Goal: Task Accomplishment & Management: Use online tool/utility

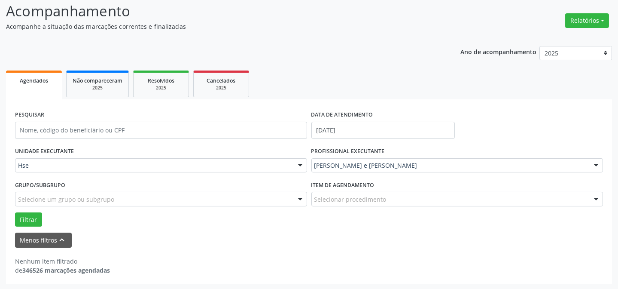
scroll to position [58, 0]
click at [30, 221] on button "Filtrar" at bounding box center [28, 219] width 27 height 15
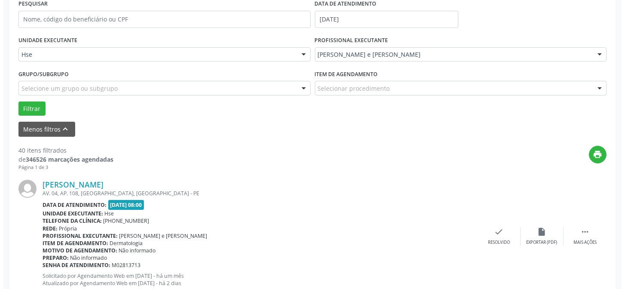
scroll to position [175, 0]
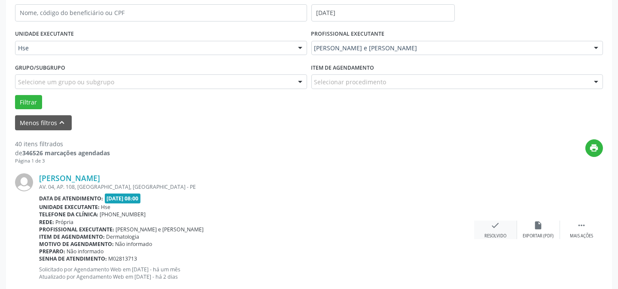
click at [486, 223] on div "check Resolvido" at bounding box center [495, 229] width 43 height 18
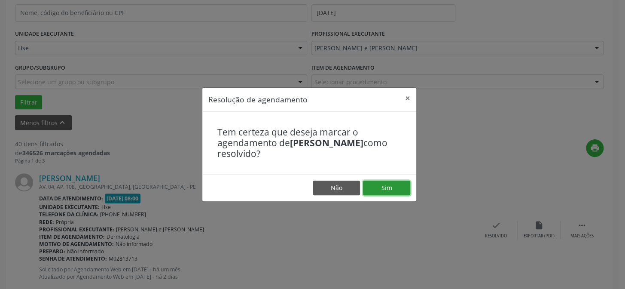
click at [391, 189] on button "Sim" at bounding box center [386, 187] width 47 height 15
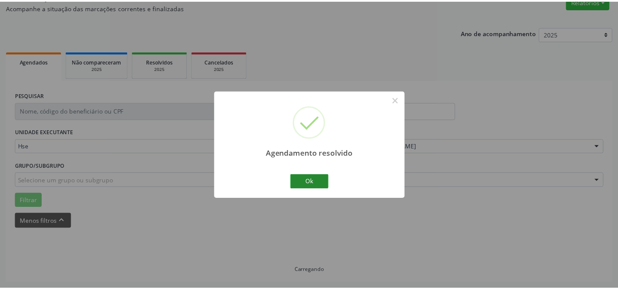
scroll to position [77, 0]
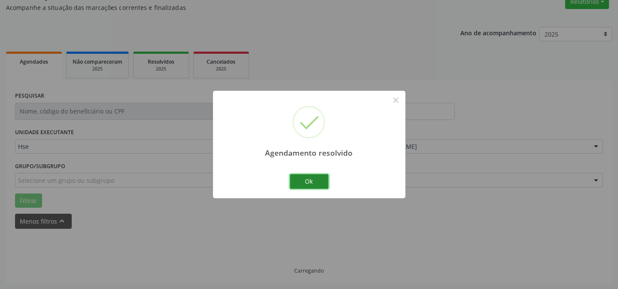
click at [296, 182] on button "Ok" at bounding box center [309, 181] width 39 height 15
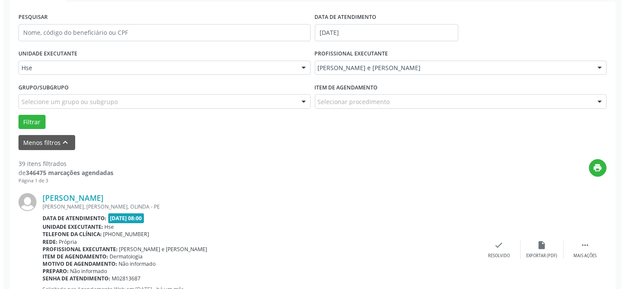
scroll to position [194, 0]
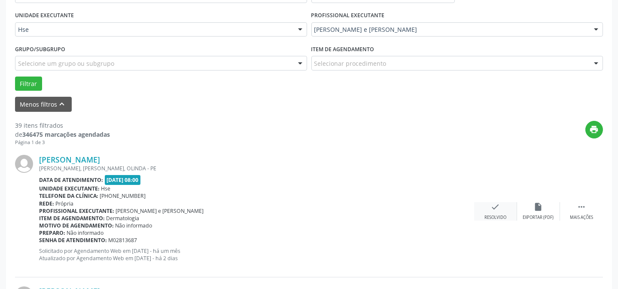
click at [494, 212] on div "check Resolvido" at bounding box center [495, 211] width 43 height 18
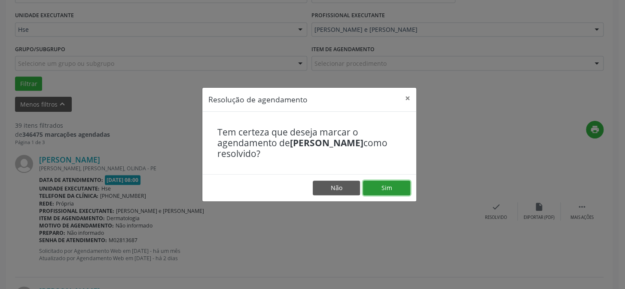
click at [387, 187] on button "Sim" at bounding box center [386, 187] width 47 height 15
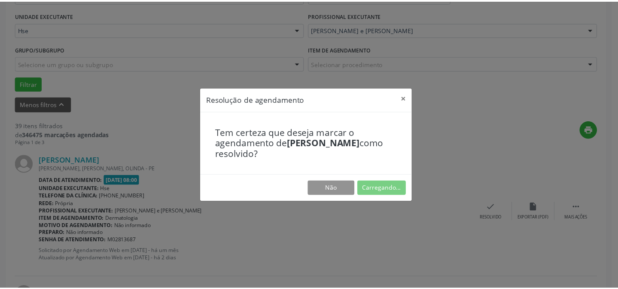
scroll to position [77, 0]
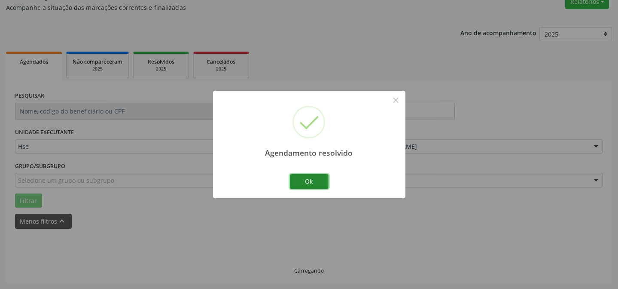
click at [308, 183] on button "Ok" at bounding box center [309, 181] width 39 height 15
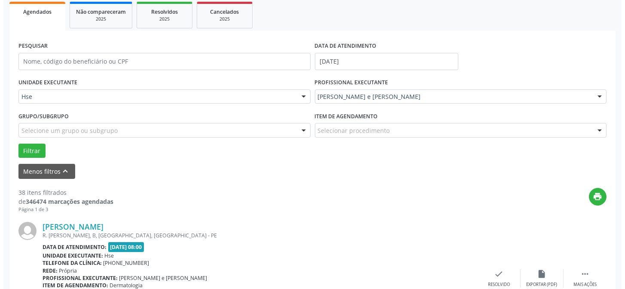
scroll to position [194, 0]
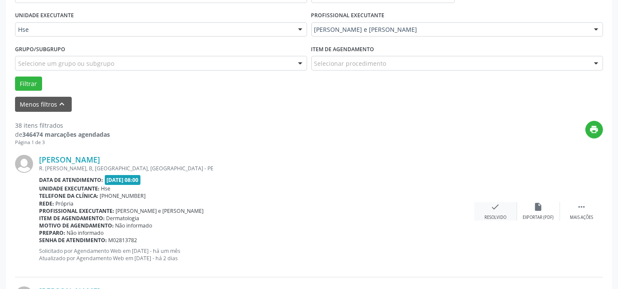
click at [504, 211] on div "check Resolvido" at bounding box center [495, 211] width 43 height 18
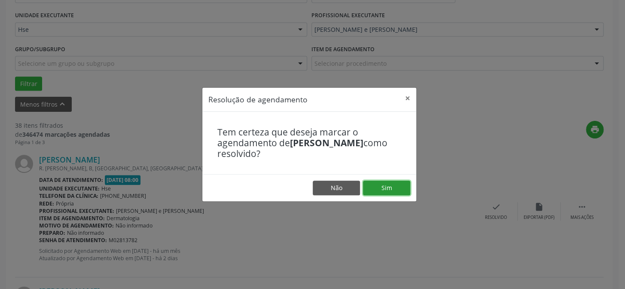
click at [387, 185] on button "Sim" at bounding box center [386, 187] width 47 height 15
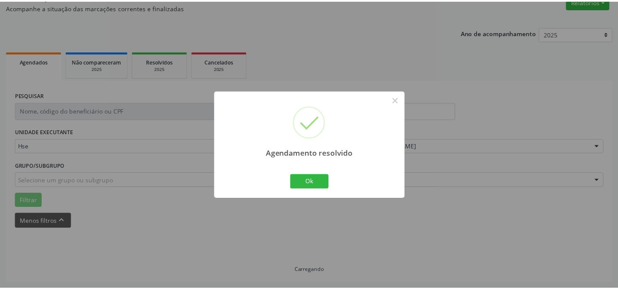
scroll to position [77, 0]
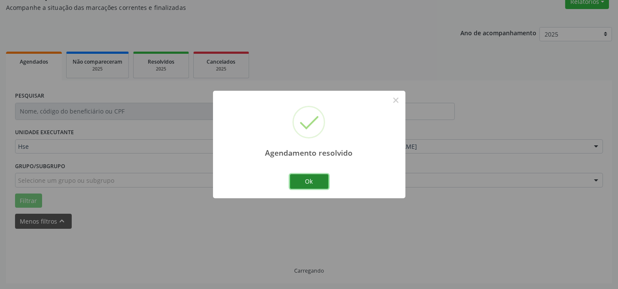
click at [310, 185] on button "Ok" at bounding box center [309, 181] width 39 height 15
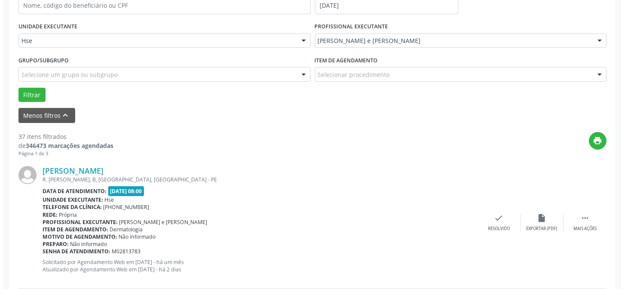
scroll to position [194, 0]
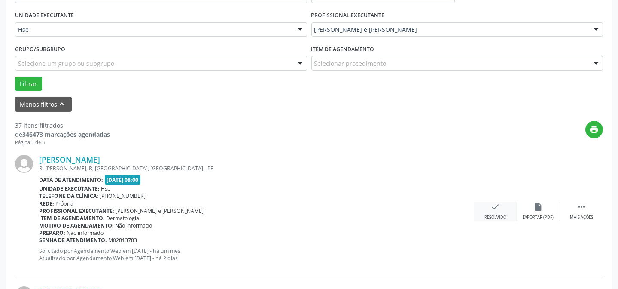
click at [510, 214] on div "check Resolvido" at bounding box center [495, 211] width 43 height 18
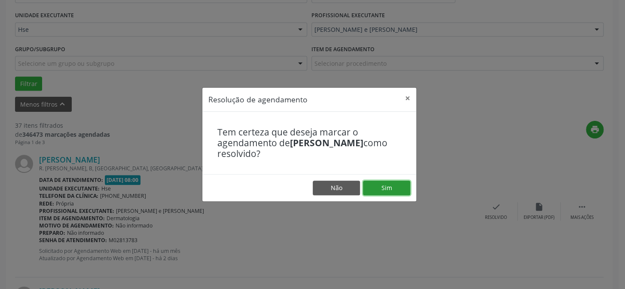
click at [384, 186] on button "Sim" at bounding box center [386, 187] width 47 height 15
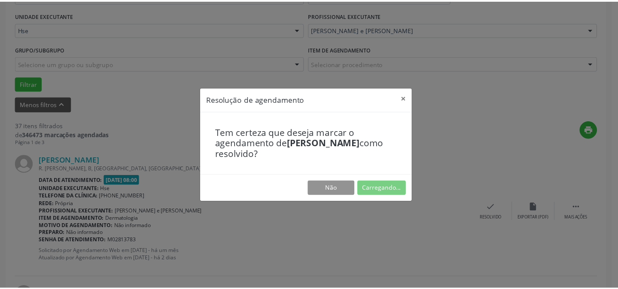
scroll to position [77, 0]
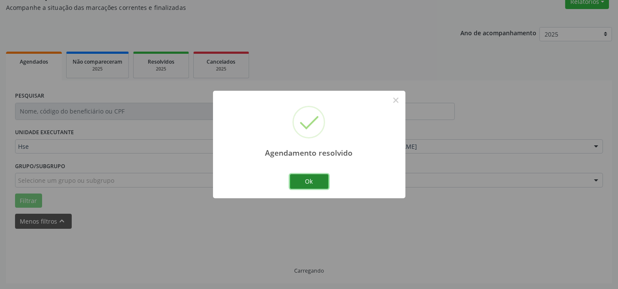
click at [321, 176] on button "Ok" at bounding box center [309, 181] width 39 height 15
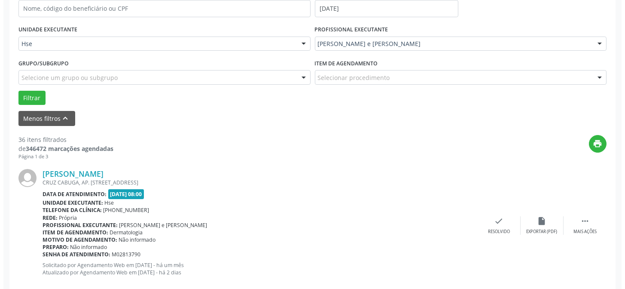
scroll to position [194, 0]
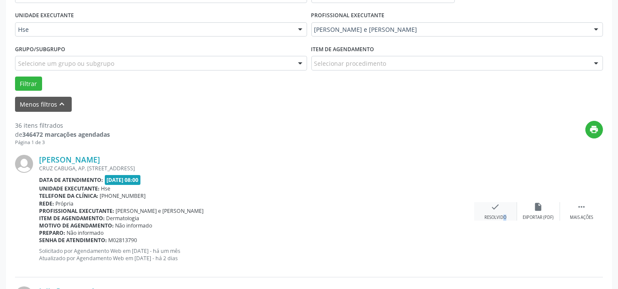
click at [498, 212] on div "check Resolvido" at bounding box center [495, 211] width 43 height 18
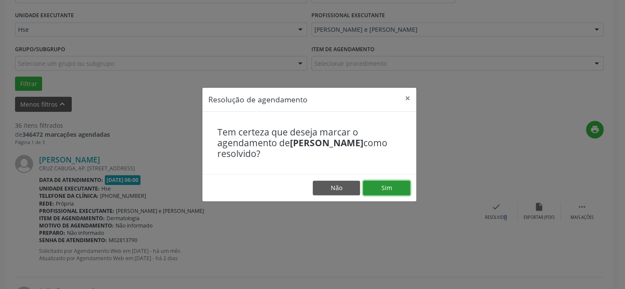
click at [380, 182] on button "Sim" at bounding box center [386, 187] width 47 height 15
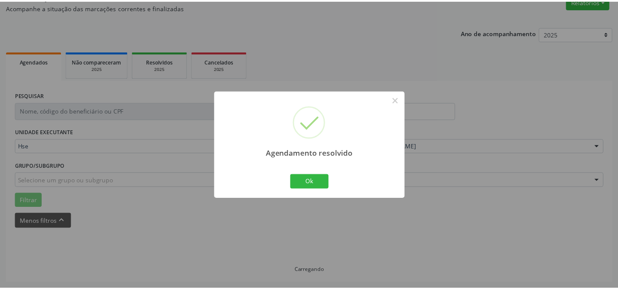
scroll to position [77, 0]
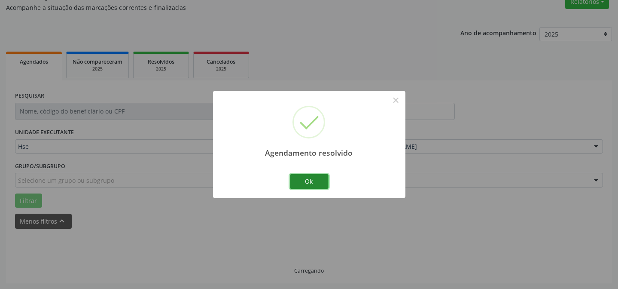
click at [318, 181] on button "Ok" at bounding box center [309, 181] width 39 height 15
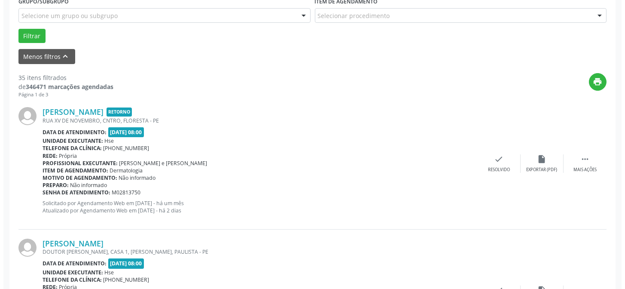
scroll to position [242, 0]
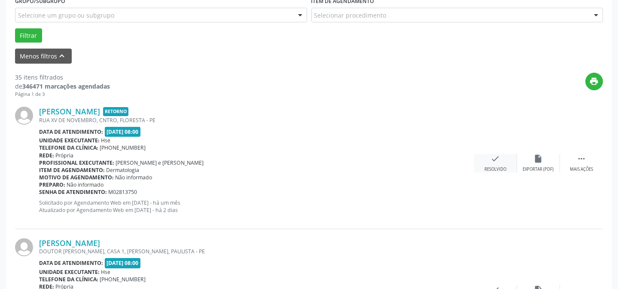
click at [493, 159] on icon "check" at bounding box center [495, 158] width 9 height 9
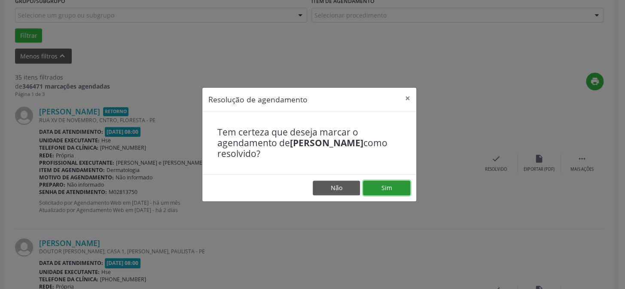
click at [393, 189] on button "Sim" at bounding box center [386, 187] width 47 height 15
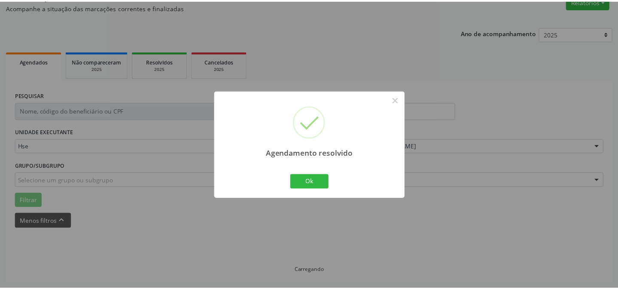
scroll to position [77, 0]
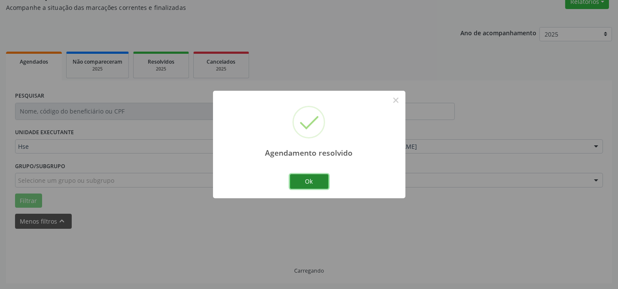
click at [319, 178] on button "Ok" at bounding box center [309, 181] width 39 height 15
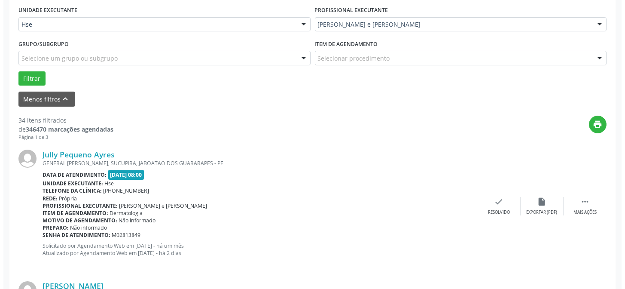
scroll to position [272, 0]
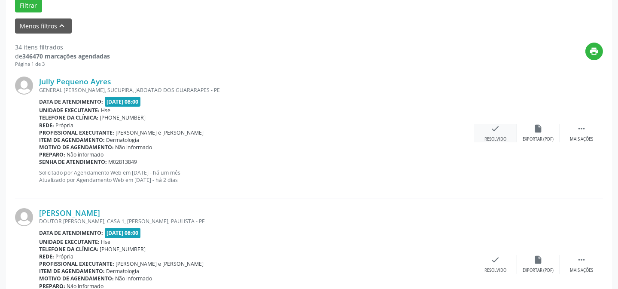
click at [497, 131] on icon "check" at bounding box center [495, 128] width 9 height 9
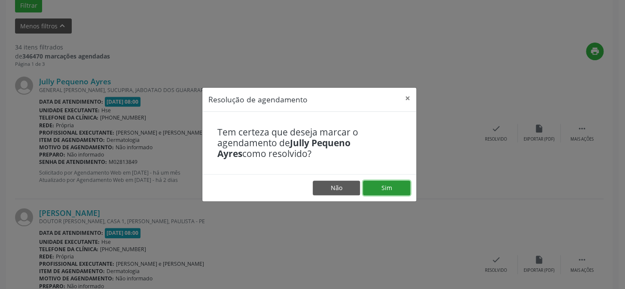
click at [398, 183] on button "Sim" at bounding box center [386, 187] width 47 height 15
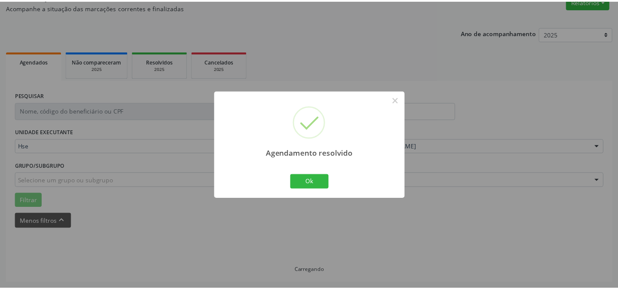
scroll to position [77, 0]
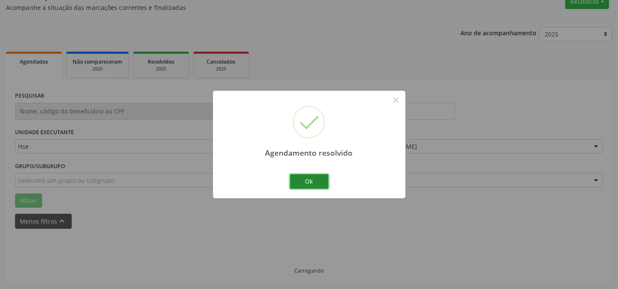
click at [316, 180] on button "Ok" at bounding box center [309, 181] width 39 height 15
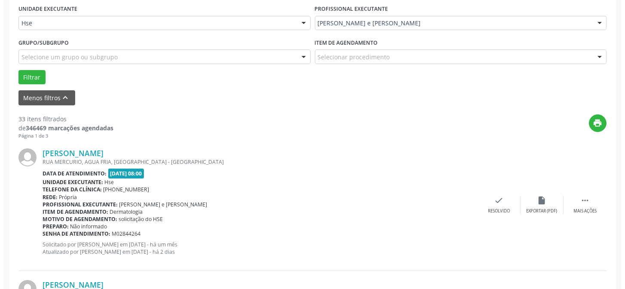
scroll to position [233, 0]
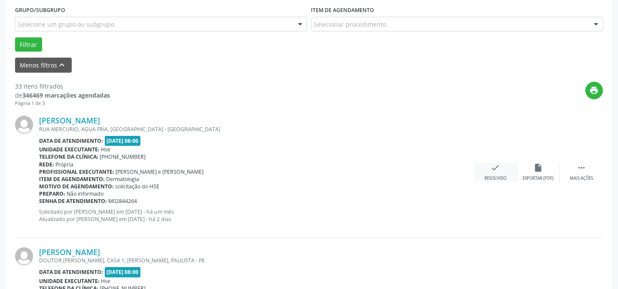
click at [493, 170] on icon "check" at bounding box center [495, 167] width 9 height 9
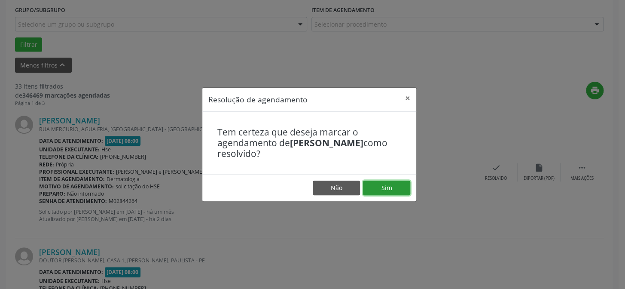
click at [395, 186] on button "Sim" at bounding box center [386, 187] width 47 height 15
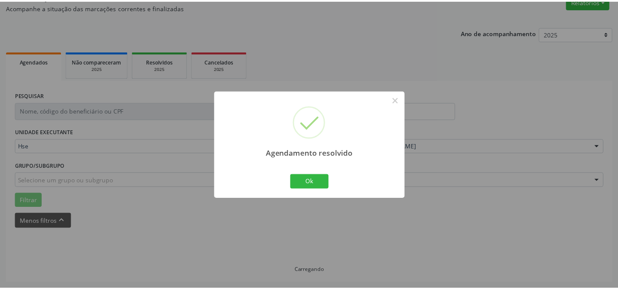
scroll to position [77, 0]
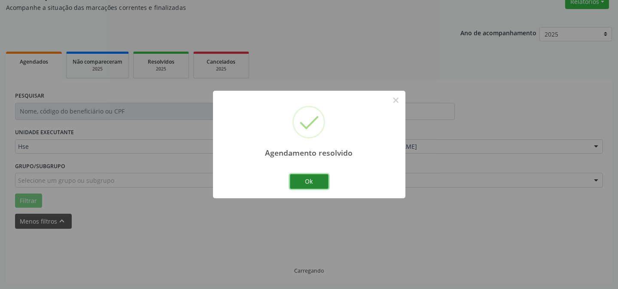
click at [317, 179] on button "Ok" at bounding box center [309, 181] width 39 height 15
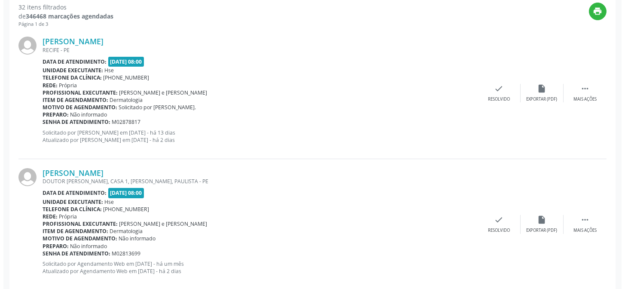
scroll to position [311, 0]
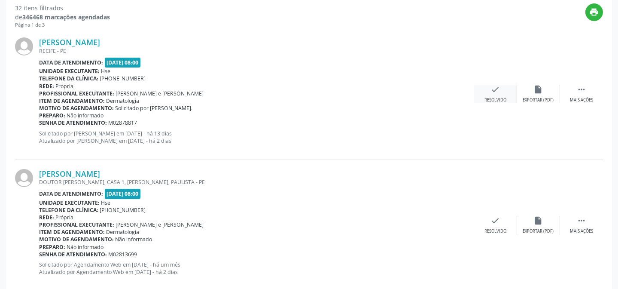
click at [500, 93] on icon "check" at bounding box center [495, 89] width 9 height 9
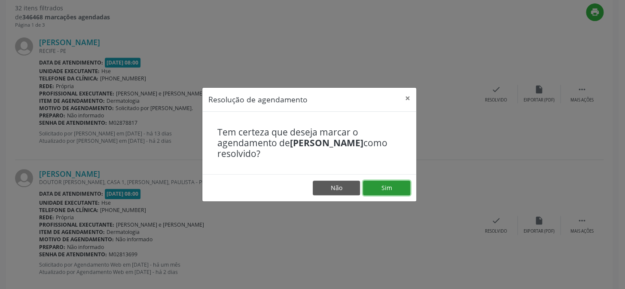
click at [399, 187] on button "Sim" at bounding box center [386, 187] width 47 height 15
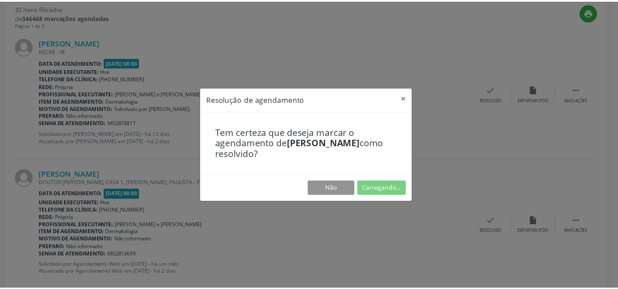
scroll to position [77, 0]
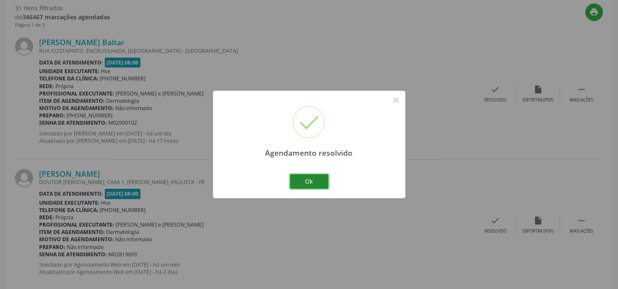
click at [312, 180] on button "Ok" at bounding box center [309, 181] width 39 height 15
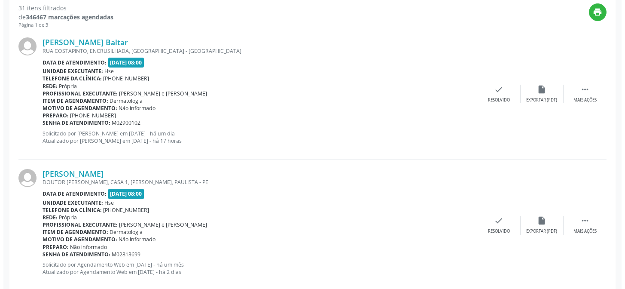
scroll to position [311, 0]
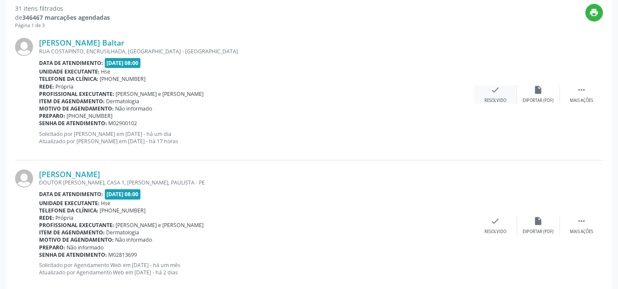
click at [504, 92] on div "check Resolvido" at bounding box center [495, 94] width 43 height 18
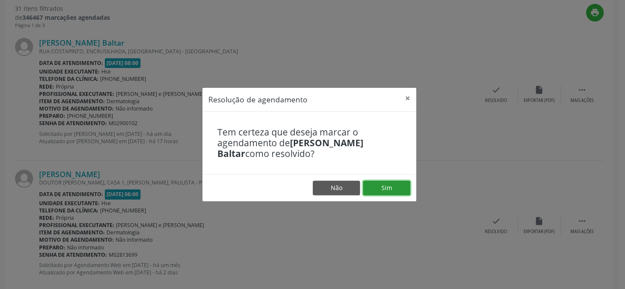
click at [391, 192] on button "Sim" at bounding box center [386, 187] width 47 height 15
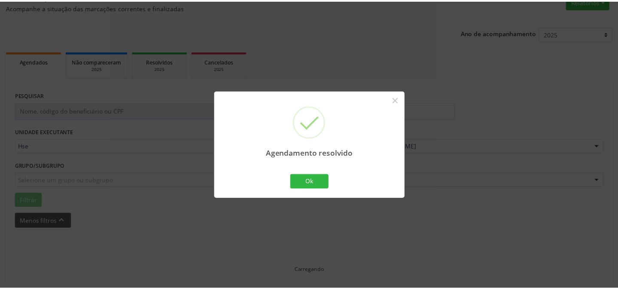
scroll to position [77, 0]
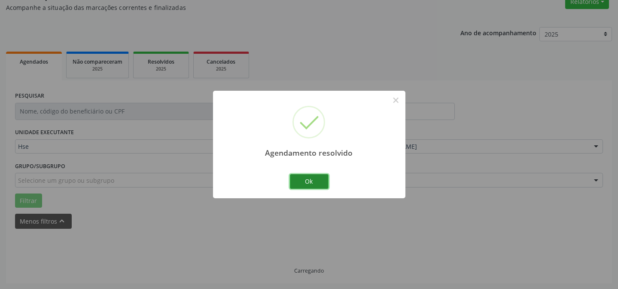
click at [319, 181] on button "Ok" at bounding box center [309, 181] width 39 height 15
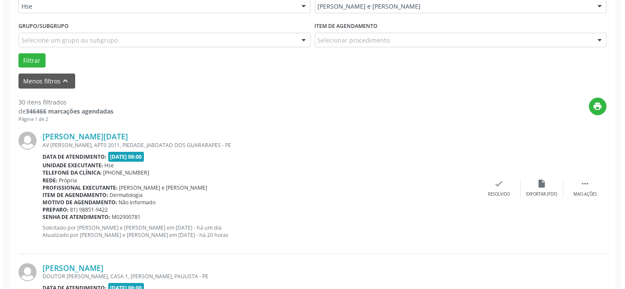
scroll to position [272, 0]
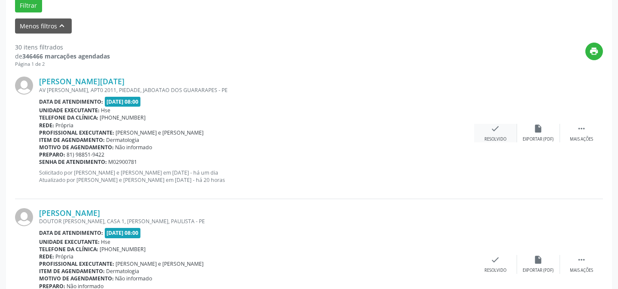
click at [494, 133] on div "check Resolvido" at bounding box center [495, 133] width 43 height 18
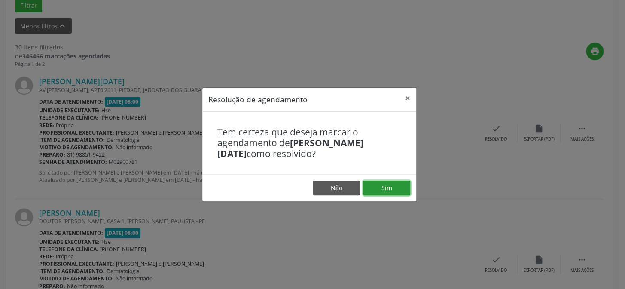
click at [381, 192] on button "Sim" at bounding box center [386, 187] width 47 height 15
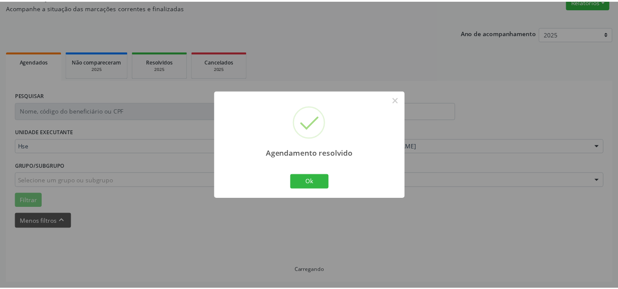
scroll to position [77, 0]
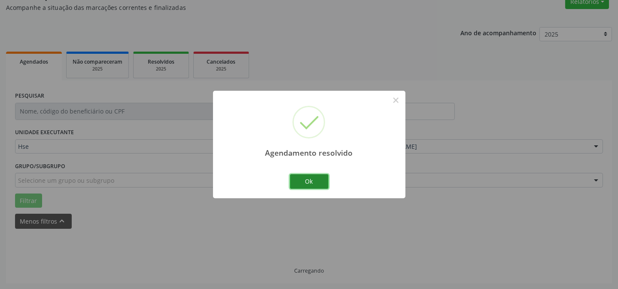
click at [307, 180] on button "Ok" at bounding box center [309, 181] width 39 height 15
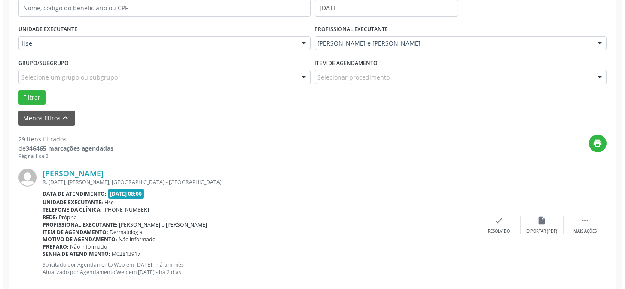
scroll to position [194, 0]
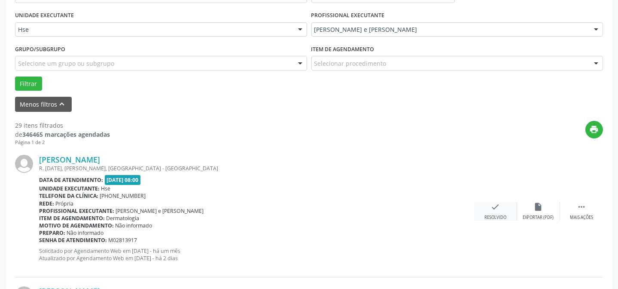
click at [497, 210] on icon "check" at bounding box center [495, 206] width 9 height 9
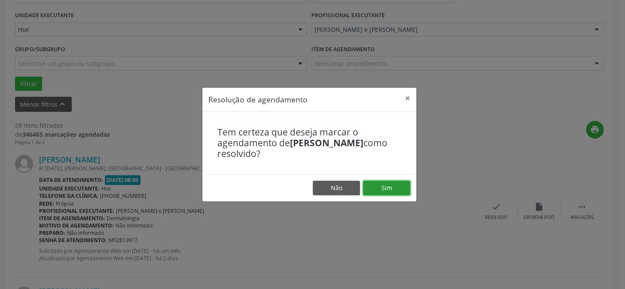
click at [382, 182] on button "Sim" at bounding box center [386, 187] width 47 height 15
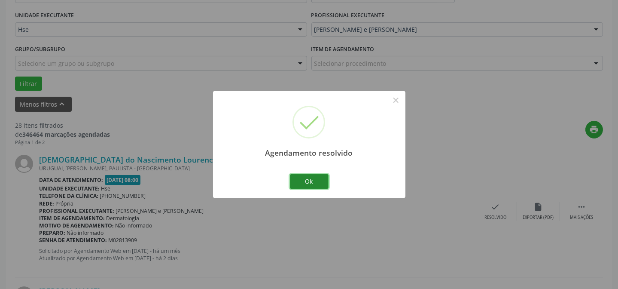
click at [318, 185] on button "Ok" at bounding box center [309, 181] width 39 height 15
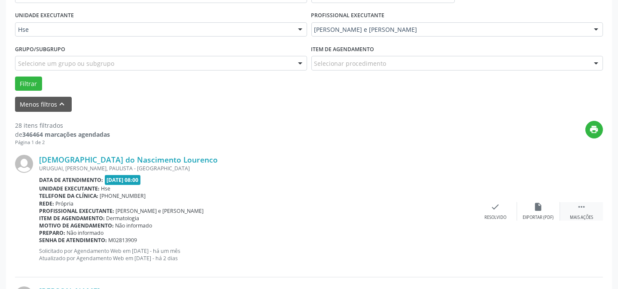
drag, startPoint x: 582, startPoint y: 207, endPoint x: 578, endPoint y: 209, distance: 4.6
click at [583, 207] on icon "" at bounding box center [581, 206] width 9 height 9
click at [554, 216] on div "Não compareceu" at bounding box center [538, 217] width 37 height 6
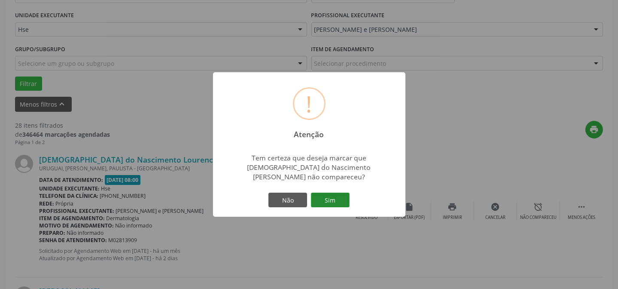
click at [341, 198] on button "Sim" at bounding box center [330, 199] width 39 height 15
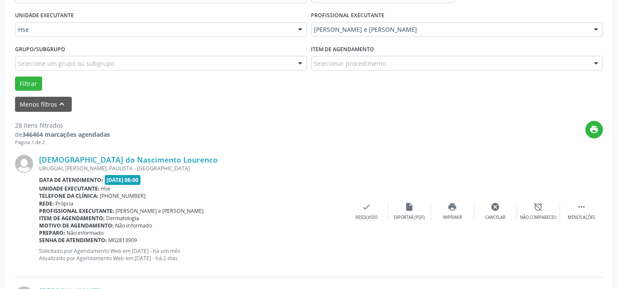
scroll to position [86, 0]
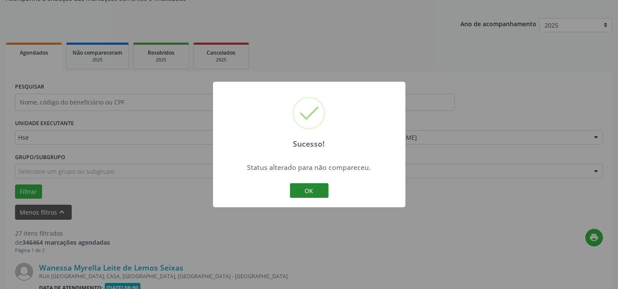
click at [309, 187] on button "OK" at bounding box center [309, 190] width 39 height 15
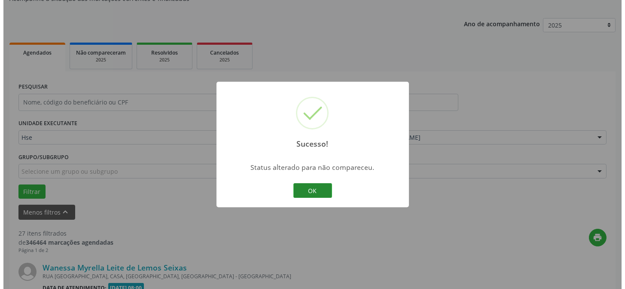
scroll to position [194, 0]
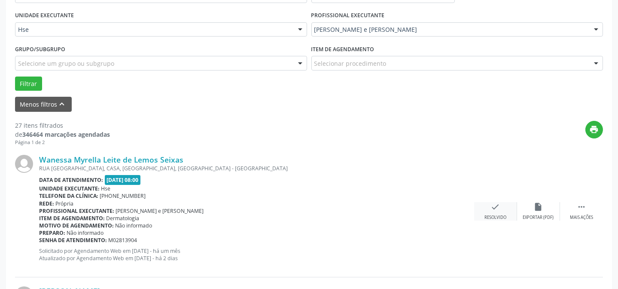
click at [498, 209] on icon "check" at bounding box center [495, 206] width 9 height 9
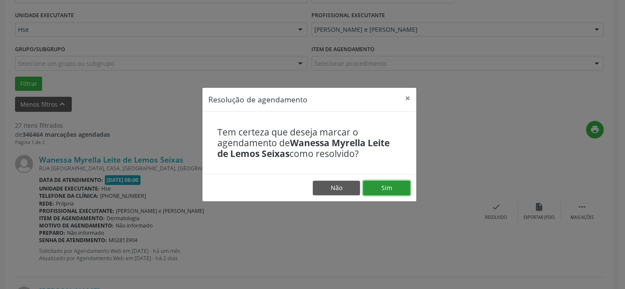
click at [400, 184] on button "Sim" at bounding box center [386, 187] width 47 height 15
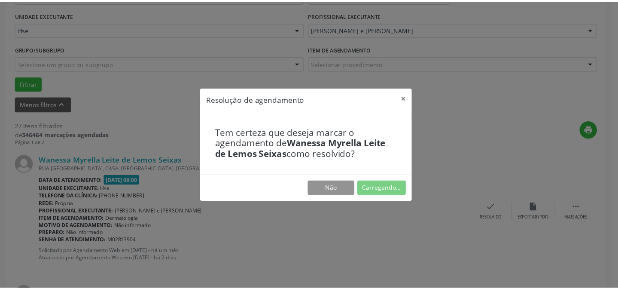
scroll to position [77, 0]
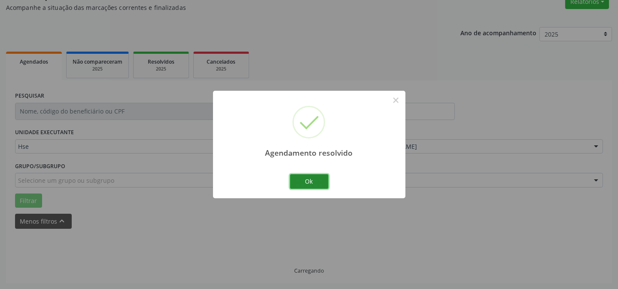
click at [306, 180] on button "Ok" at bounding box center [309, 181] width 39 height 15
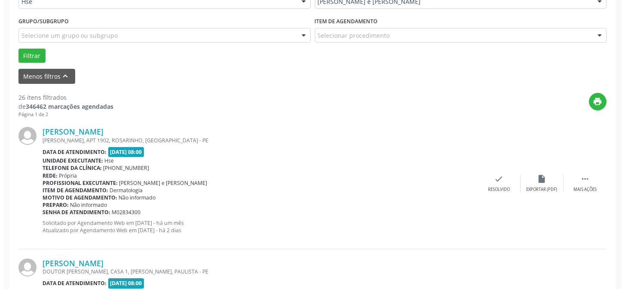
scroll to position [233, 0]
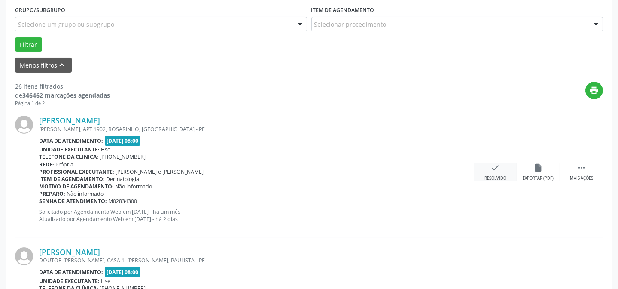
click at [494, 175] on div "Resolvido" at bounding box center [496, 178] width 22 height 6
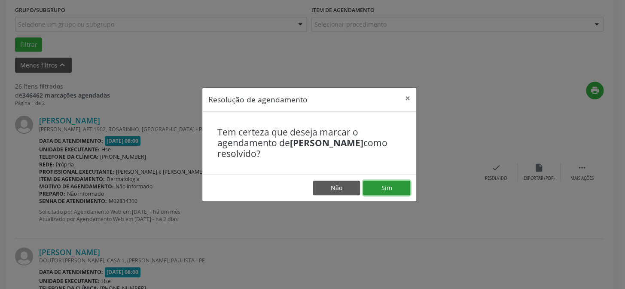
click at [400, 187] on button "Sim" at bounding box center [386, 187] width 47 height 15
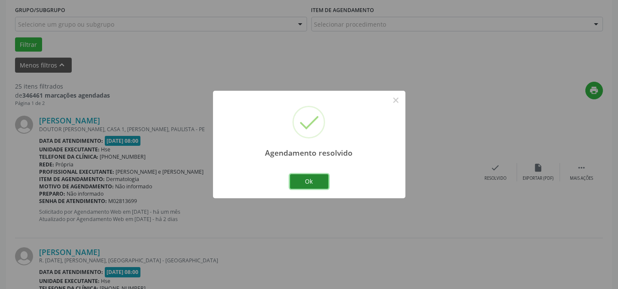
click at [301, 182] on button "Ok" at bounding box center [309, 181] width 39 height 15
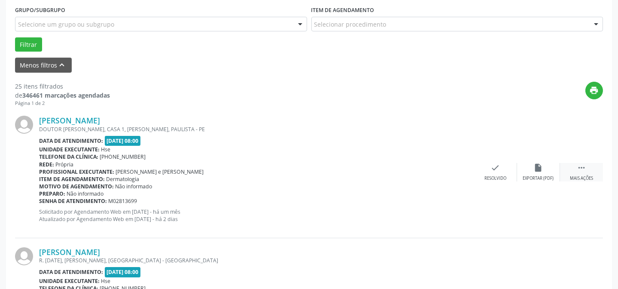
click at [579, 168] on icon "" at bounding box center [581, 167] width 9 height 9
click at [546, 168] on div "alarm_off Não compareceu" at bounding box center [538, 172] width 43 height 18
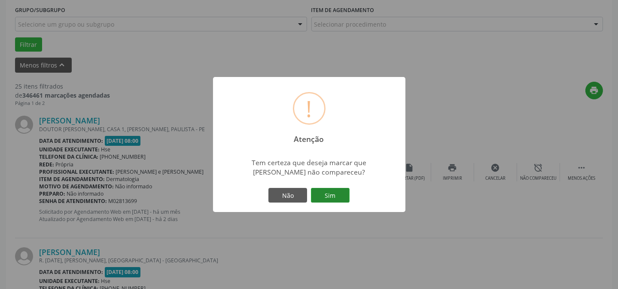
click at [337, 194] on button "Sim" at bounding box center [330, 195] width 39 height 15
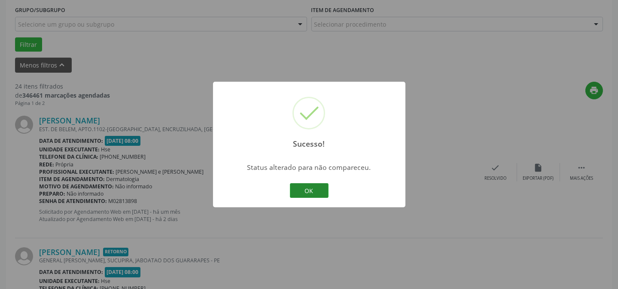
click at [322, 191] on button "OK" at bounding box center [309, 190] width 39 height 15
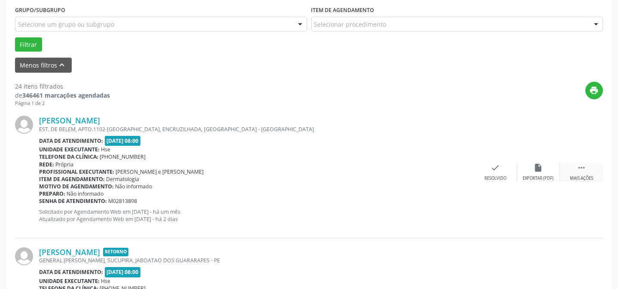
click at [586, 171] on div " Mais ações" at bounding box center [581, 172] width 43 height 18
click at [541, 172] on div "alarm_off Não compareceu" at bounding box center [538, 172] width 43 height 18
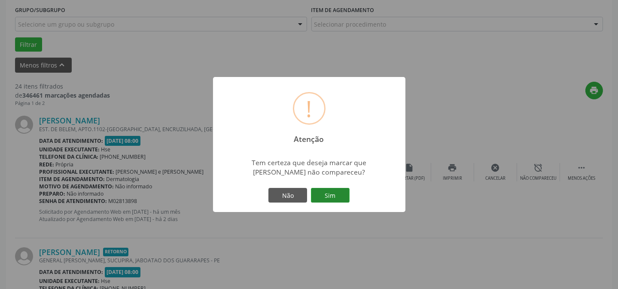
click at [332, 192] on button "Sim" at bounding box center [330, 195] width 39 height 15
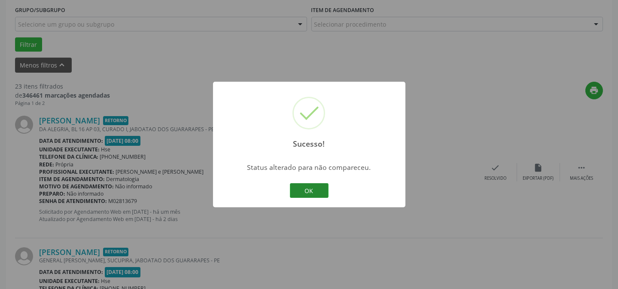
click at [311, 188] on button "OK" at bounding box center [309, 190] width 39 height 15
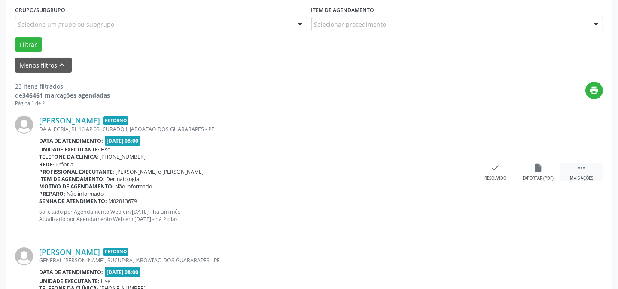
click at [567, 171] on div " Mais ações" at bounding box center [581, 172] width 43 height 18
click at [547, 169] on div "alarm_off Não compareceu" at bounding box center [538, 172] width 43 height 18
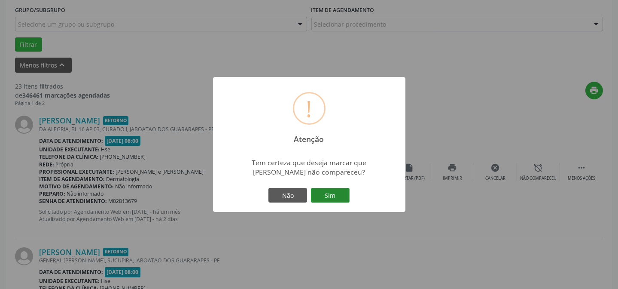
click at [336, 193] on button "Sim" at bounding box center [330, 195] width 39 height 15
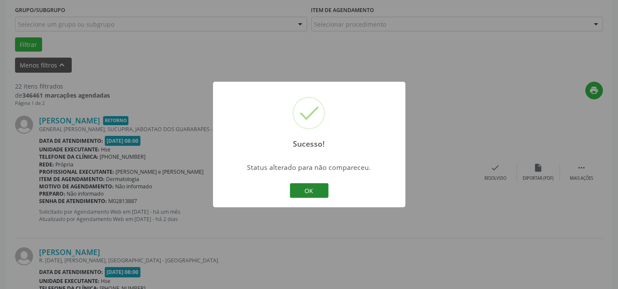
click at [301, 188] on button "OK" at bounding box center [309, 190] width 39 height 15
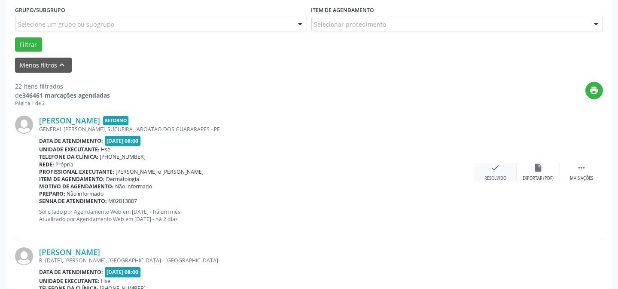
click at [499, 172] on div "check Resolvido" at bounding box center [495, 172] width 43 height 18
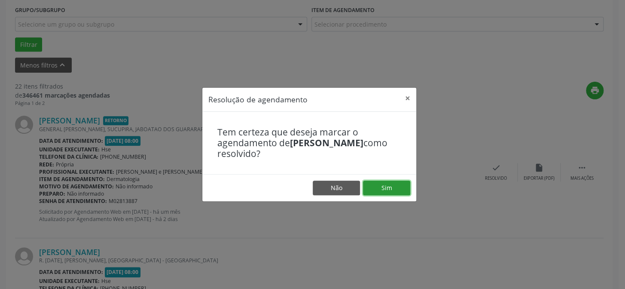
click at [403, 187] on button "Sim" at bounding box center [386, 187] width 47 height 15
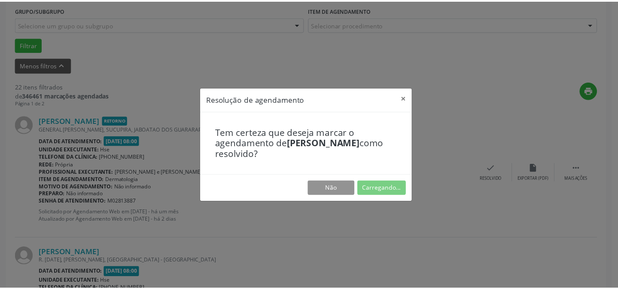
scroll to position [77, 0]
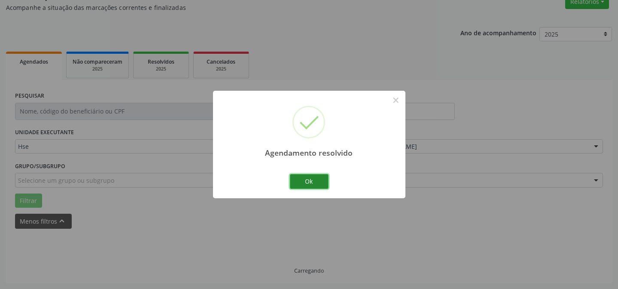
click at [314, 185] on button "Ok" at bounding box center [309, 181] width 39 height 15
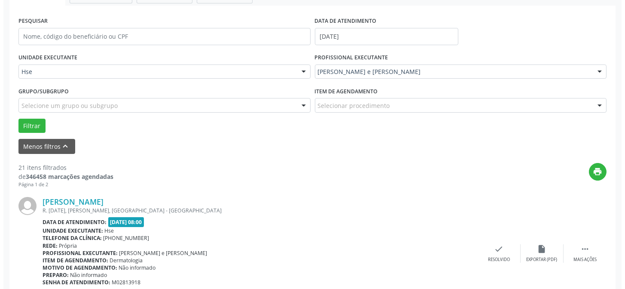
scroll to position [155, 0]
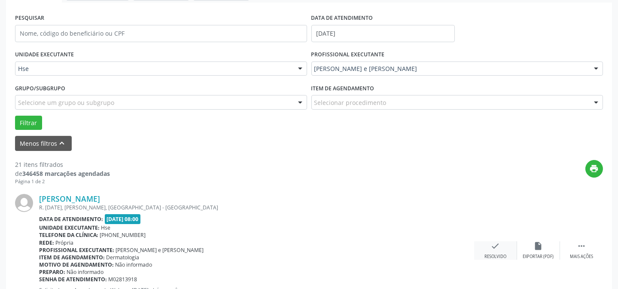
click at [500, 248] on icon "check" at bounding box center [495, 245] width 9 height 9
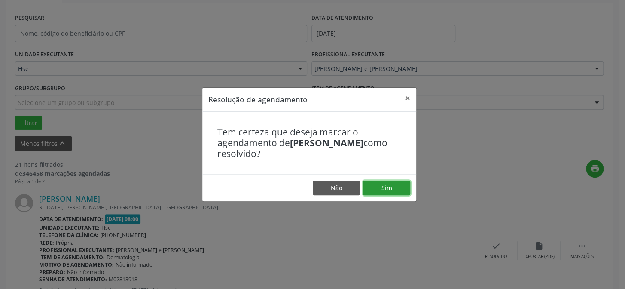
click at [381, 181] on button "Sim" at bounding box center [386, 187] width 47 height 15
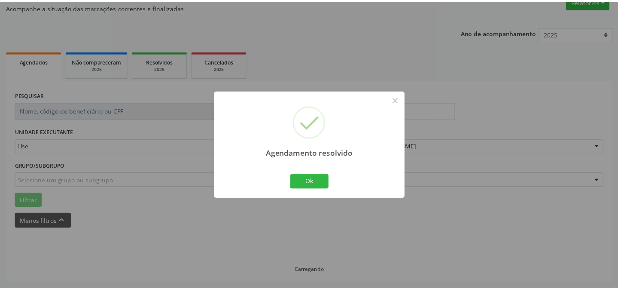
scroll to position [77, 0]
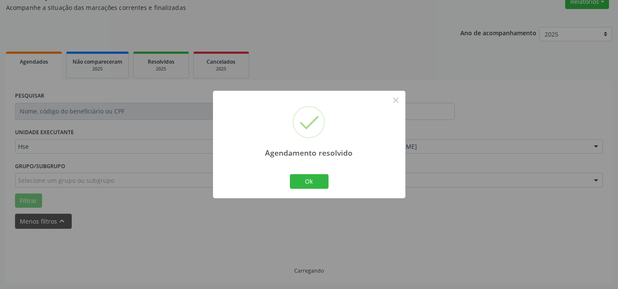
click at [309, 189] on div "Ok Cancel" at bounding box center [309, 181] width 43 height 18
click at [312, 183] on button "Ok" at bounding box center [309, 181] width 39 height 15
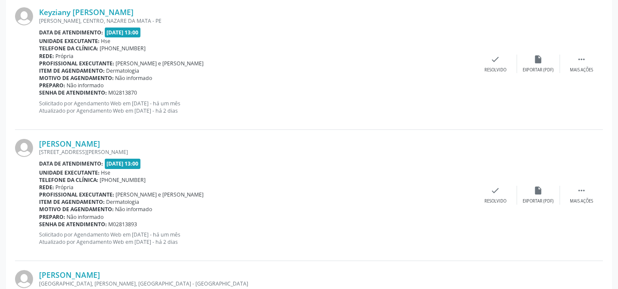
scroll to position [350, 0]
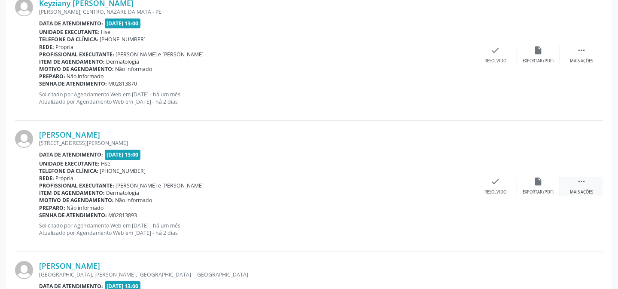
click at [576, 180] on div " Mais ações" at bounding box center [581, 186] width 43 height 18
click at [547, 184] on div "alarm_off Não compareceu" at bounding box center [538, 186] width 43 height 18
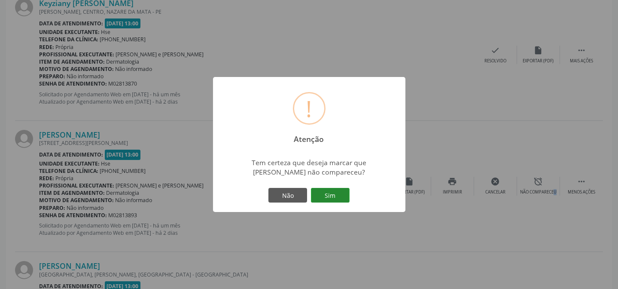
click at [337, 193] on button "Sim" at bounding box center [330, 195] width 39 height 15
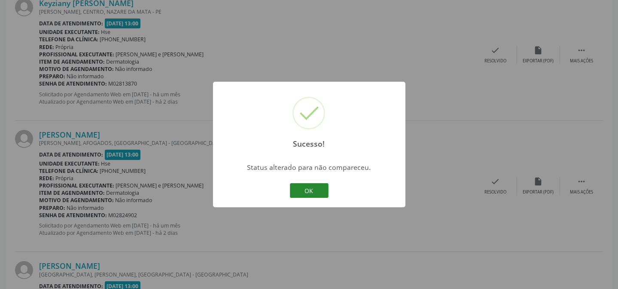
click at [312, 188] on button "OK" at bounding box center [309, 190] width 39 height 15
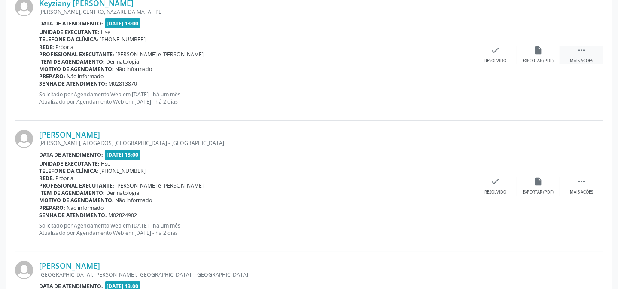
click at [572, 58] on div "Mais ações" at bounding box center [581, 61] width 23 height 6
click at [523, 51] on div "alarm_off Não compareceu" at bounding box center [538, 55] width 43 height 18
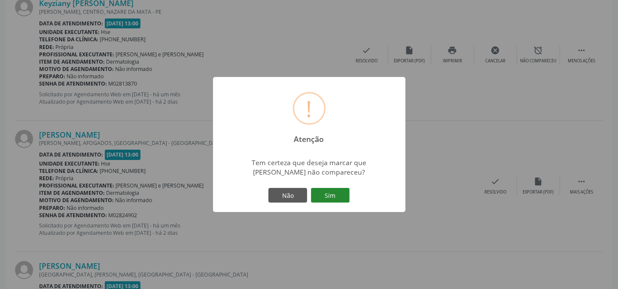
click at [336, 191] on button "Sim" at bounding box center [330, 195] width 39 height 15
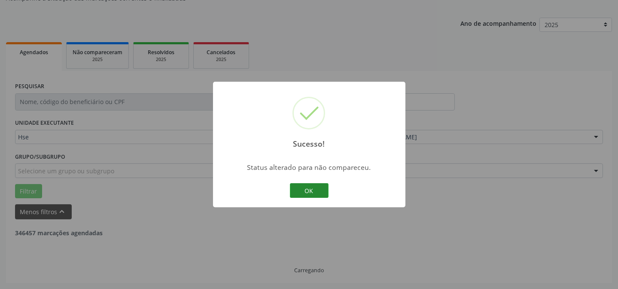
click at [299, 184] on button "OK" at bounding box center [309, 190] width 39 height 15
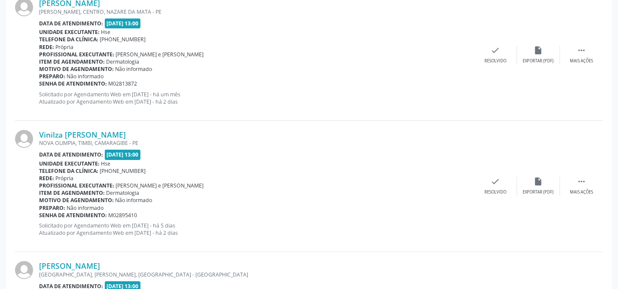
click at [589, 64] on div "[PERSON_NAME] [PERSON_NAME], CENTRO, NAZARE DA [GEOGRAPHIC_DATA] Data de atendi…" at bounding box center [309, 54] width 588 height 131
click at [587, 56] on div " Mais ações" at bounding box center [581, 55] width 43 height 18
click at [547, 56] on div "alarm_off Não compareceu" at bounding box center [538, 55] width 43 height 18
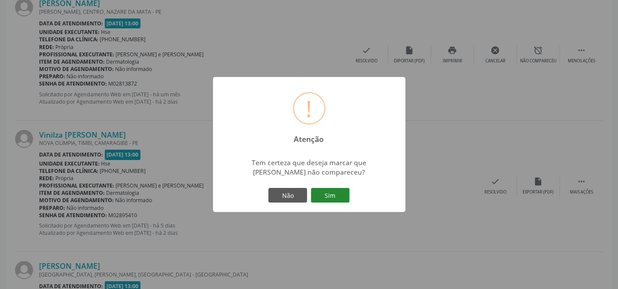
click at [331, 191] on button "Sim" at bounding box center [330, 195] width 39 height 15
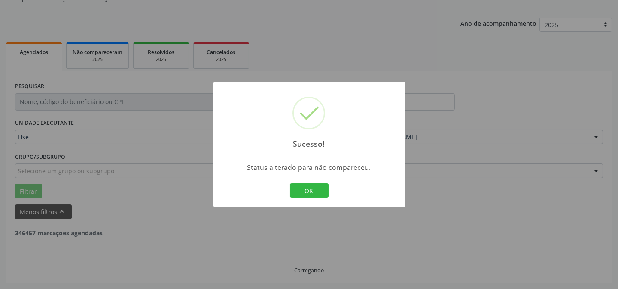
scroll to position [86, 0]
click at [301, 184] on button "OK" at bounding box center [309, 190] width 39 height 15
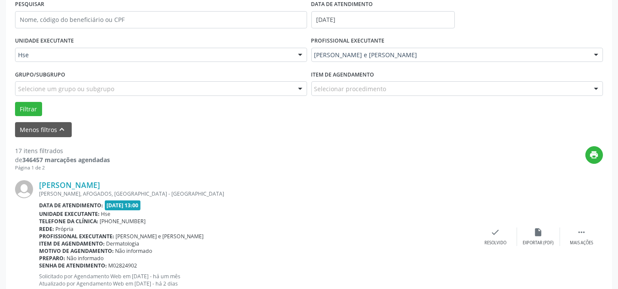
scroll to position [203, 0]
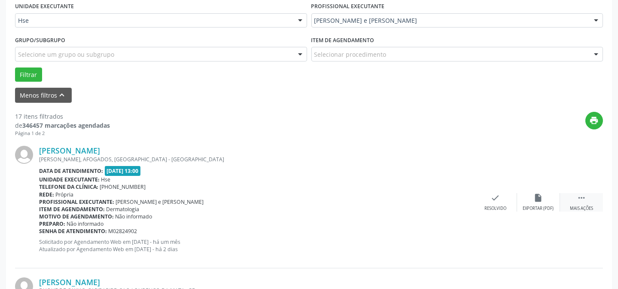
click at [597, 195] on div " Mais ações" at bounding box center [581, 202] width 43 height 18
click at [543, 199] on icon "alarm_off" at bounding box center [538, 197] width 9 height 9
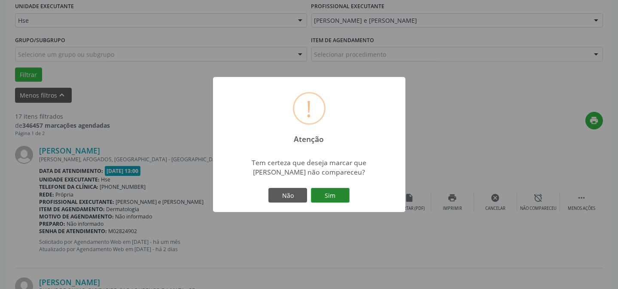
click at [323, 197] on button "Sim" at bounding box center [330, 195] width 39 height 15
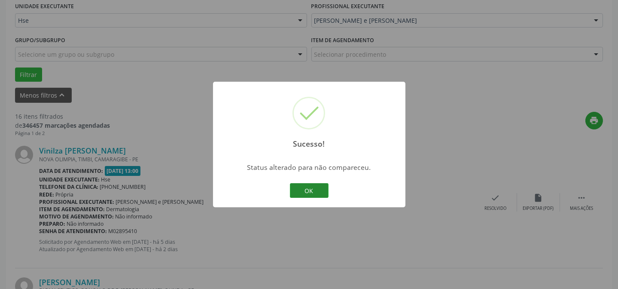
click at [322, 186] on button "OK" at bounding box center [309, 190] width 39 height 15
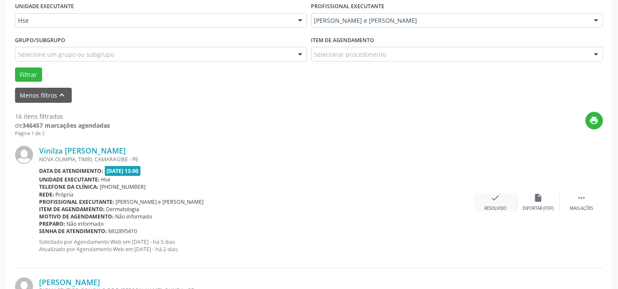
click at [504, 201] on div "check Resolvido" at bounding box center [495, 202] width 43 height 18
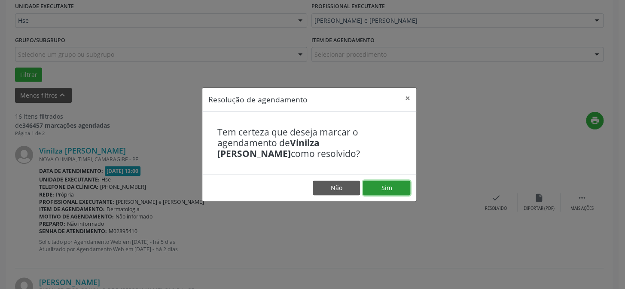
click at [390, 182] on button "Sim" at bounding box center [386, 187] width 47 height 15
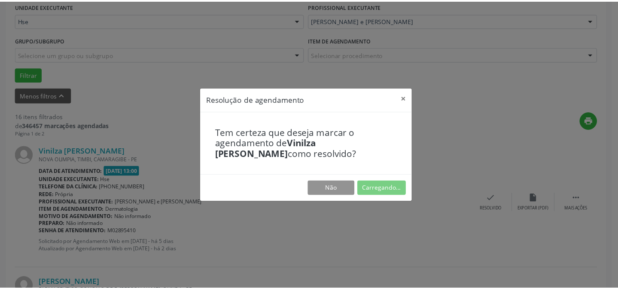
scroll to position [77, 0]
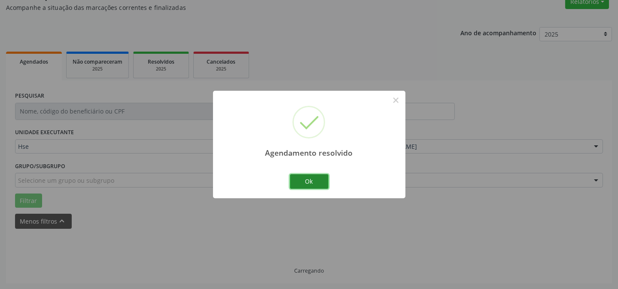
click at [313, 182] on button "Ok" at bounding box center [309, 181] width 39 height 15
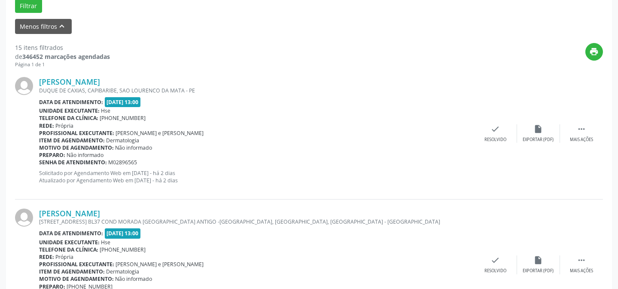
scroll to position [272, 0]
click at [589, 136] on div "Mais ações" at bounding box center [581, 139] width 23 height 6
click at [530, 136] on div "Não compareceu" at bounding box center [538, 139] width 37 height 6
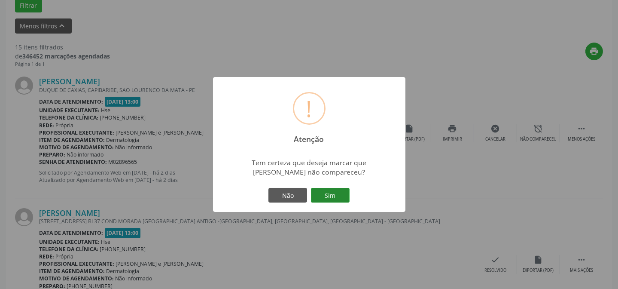
click at [343, 188] on button "Sim" at bounding box center [330, 195] width 39 height 15
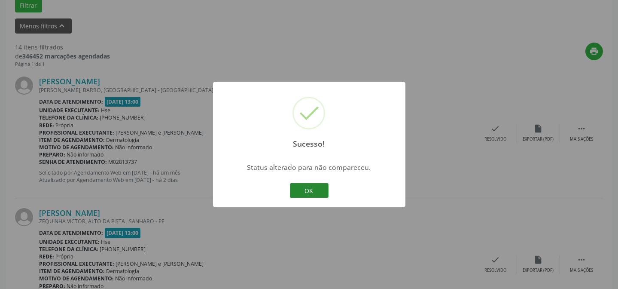
click at [310, 192] on button "OK" at bounding box center [309, 190] width 39 height 15
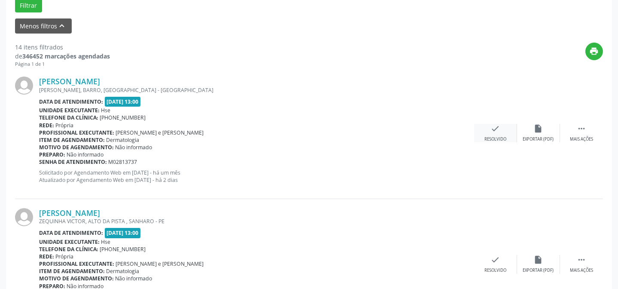
click at [490, 128] on div "check Resolvido" at bounding box center [495, 133] width 43 height 18
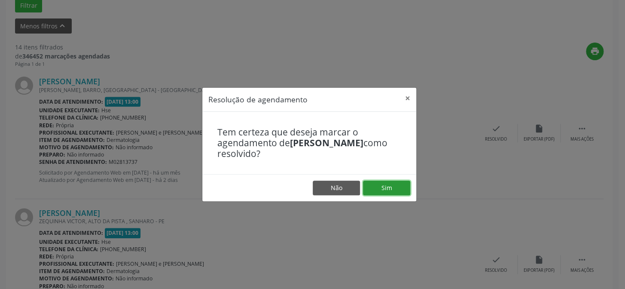
click at [391, 184] on button "Sim" at bounding box center [386, 187] width 47 height 15
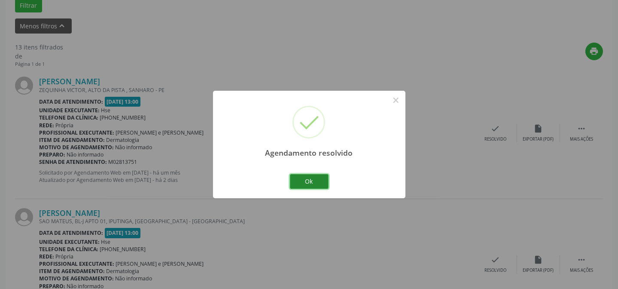
click at [309, 177] on button "Ok" at bounding box center [309, 181] width 39 height 15
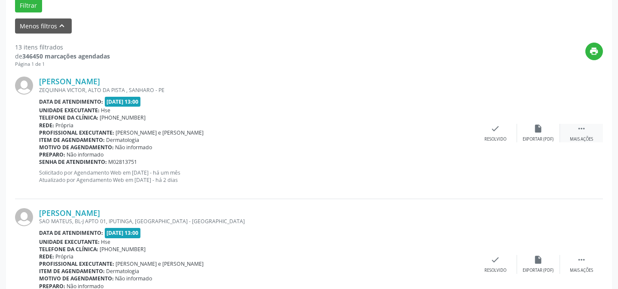
click at [580, 129] on icon "" at bounding box center [581, 128] width 9 height 9
click at [541, 133] on div "alarm_off Não compareceu" at bounding box center [538, 133] width 43 height 18
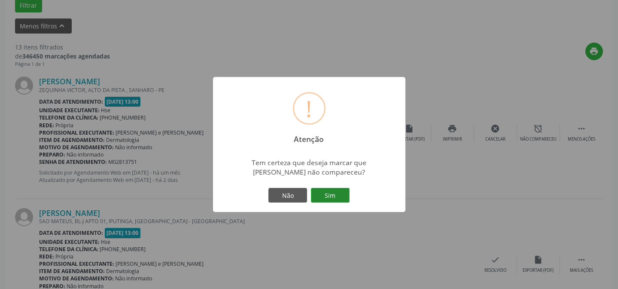
click at [338, 193] on button "Sim" at bounding box center [330, 195] width 39 height 15
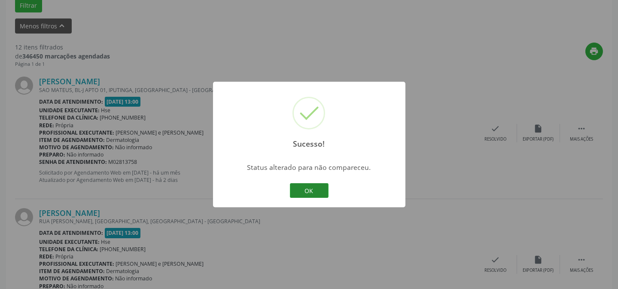
click at [317, 188] on button "OK" at bounding box center [309, 190] width 39 height 15
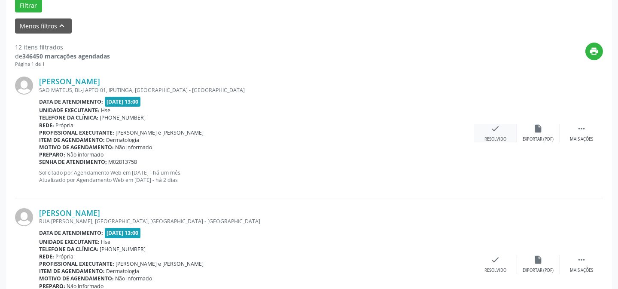
click at [492, 137] on div "Resolvido" at bounding box center [496, 139] width 22 height 6
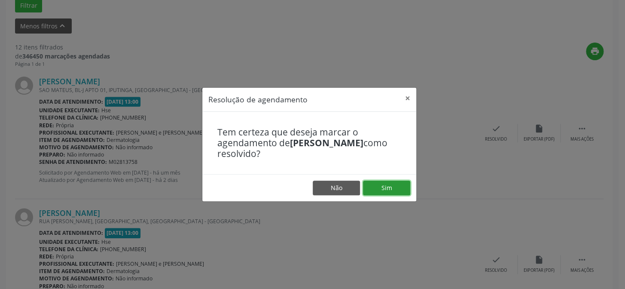
click at [379, 186] on button "Sim" at bounding box center [386, 187] width 47 height 15
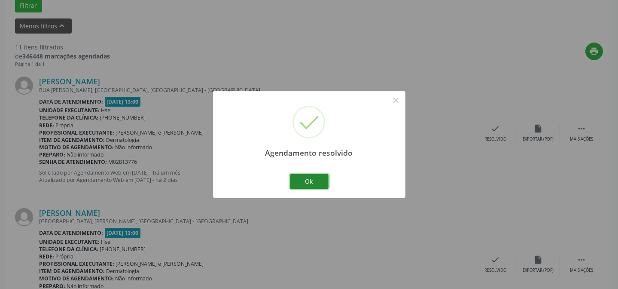
click at [308, 178] on button "Ok" at bounding box center [309, 181] width 39 height 15
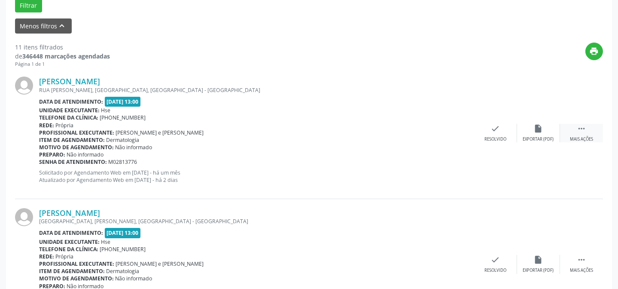
click at [580, 128] on icon "" at bounding box center [581, 128] width 9 height 9
click at [507, 136] on div "cancel Cancelar" at bounding box center [495, 133] width 43 height 18
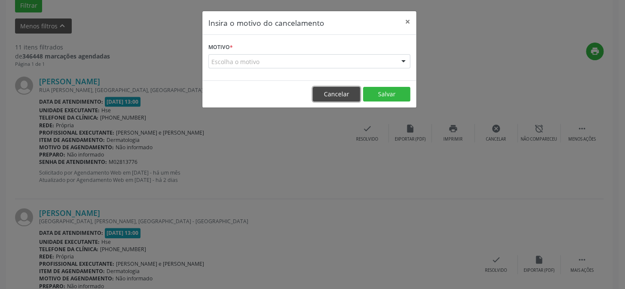
click at [338, 93] on button "Cancelar" at bounding box center [336, 94] width 47 height 15
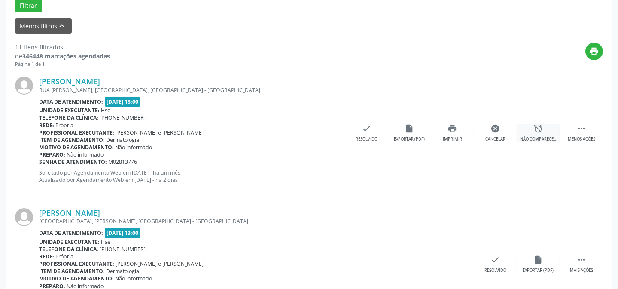
click at [534, 132] on icon "alarm_off" at bounding box center [538, 128] width 9 height 9
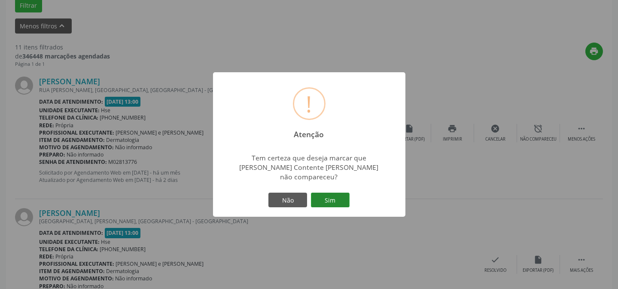
click at [339, 192] on button "Sim" at bounding box center [330, 199] width 39 height 15
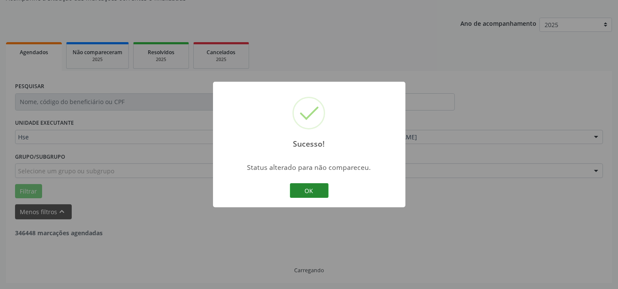
click at [309, 190] on button "OK" at bounding box center [309, 190] width 39 height 15
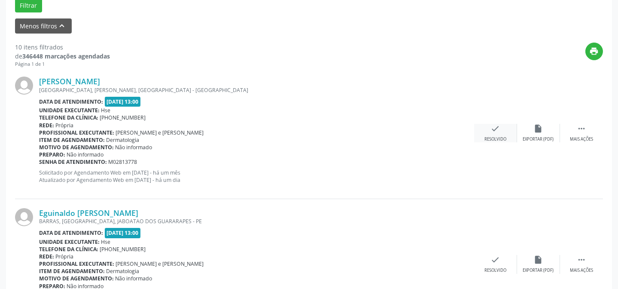
click at [505, 127] on div "check Resolvido" at bounding box center [495, 133] width 43 height 18
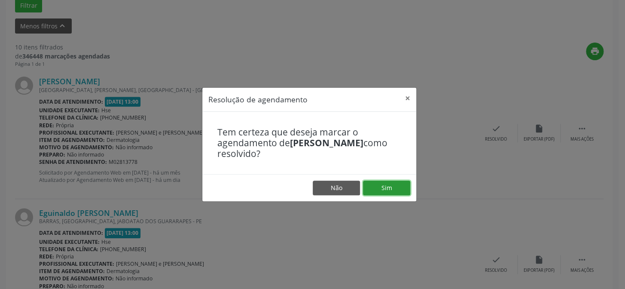
click at [374, 186] on button "Sim" at bounding box center [386, 187] width 47 height 15
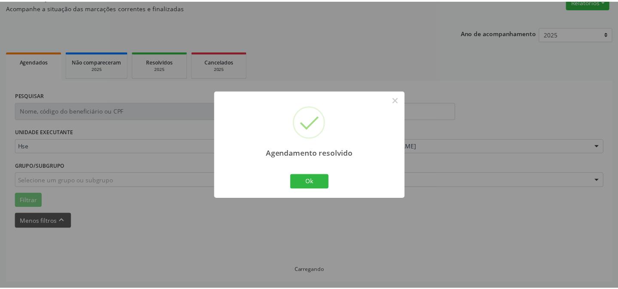
scroll to position [77, 0]
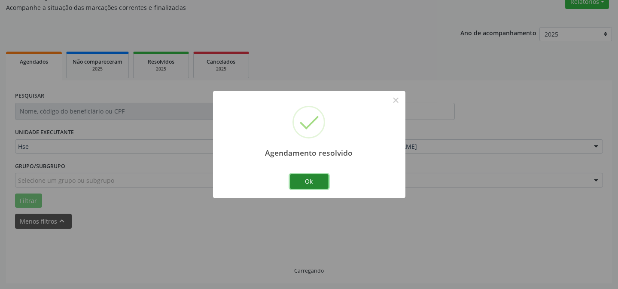
click at [311, 182] on button "Ok" at bounding box center [309, 181] width 39 height 15
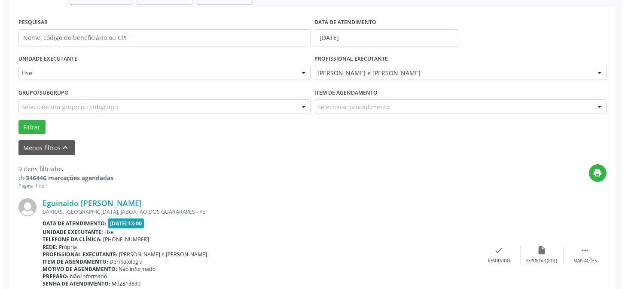
scroll to position [233, 0]
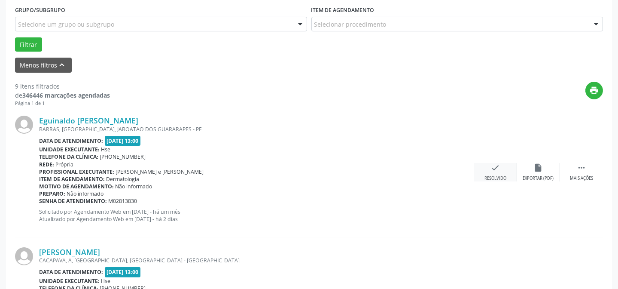
click at [495, 165] on icon "check" at bounding box center [495, 167] width 9 height 9
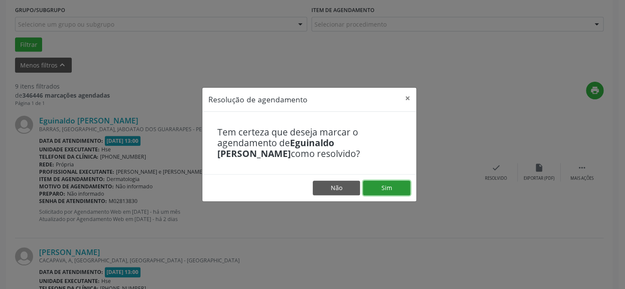
click at [395, 187] on button "Sim" at bounding box center [386, 187] width 47 height 15
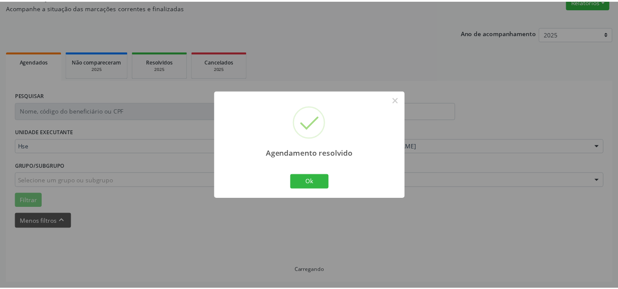
scroll to position [77, 0]
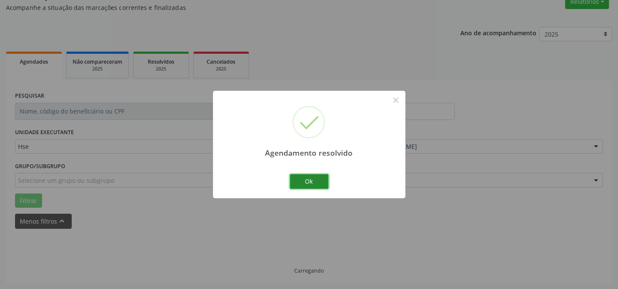
click at [312, 183] on button "Ok" at bounding box center [309, 181] width 39 height 15
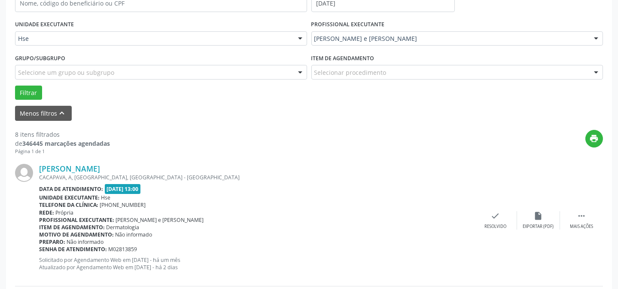
scroll to position [194, 0]
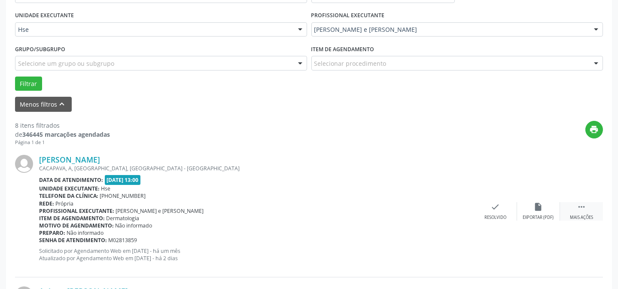
click at [565, 202] on div " Mais ações" at bounding box center [581, 211] width 43 height 18
click at [518, 209] on div "alarm_off Não compareceu" at bounding box center [538, 211] width 43 height 18
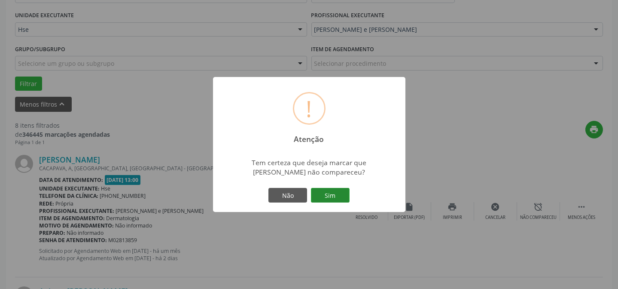
click at [331, 196] on button "Sim" at bounding box center [330, 195] width 39 height 15
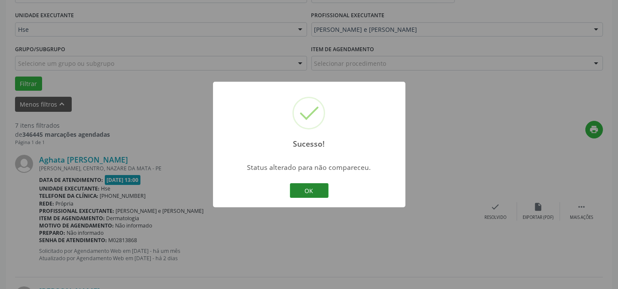
click at [308, 186] on button "OK" at bounding box center [309, 190] width 39 height 15
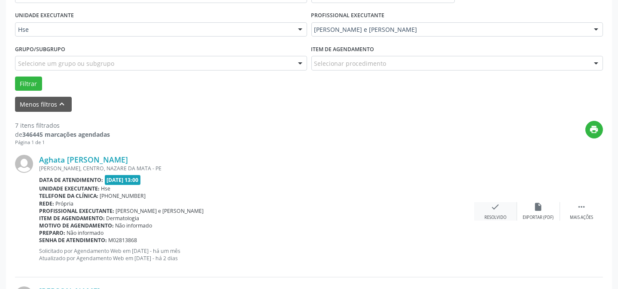
click at [497, 218] on div "Resolvido" at bounding box center [496, 217] width 22 height 6
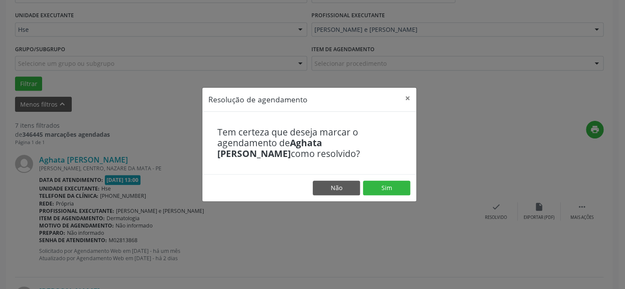
click at [402, 180] on footer "Não Sim" at bounding box center [309, 187] width 214 height 27
click at [395, 185] on button "Sim" at bounding box center [386, 187] width 47 height 15
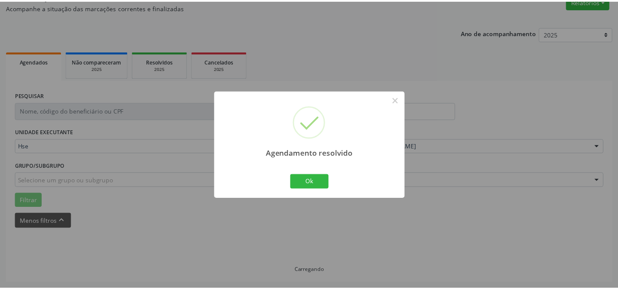
scroll to position [77, 0]
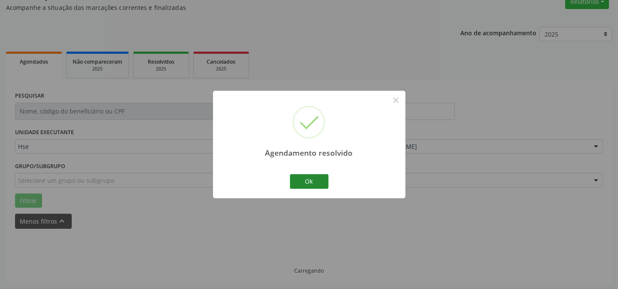
drag, startPoint x: 335, startPoint y: 184, endPoint x: 307, endPoint y: 180, distance: 28.6
click at [327, 184] on div "Agendamento resolvido × Ok Cancel" at bounding box center [309, 144] width 192 height 107
click at [307, 180] on button "Ok" at bounding box center [309, 181] width 39 height 15
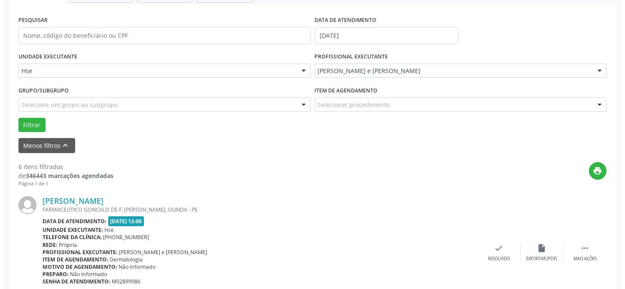
scroll to position [155, 0]
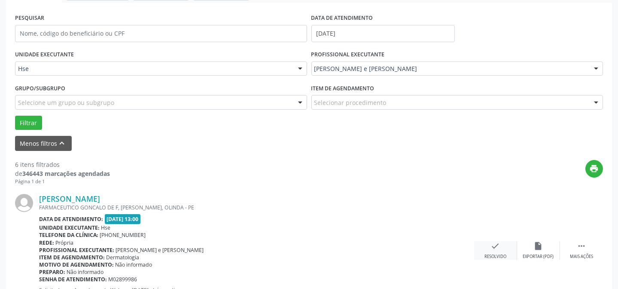
click at [497, 247] on icon "check" at bounding box center [495, 245] width 9 height 9
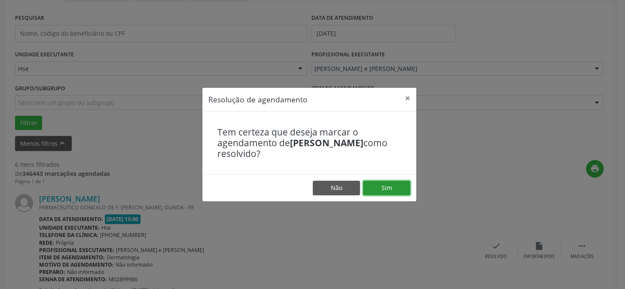
click at [392, 183] on button "Sim" at bounding box center [386, 187] width 47 height 15
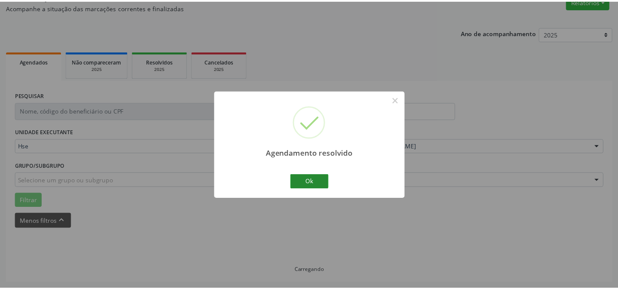
scroll to position [77, 0]
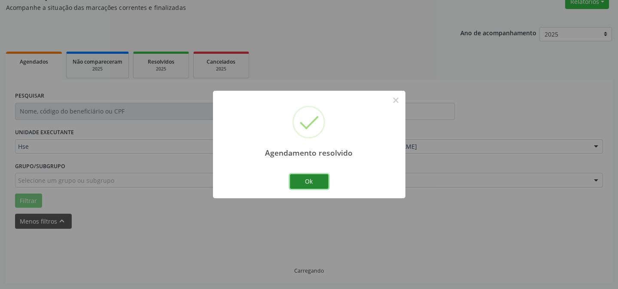
click at [310, 184] on button "Ok" at bounding box center [309, 181] width 39 height 15
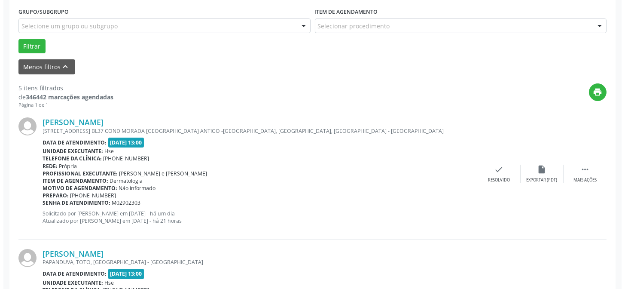
scroll to position [233, 0]
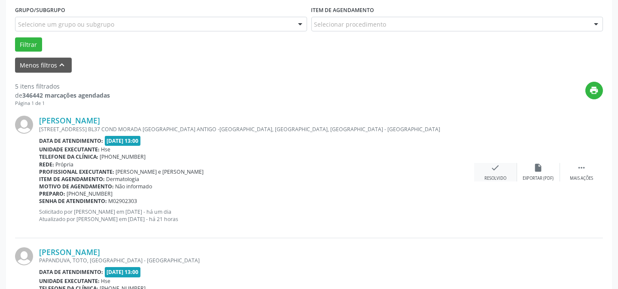
click at [486, 172] on div "check Resolvido" at bounding box center [495, 172] width 43 height 18
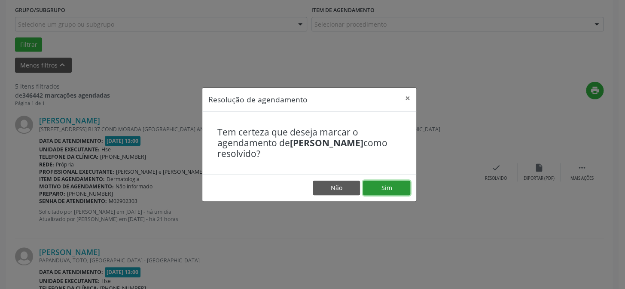
click at [397, 189] on button "Sim" at bounding box center [386, 187] width 47 height 15
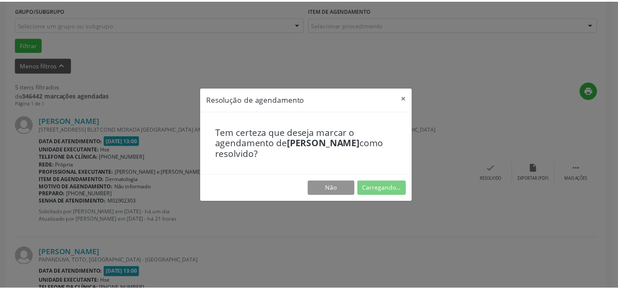
scroll to position [77, 0]
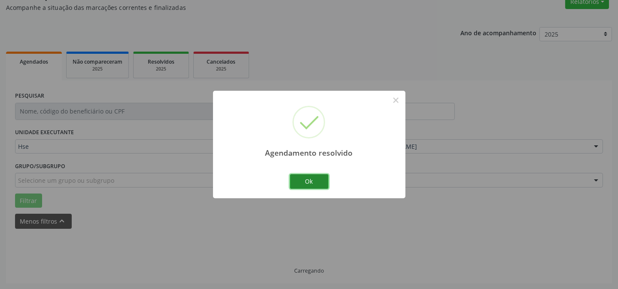
click at [306, 180] on button "Ok" at bounding box center [309, 181] width 39 height 15
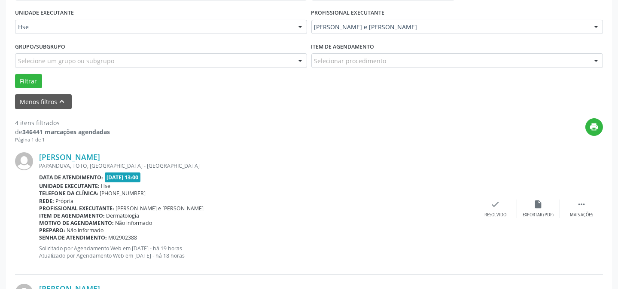
scroll to position [272, 0]
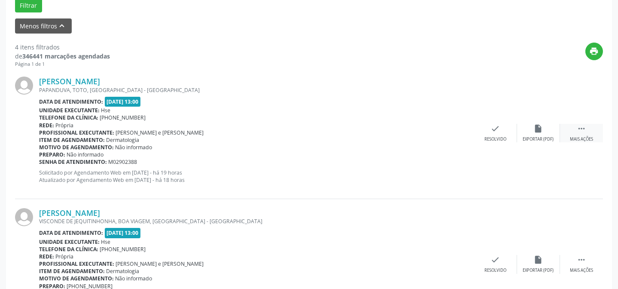
drag, startPoint x: 581, startPoint y: 139, endPoint x: 575, endPoint y: 134, distance: 8.5
click at [583, 137] on div "Mais ações" at bounding box center [581, 139] width 23 height 6
click at [526, 129] on div "alarm_off Não compareceu" at bounding box center [538, 133] width 43 height 18
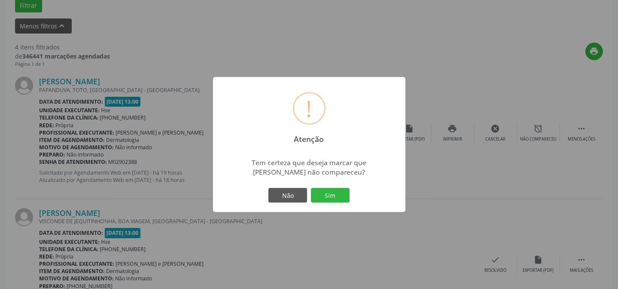
drag, startPoint x: 313, startPoint y: 198, endPoint x: 319, endPoint y: 198, distance: 6.0
click at [315, 198] on button "Sim" at bounding box center [330, 195] width 39 height 15
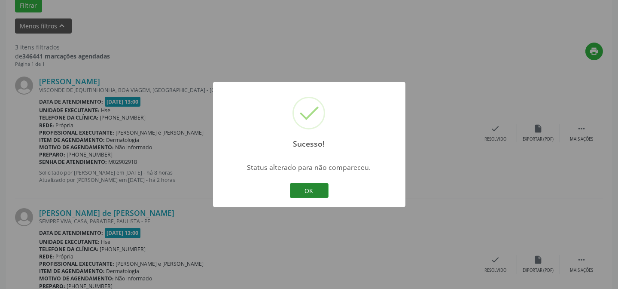
click at [296, 189] on button "OK" at bounding box center [309, 190] width 39 height 15
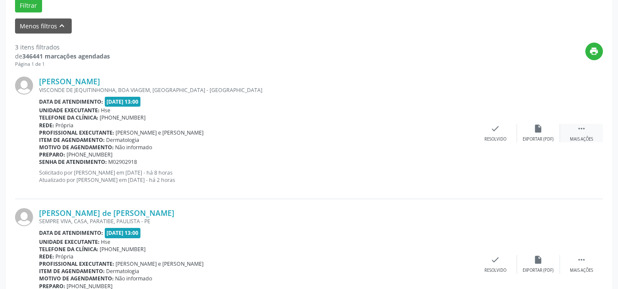
click at [573, 125] on div " Mais ações" at bounding box center [581, 133] width 43 height 18
click at [555, 128] on div "alarm_off Não compareceu" at bounding box center [538, 133] width 43 height 18
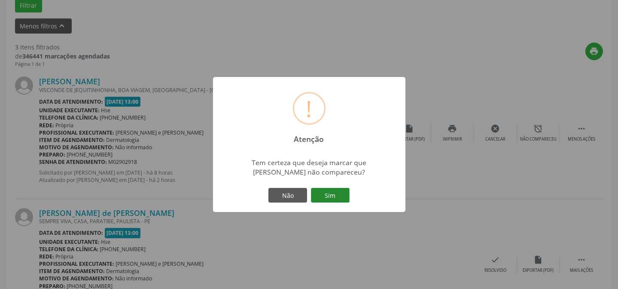
click at [319, 195] on button "Sim" at bounding box center [330, 195] width 39 height 15
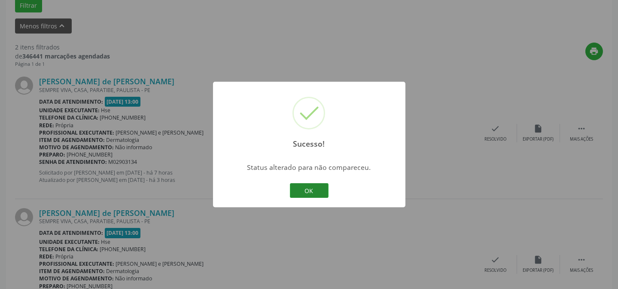
click at [321, 187] on button "OK" at bounding box center [309, 190] width 39 height 15
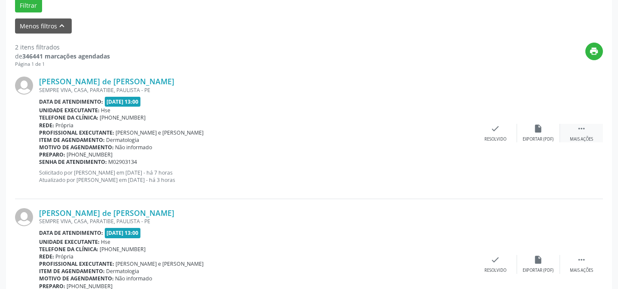
click at [581, 126] on icon "" at bounding box center [581, 128] width 9 height 9
click at [537, 128] on icon "alarm_off" at bounding box center [538, 128] width 9 height 9
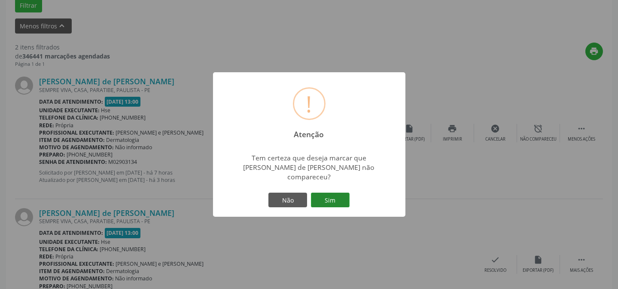
click at [333, 192] on button "Sim" at bounding box center [330, 199] width 39 height 15
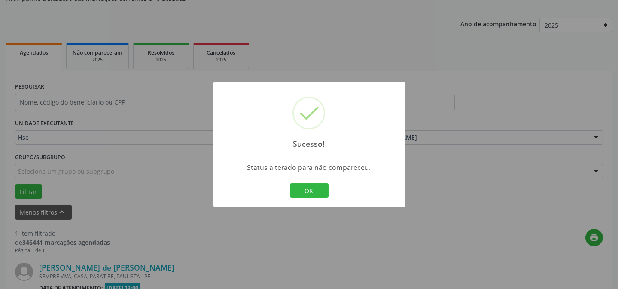
scroll to position [196, 0]
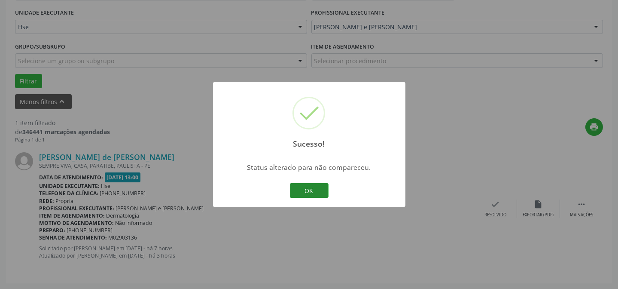
click at [316, 191] on button "OK" at bounding box center [309, 190] width 39 height 15
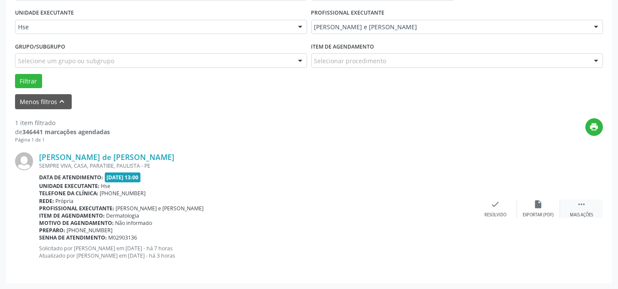
click at [571, 199] on div " Mais ações" at bounding box center [581, 208] width 43 height 18
click at [545, 203] on div "alarm_off Não compareceu" at bounding box center [538, 208] width 43 height 18
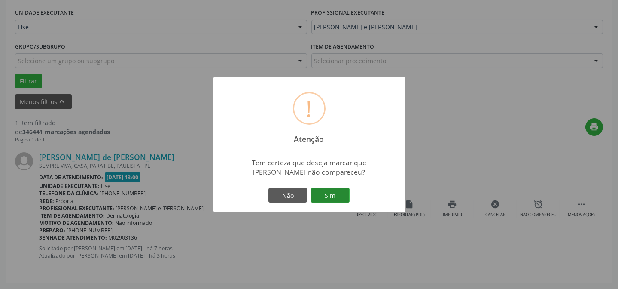
click at [343, 192] on button "Sim" at bounding box center [330, 195] width 39 height 15
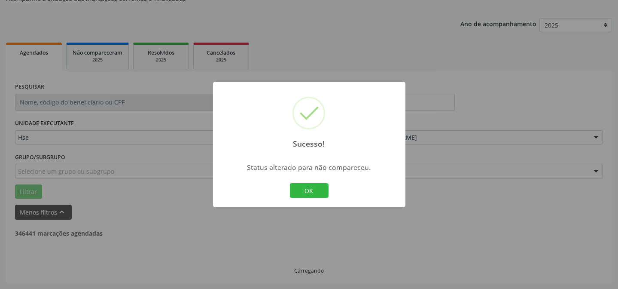
scroll to position [58, 0]
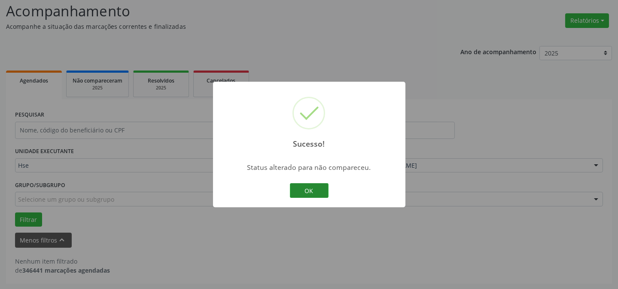
drag, startPoint x: 305, startPoint y: 188, endPoint x: 189, endPoint y: 13, distance: 210.3
click at [305, 187] on button "OK" at bounding box center [309, 190] width 39 height 15
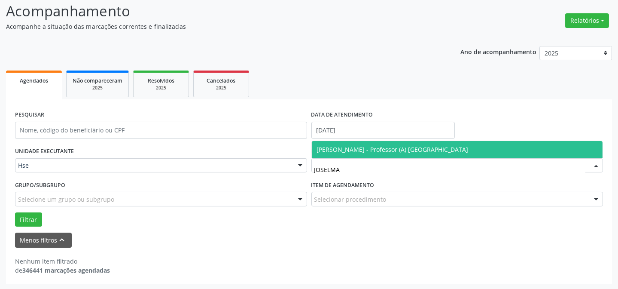
click at [440, 147] on span "[PERSON_NAME] - Professor (A) [GEOGRAPHIC_DATA]" at bounding box center [393, 149] width 152 height 8
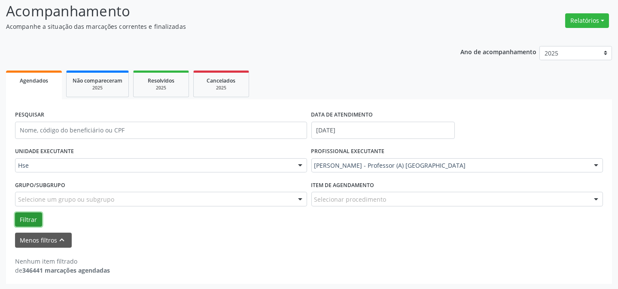
click at [30, 217] on button "Filtrar" at bounding box center [28, 219] width 27 height 15
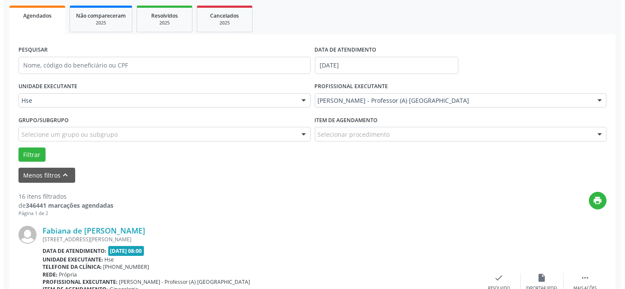
scroll to position [164, 0]
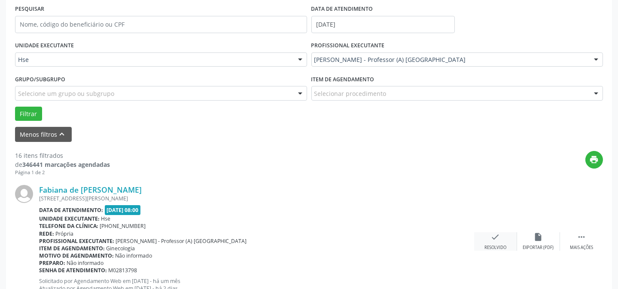
click at [489, 235] on div "check Resolvido" at bounding box center [495, 241] width 43 height 18
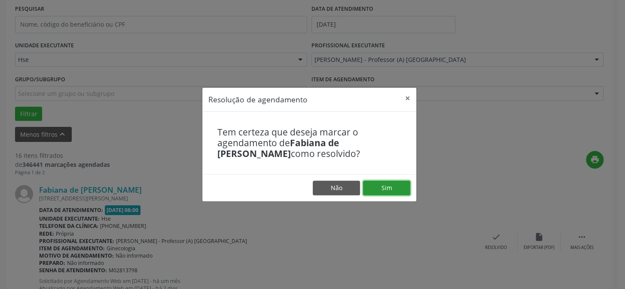
click at [398, 186] on button "Sim" at bounding box center [386, 187] width 47 height 15
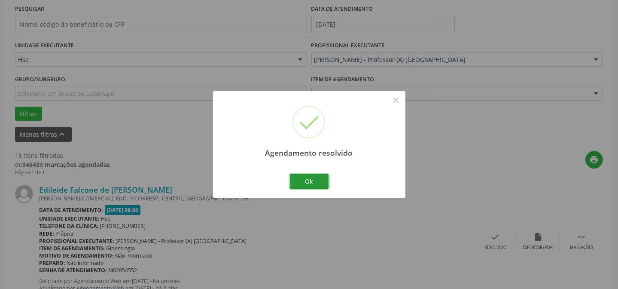
click at [298, 180] on button "Ok" at bounding box center [309, 181] width 39 height 15
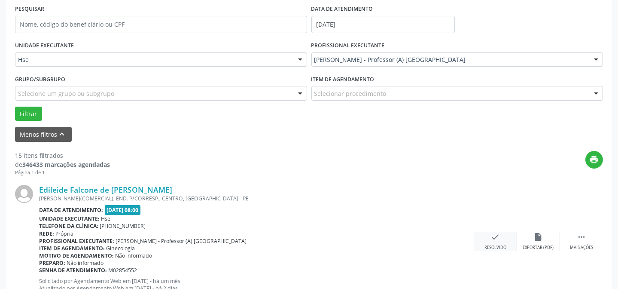
click at [494, 245] on div "Resolvido" at bounding box center [496, 247] width 22 height 6
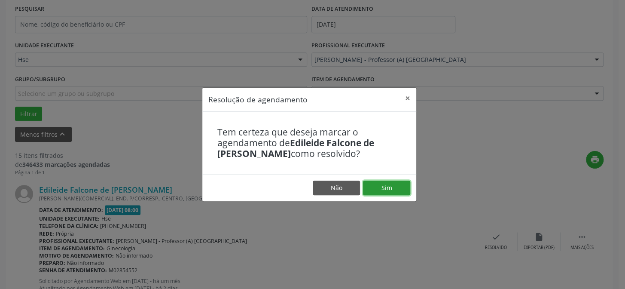
click at [394, 187] on button "Sim" at bounding box center [386, 187] width 47 height 15
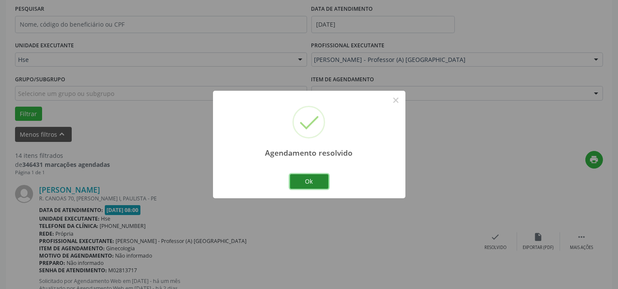
click at [317, 176] on button "Ok" at bounding box center [309, 181] width 39 height 15
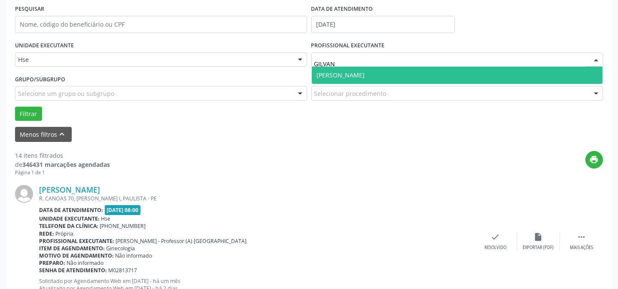
click at [361, 75] on span "[PERSON_NAME]" at bounding box center [457, 75] width 291 height 17
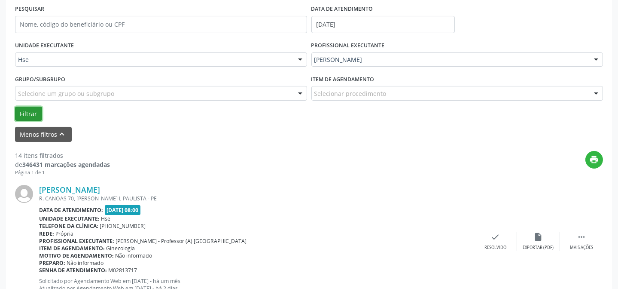
click at [27, 109] on button "Filtrar" at bounding box center [28, 114] width 27 height 15
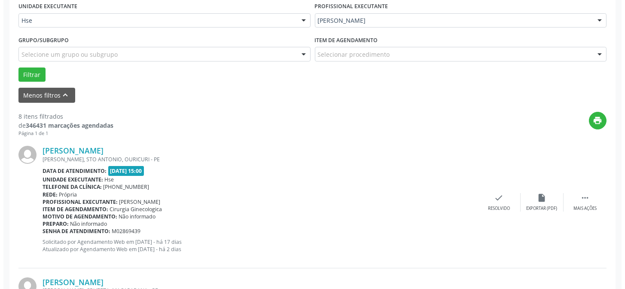
scroll to position [242, 0]
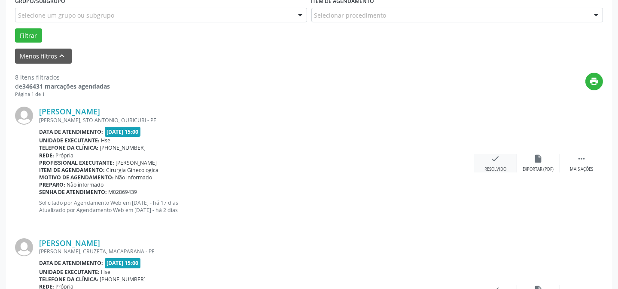
click at [492, 157] on icon "check" at bounding box center [495, 158] width 9 height 9
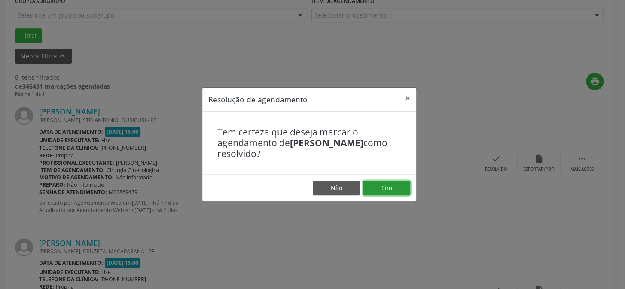
click at [396, 182] on button "Sim" at bounding box center [386, 187] width 47 height 15
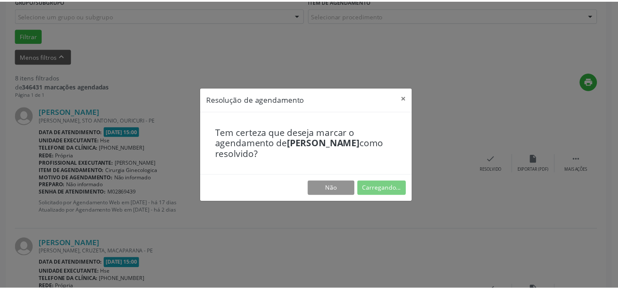
scroll to position [77, 0]
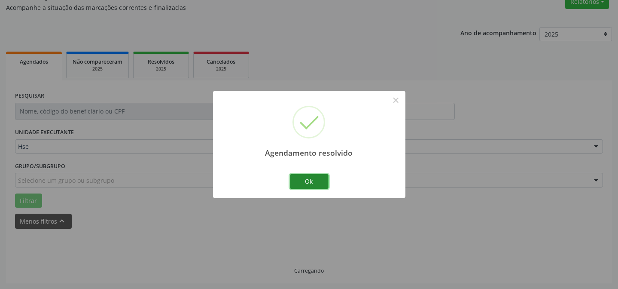
click at [308, 185] on button "Ok" at bounding box center [309, 181] width 39 height 15
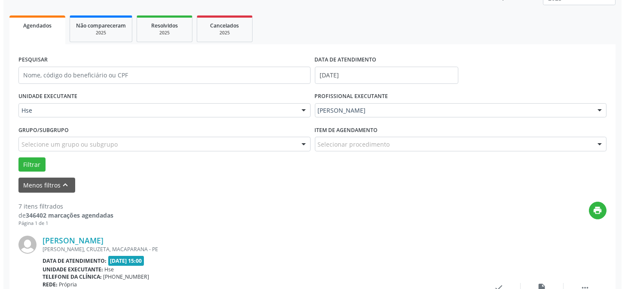
scroll to position [155, 0]
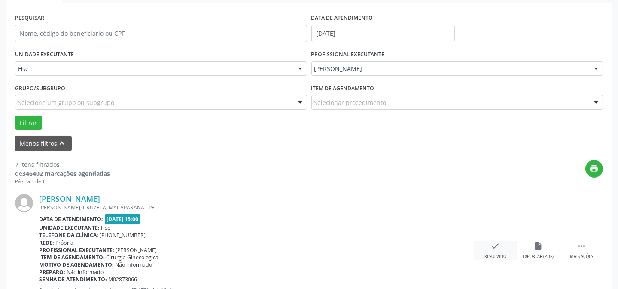
click at [500, 244] on icon "check" at bounding box center [495, 245] width 9 height 9
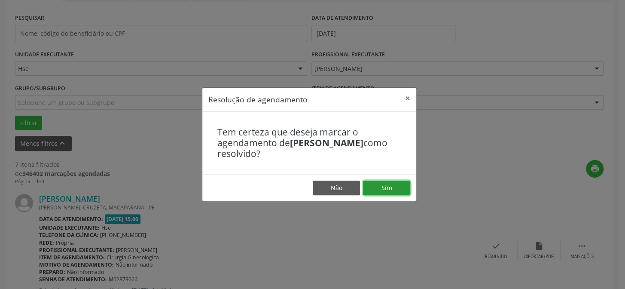
click at [391, 188] on button "Sim" at bounding box center [386, 187] width 47 height 15
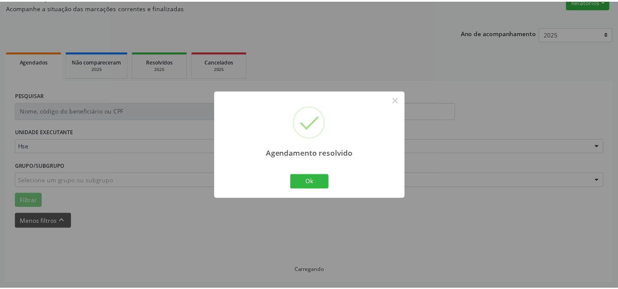
scroll to position [77, 0]
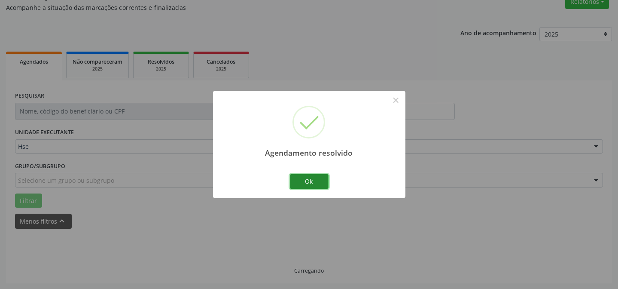
click at [316, 185] on button "Ok" at bounding box center [309, 181] width 39 height 15
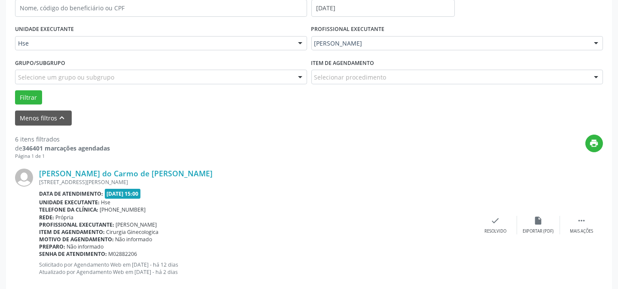
scroll to position [194, 0]
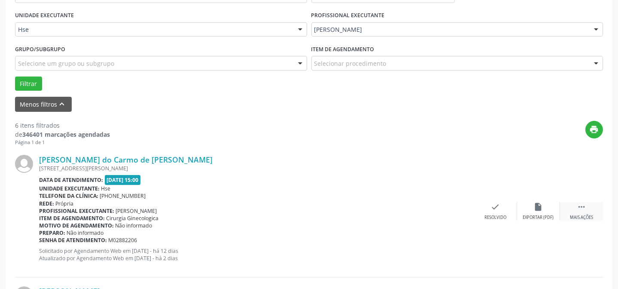
click at [572, 209] on div " Mais ações" at bounding box center [581, 211] width 43 height 18
click at [545, 208] on div "alarm_off Não compareceu" at bounding box center [538, 211] width 43 height 18
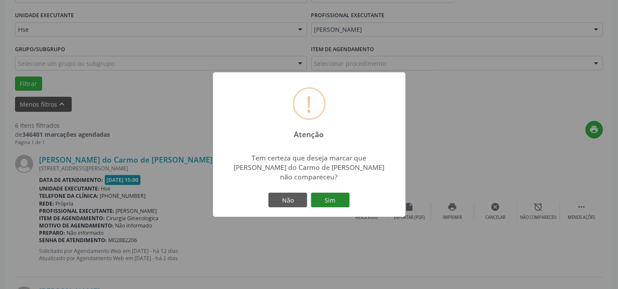
click at [340, 192] on button "Sim" at bounding box center [330, 199] width 39 height 15
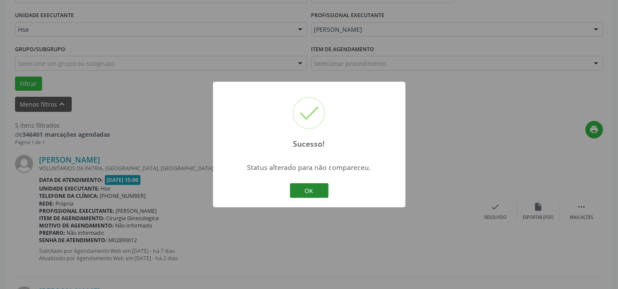
click at [296, 185] on button "OK" at bounding box center [309, 190] width 39 height 15
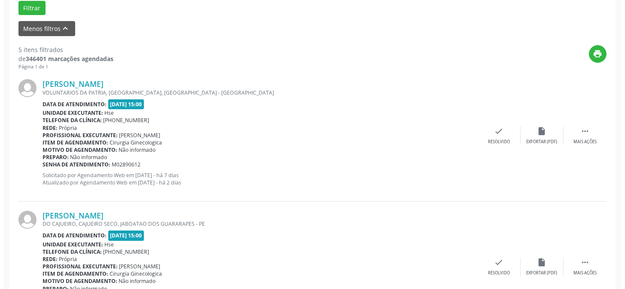
scroll to position [272, 0]
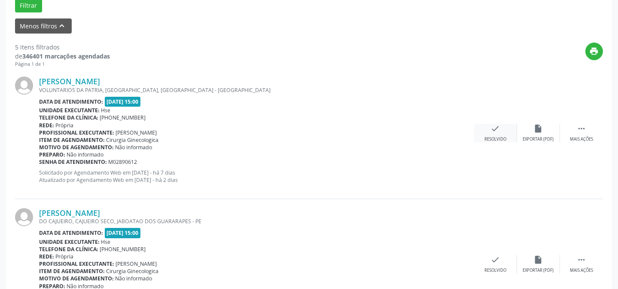
click at [494, 137] on div "Resolvido" at bounding box center [496, 139] width 22 height 6
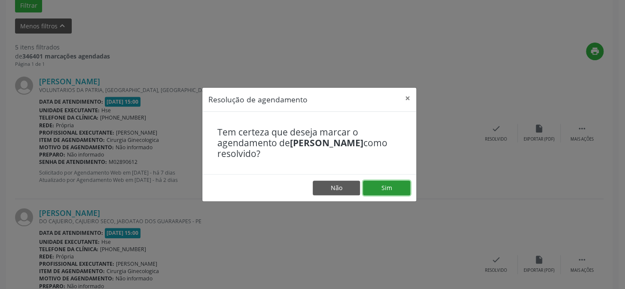
click at [387, 184] on button "Sim" at bounding box center [386, 187] width 47 height 15
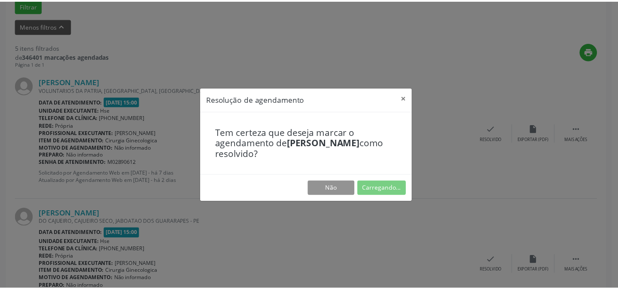
scroll to position [77, 0]
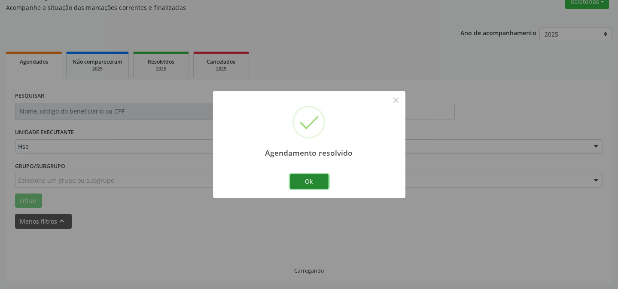
click at [311, 178] on button "Ok" at bounding box center [309, 181] width 39 height 15
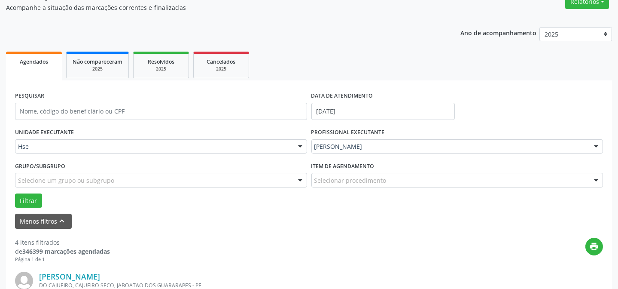
scroll to position [155, 0]
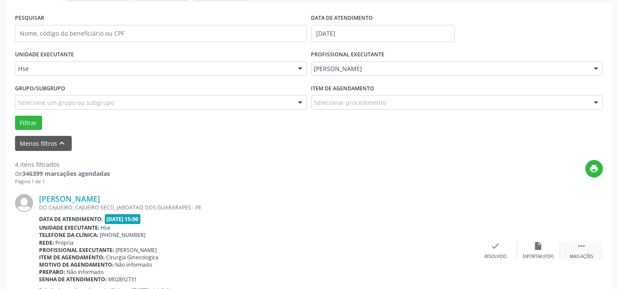
click at [573, 245] on div " Mais ações" at bounding box center [581, 250] width 43 height 18
click at [546, 246] on div "alarm_off Não compareceu" at bounding box center [538, 250] width 43 height 18
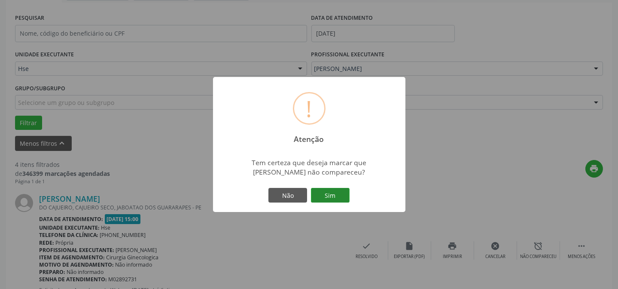
click at [334, 193] on button "Sim" at bounding box center [330, 195] width 39 height 15
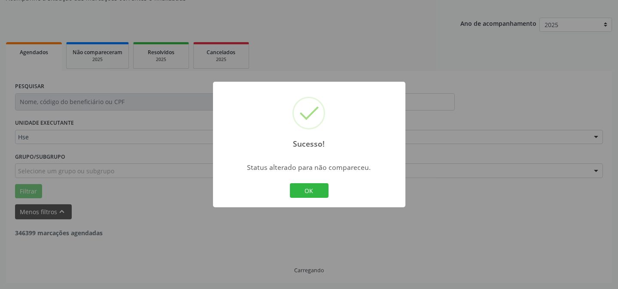
scroll to position [86, 0]
click at [311, 190] on button "OK" at bounding box center [309, 190] width 39 height 15
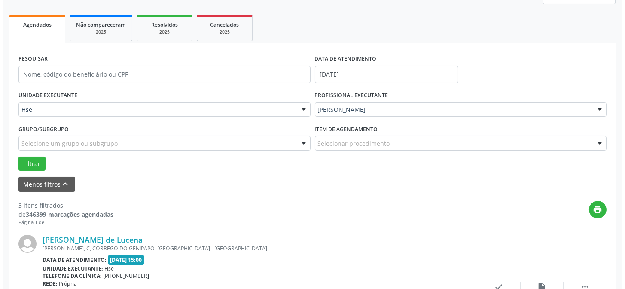
scroll to position [164, 0]
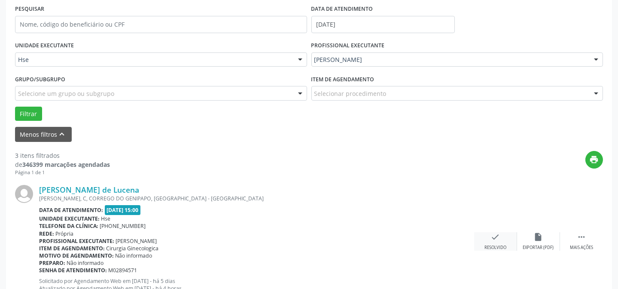
click at [499, 238] on icon "check" at bounding box center [495, 236] width 9 height 9
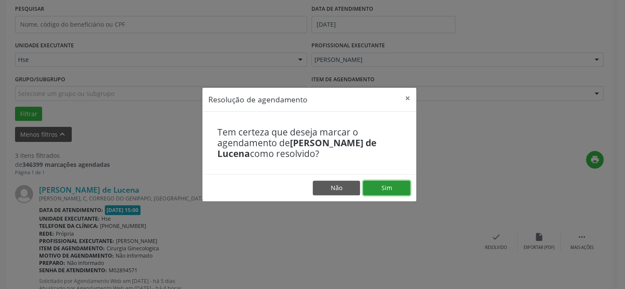
click at [396, 184] on button "Sim" at bounding box center [386, 187] width 47 height 15
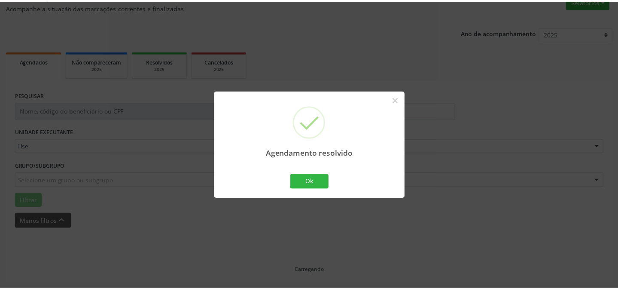
scroll to position [77, 0]
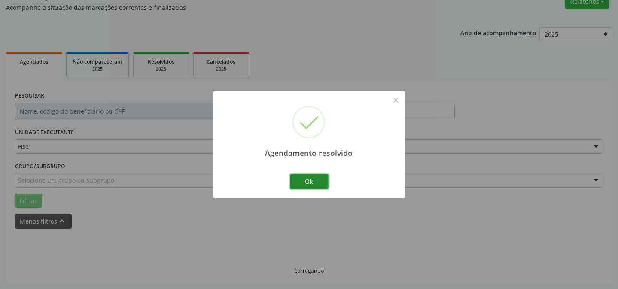
click at [305, 174] on button "Ok" at bounding box center [309, 181] width 39 height 15
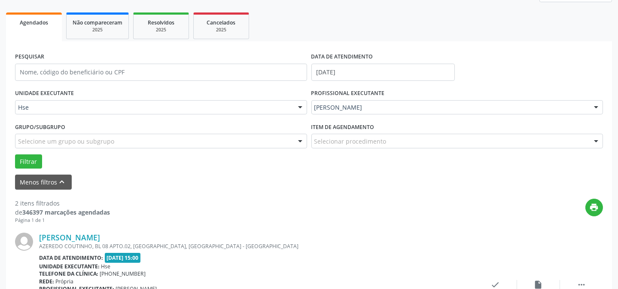
scroll to position [194, 0]
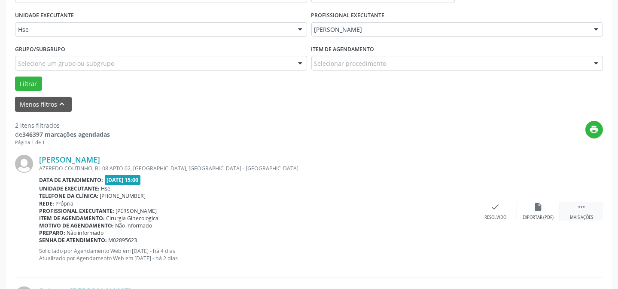
drag, startPoint x: 584, startPoint y: 212, endPoint x: 568, endPoint y: 209, distance: 15.8
click at [583, 212] on div " Mais ações" at bounding box center [581, 211] width 43 height 18
click at [524, 198] on div "[PERSON_NAME] AZEREDO COUTINHO, BL 08 APTO.02, [GEOGRAPHIC_DATA], [GEOGRAPHIC_D…" at bounding box center [309, 211] width 588 height 131
click at [540, 210] on icon "alarm_off" at bounding box center [538, 206] width 9 height 9
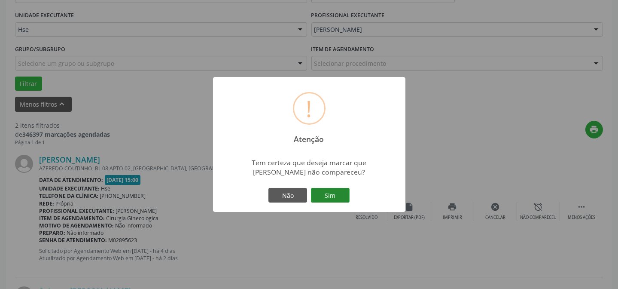
click at [339, 193] on button "Sim" at bounding box center [330, 195] width 39 height 15
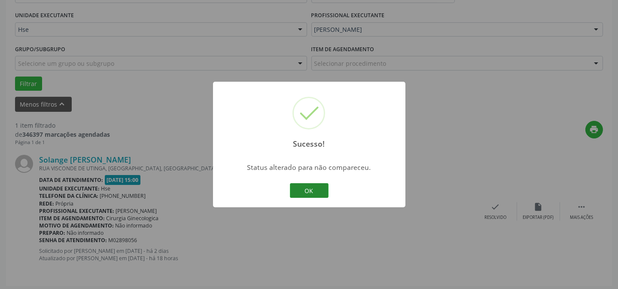
click at [312, 189] on button "OK" at bounding box center [309, 190] width 39 height 15
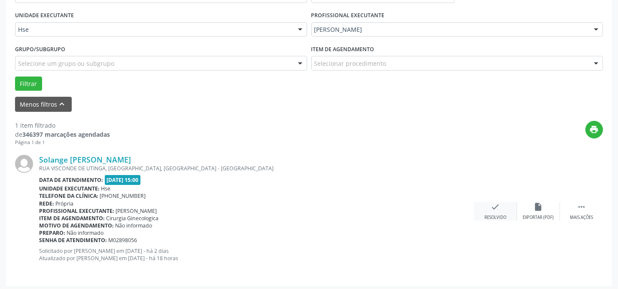
click at [492, 214] on div "Resolvido" at bounding box center [496, 217] width 22 height 6
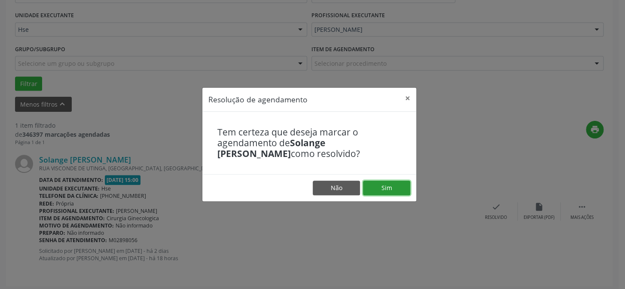
click at [380, 185] on button "Sim" at bounding box center [386, 187] width 47 height 15
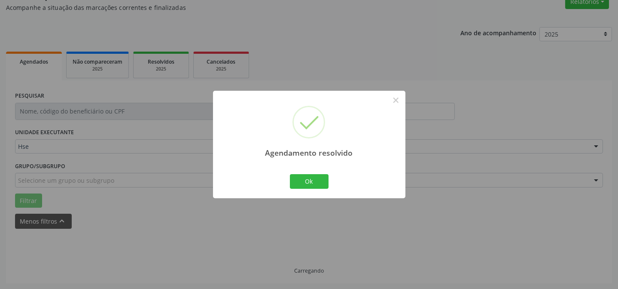
scroll to position [58, 0]
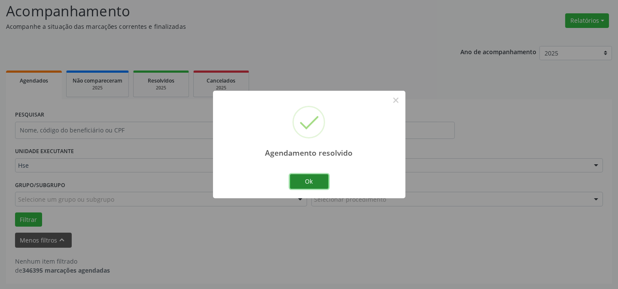
click at [318, 182] on button "Ok" at bounding box center [309, 181] width 39 height 15
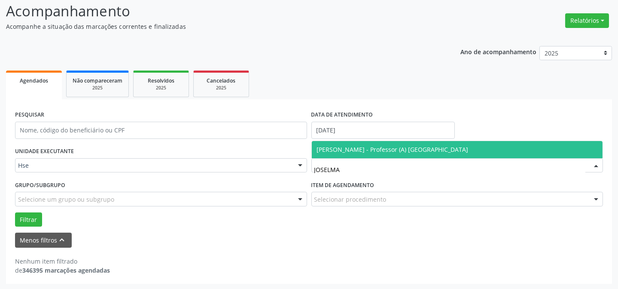
click at [330, 141] on span "[PERSON_NAME] - Professor (A) [GEOGRAPHIC_DATA]" at bounding box center [457, 149] width 291 height 17
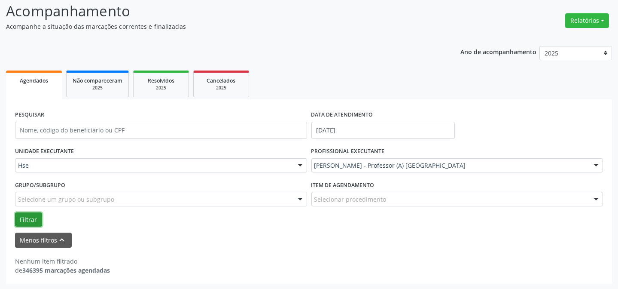
click at [35, 214] on button "Filtrar" at bounding box center [28, 219] width 27 height 15
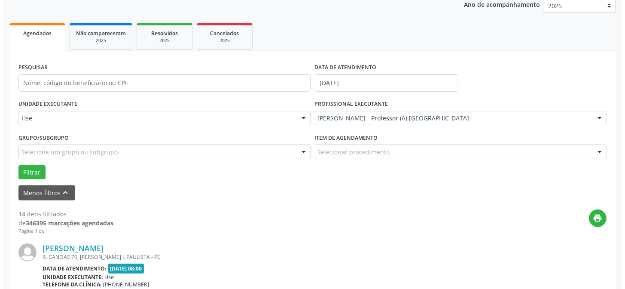
scroll to position [175, 0]
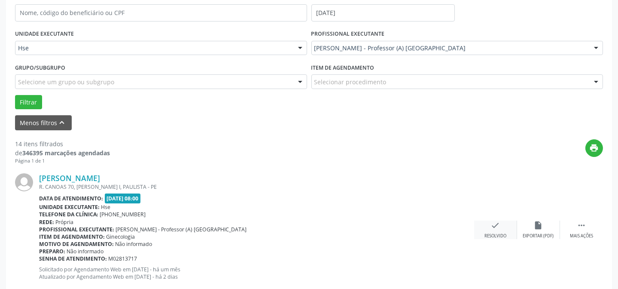
click at [492, 223] on icon "check" at bounding box center [495, 224] width 9 height 9
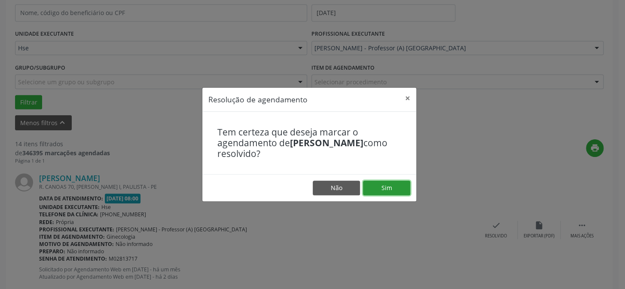
click at [393, 185] on button "Sim" at bounding box center [386, 187] width 47 height 15
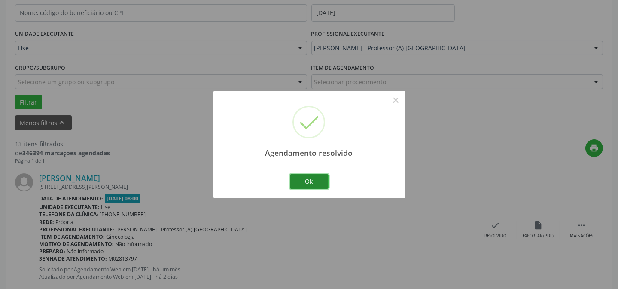
click at [316, 178] on button "Ok" at bounding box center [309, 181] width 39 height 15
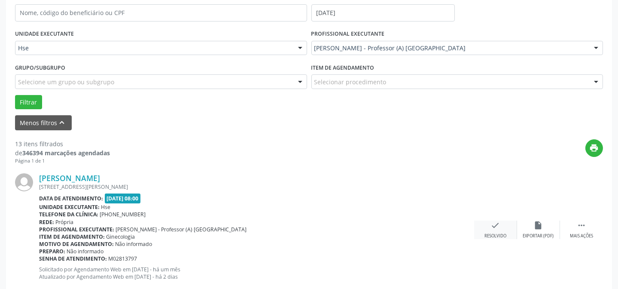
click at [499, 229] on div "check Resolvido" at bounding box center [495, 229] width 43 height 18
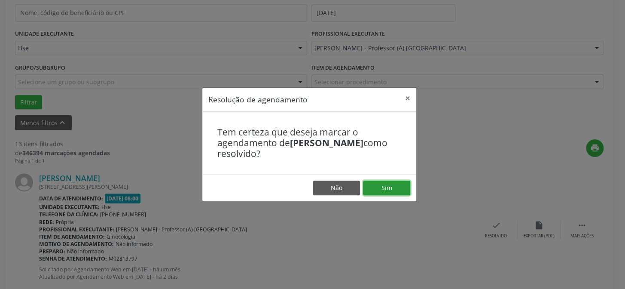
click at [393, 187] on button "Sim" at bounding box center [386, 187] width 47 height 15
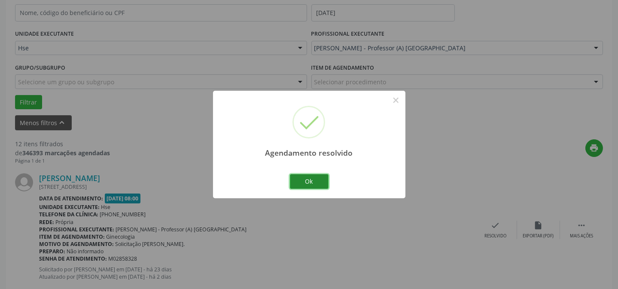
click at [302, 179] on button "Ok" at bounding box center [309, 181] width 39 height 15
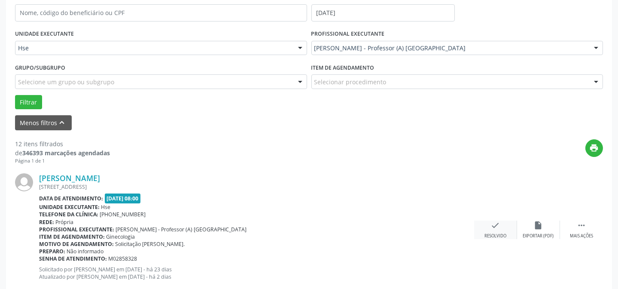
click at [494, 228] on icon "check" at bounding box center [495, 224] width 9 height 9
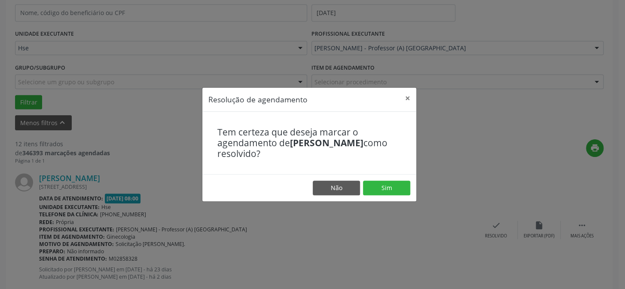
click at [404, 194] on footer "Não Sim" at bounding box center [309, 187] width 214 height 27
click at [404, 190] on button "Sim" at bounding box center [386, 187] width 47 height 15
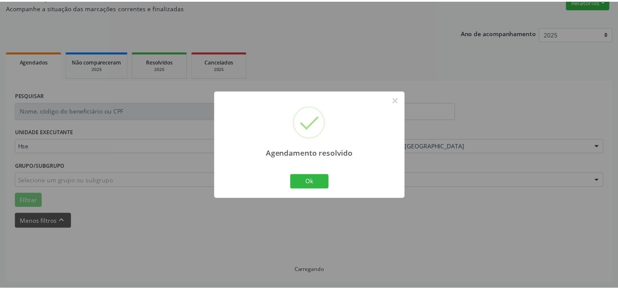
scroll to position [77, 0]
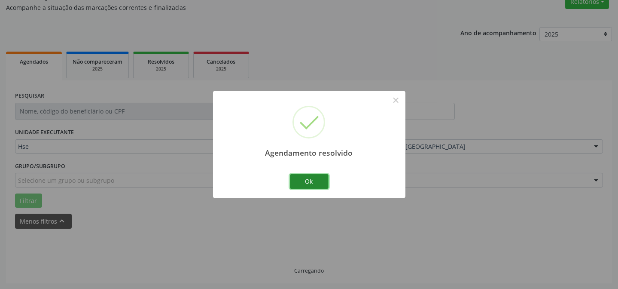
click at [308, 181] on button "Ok" at bounding box center [309, 181] width 39 height 15
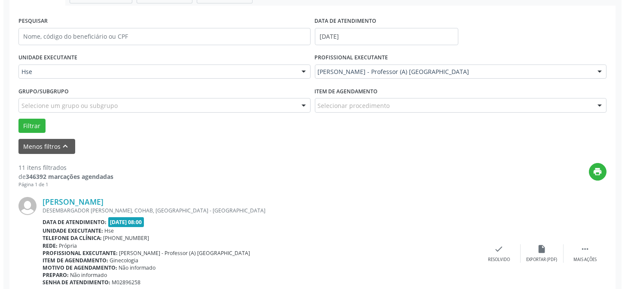
scroll to position [155, 0]
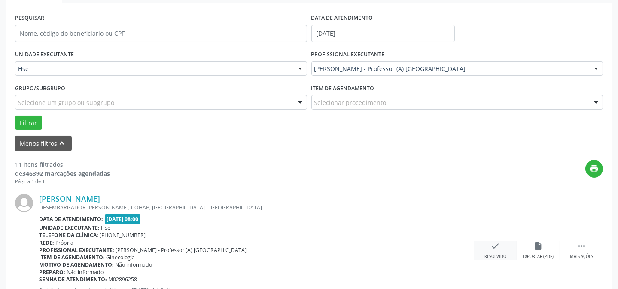
click at [490, 245] on div "check Resolvido" at bounding box center [495, 250] width 43 height 18
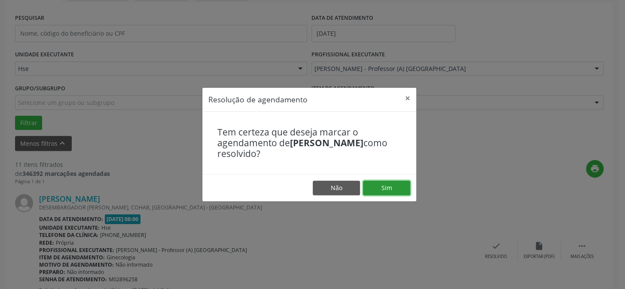
click at [379, 189] on button "Sim" at bounding box center [386, 187] width 47 height 15
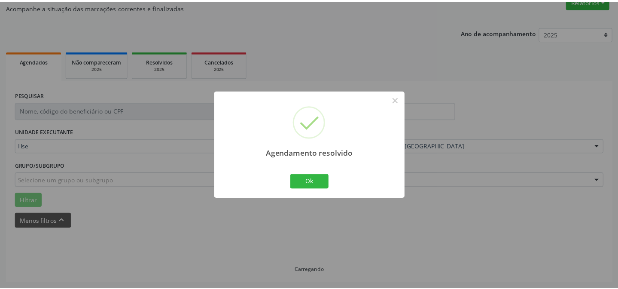
scroll to position [77, 0]
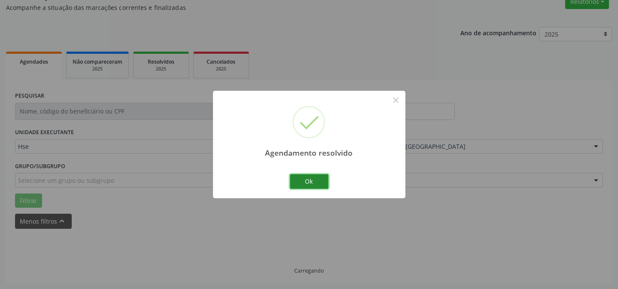
click at [315, 178] on button "Ok" at bounding box center [309, 181] width 39 height 15
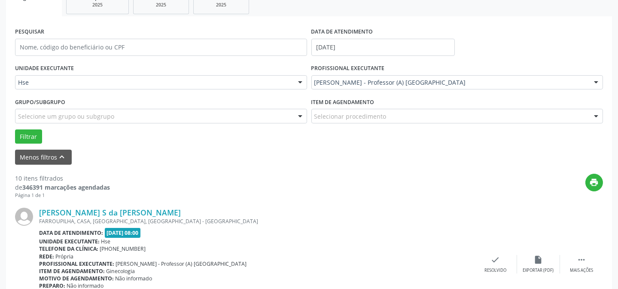
scroll to position [155, 0]
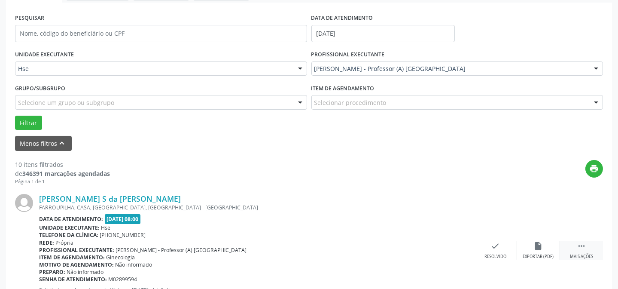
click at [585, 243] on icon "" at bounding box center [581, 245] width 9 height 9
click at [544, 247] on div "alarm_off Não compareceu" at bounding box center [538, 250] width 43 height 18
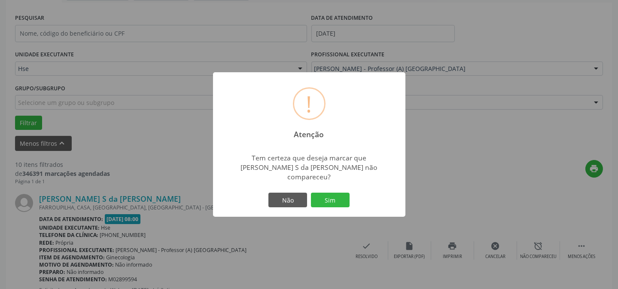
click at [328, 191] on div "Não Sim" at bounding box center [309, 200] width 85 height 18
click at [336, 200] on button "Sim" at bounding box center [330, 199] width 39 height 15
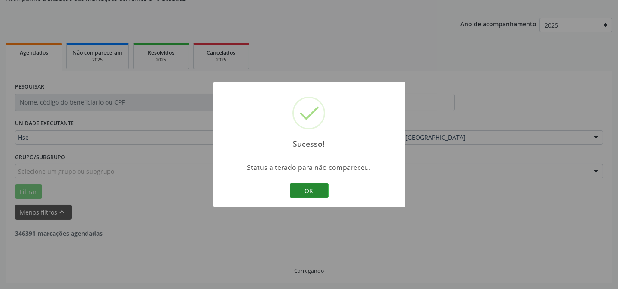
click at [315, 186] on button "OK" at bounding box center [309, 190] width 39 height 15
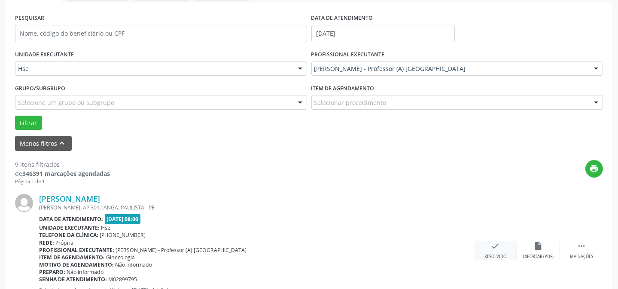
click at [499, 253] on div "Resolvido" at bounding box center [496, 256] width 22 height 6
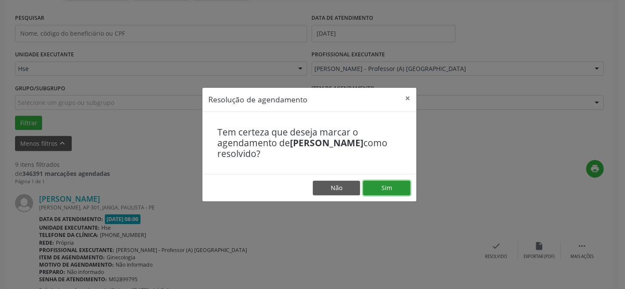
click at [386, 183] on button "Sim" at bounding box center [386, 187] width 47 height 15
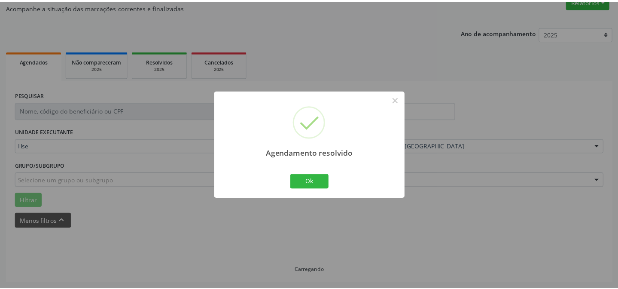
scroll to position [77, 0]
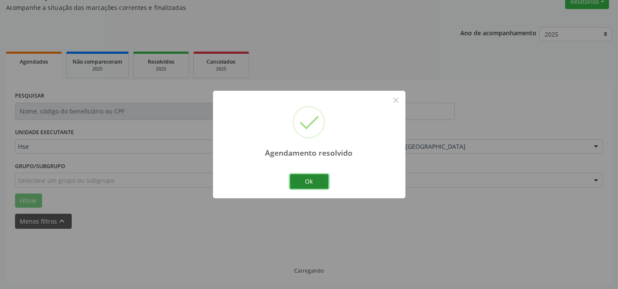
click at [299, 179] on button "Ok" at bounding box center [309, 181] width 39 height 15
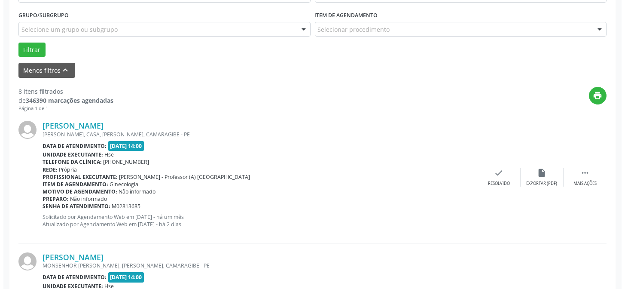
scroll to position [233, 0]
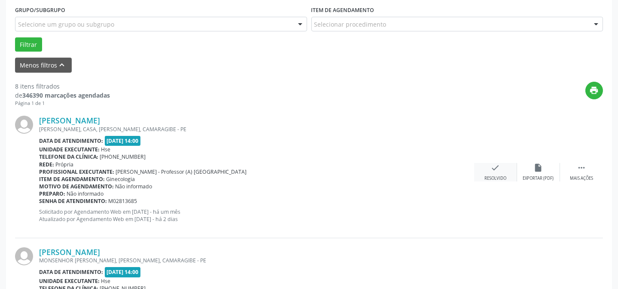
click at [493, 175] on div "Resolvido" at bounding box center [496, 178] width 22 height 6
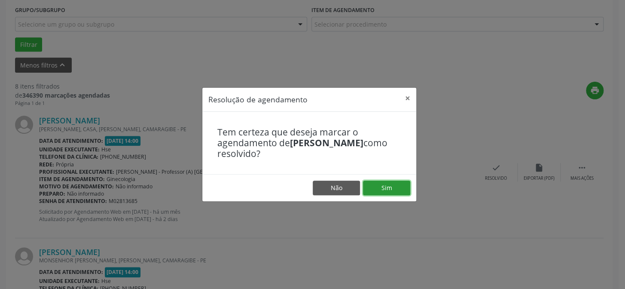
click at [391, 191] on button "Sim" at bounding box center [386, 187] width 47 height 15
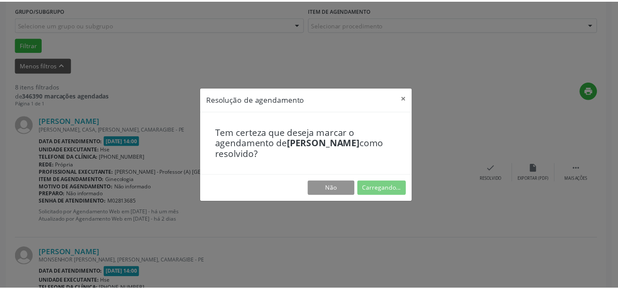
scroll to position [77, 0]
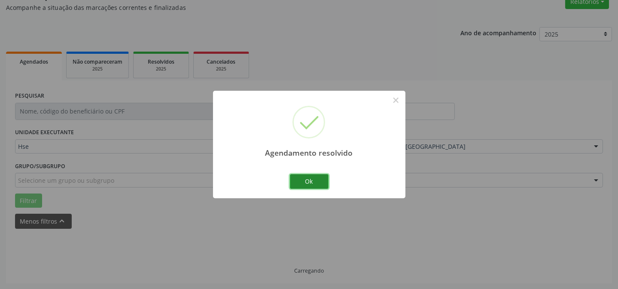
click at [311, 176] on button "Ok" at bounding box center [309, 181] width 39 height 15
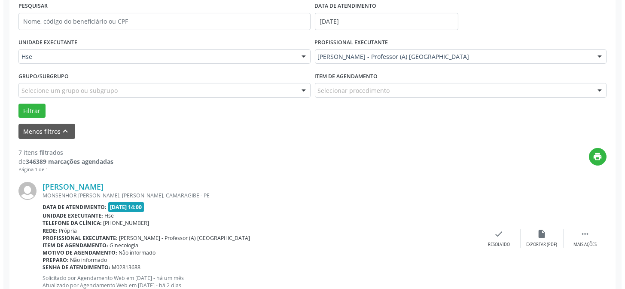
scroll to position [194, 0]
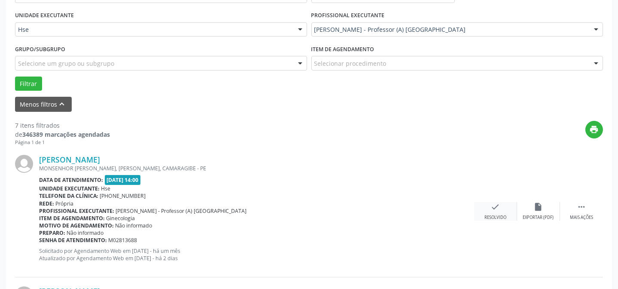
click at [486, 208] on div "check Resolvido" at bounding box center [495, 211] width 43 height 18
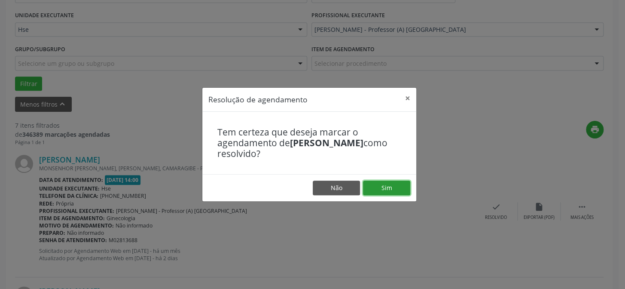
click at [380, 184] on button "Sim" at bounding box center [386, 187] width 47 height 15
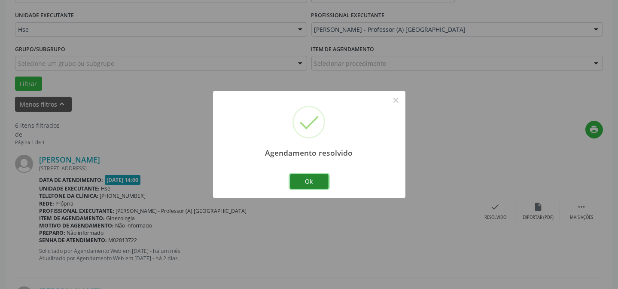
click at [312, 178] on button "Ok" at bounding box center [309, 181] width 39 height 15
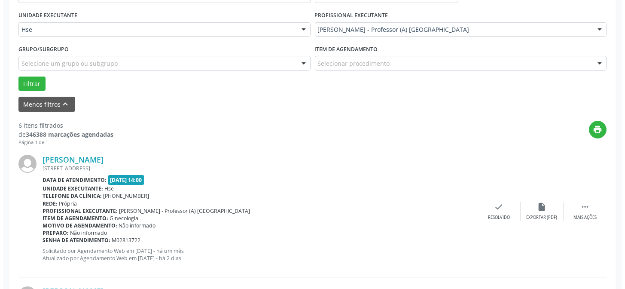
scroll to position [233, 0]
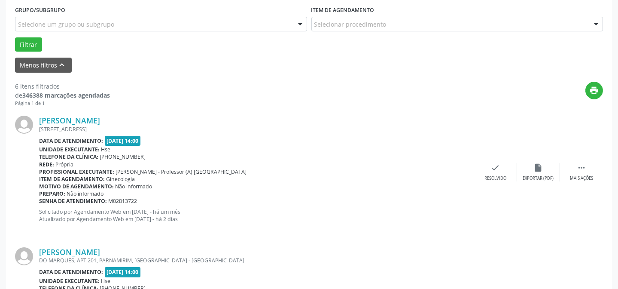
click at [499, 159] on div "[PERSON_NAME] [STREET_ADDRESS] Data de atendimento: [DATE] 14:00 Unidade execut…" at bounding box center [309, 172] width 588 height 131
click at [486, 175] on div "Resolvido" at bounding box center [496, 178] width 22 height 6
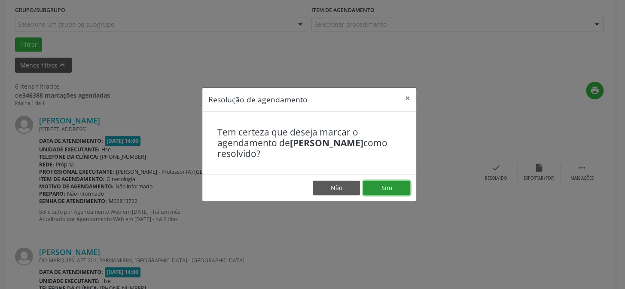
click at [387, 181] on button "Sim" at bounding box center [386, 187] width 47 height 15
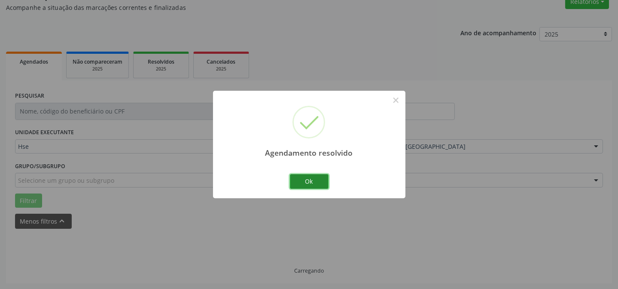
click at [309, 184] on button "Ok" at bounding box center [309, 181] width 39 height 15
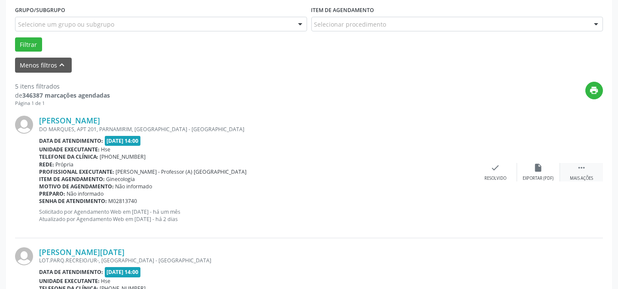
click at [580, 168] on icon "" at bounding box center [581, 167] width 9 height 9
drag, startPoint x: 569, startPoint y: 167, endPoint x: 536, endPoint y: 167, distance: 32.7
click at [536, 167] on icon "alarm_off" at bounding box center [538, 167] width 9 height 9
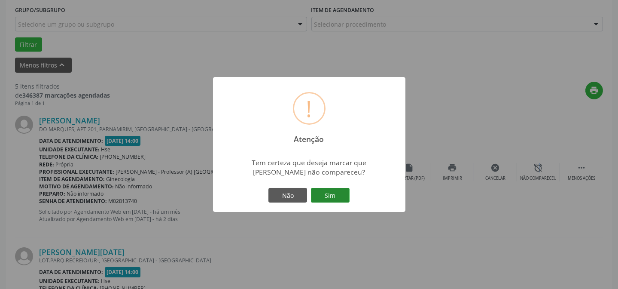
click at [341, 189] on button "Sim" at bounding box center [330, 195] width 39 height 15
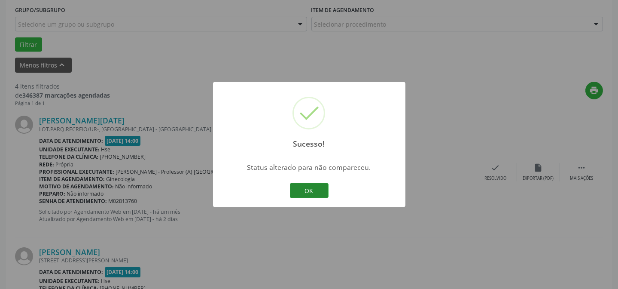
click at [302, 186] on button "OK" at bounding box center [309, 190] width 39 height 15
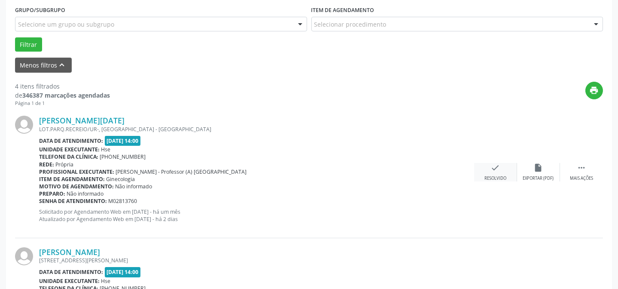
click at [504, 175] on div "Resolvido" at bounding box center [496, 178] width 22 height 6
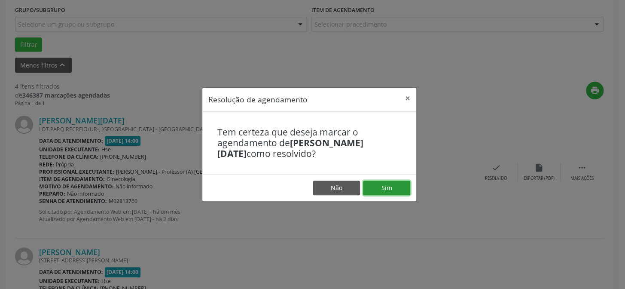
click at [390, 189] on button "Sim" at bounding box center [386, 187] width 47 height 15
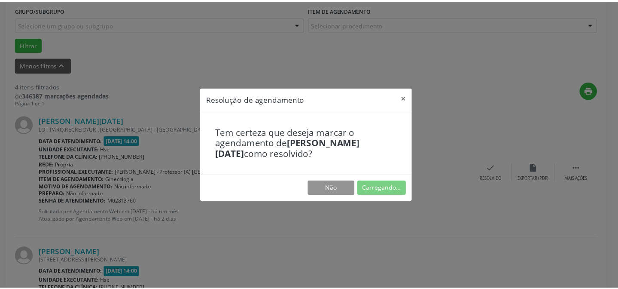
scroll to position [77, 0]
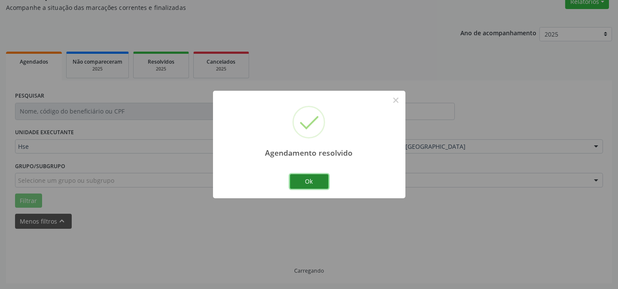
click at [293, 182] on button "Ok" at bounding box center [309, 181] width 39 height 15
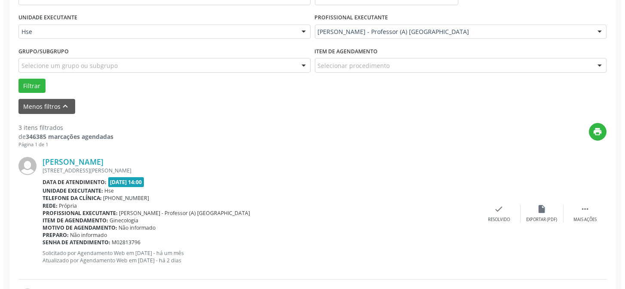
scroll to position [203, 0]
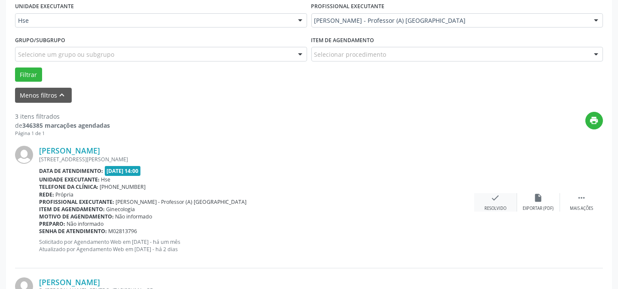
click at [507, 201] on div "check Resolvido" at bounding box center [495, 202] width 43 height 18
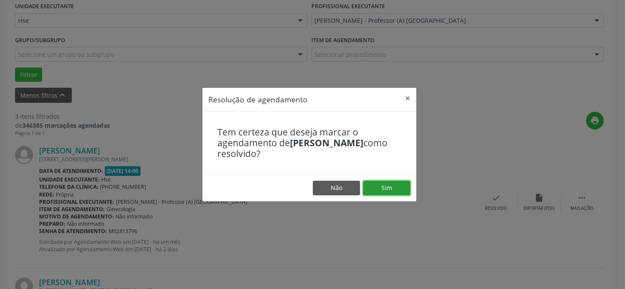
click at [376, 182] on button "Sim" at bounding box center [386, 187] width 47 height 15
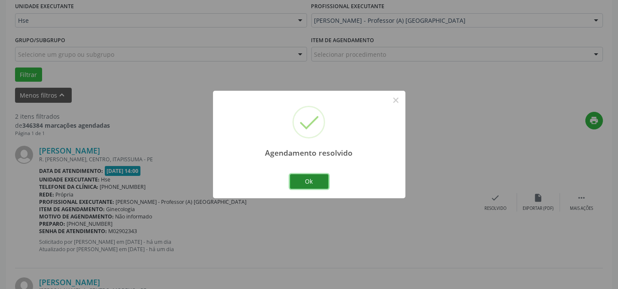
click at [324, 175] on button "Ok" at bounding box center [309, 181] width 39 height 15
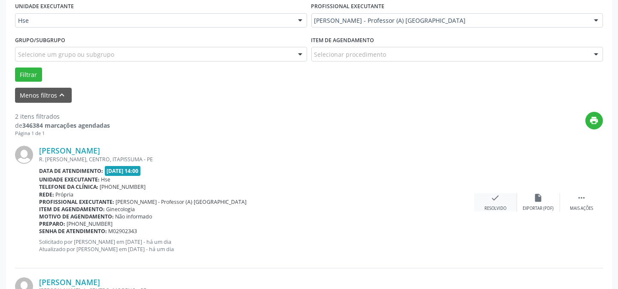
click at [503, 199] on div "check Resolvido" at bounding box center [495, 202] width 43 height 18
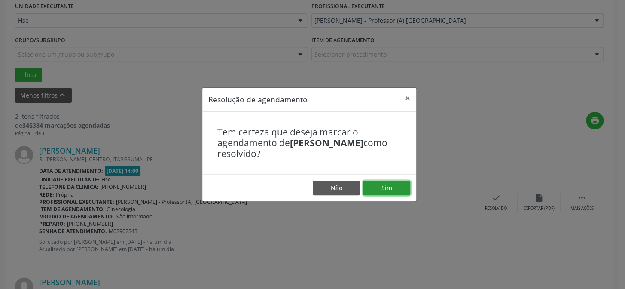
click at [391, 189] on button "Sim" at bounding box center [386, 187] width 47 height 15
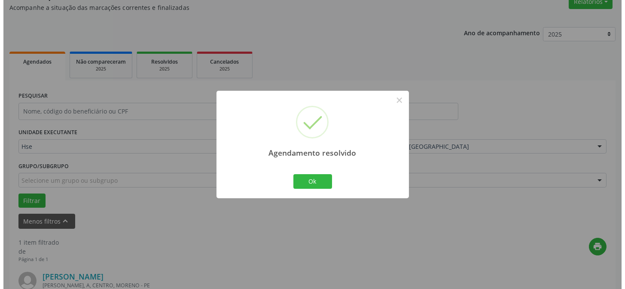
scroll to position [196, 0]
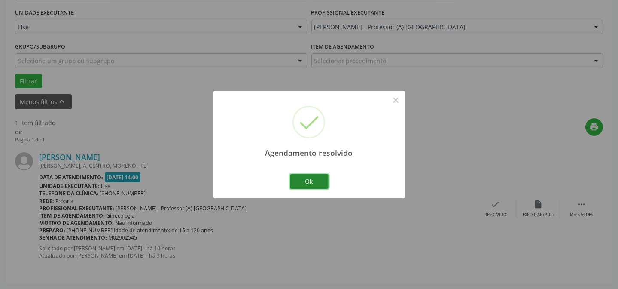
click at [293, 175] on button "Ok" at bounding box center [309, 181] width 39 height 15
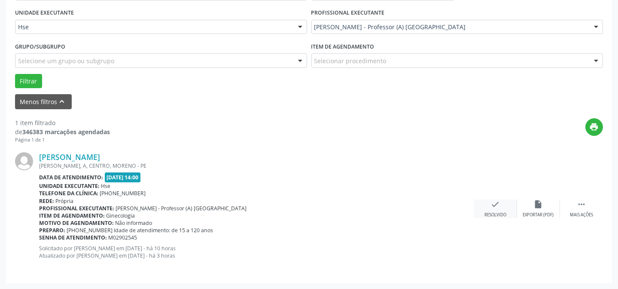
click at [489, 212] on div "Resolvido" at bounding box center [496, 215] width 22 height 6
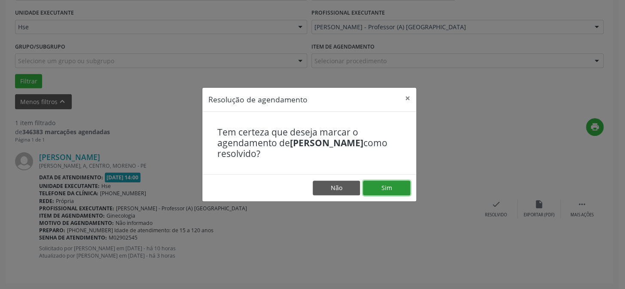
click at [392, 187] on button "Sim" at bounding box center [386, 187] width 47 height 15
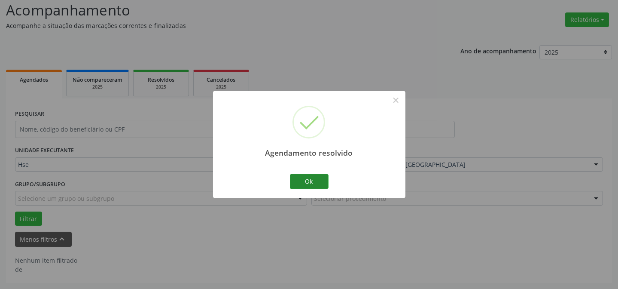
scroll to position [58, 0]
click at [312, 184] on button "Ok" at bounding box center [309, 181] width 39 height 15
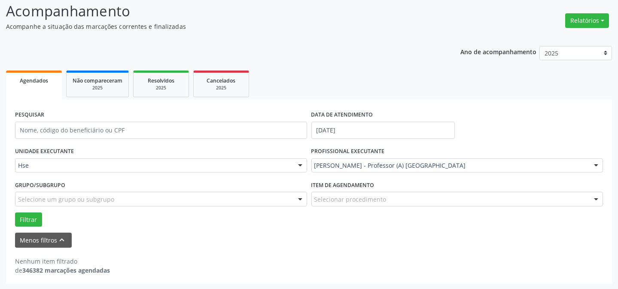
click at [470, 159] on div "[PERSON_NAME] - Professor (A) [GEOGRAPHIC_DATA]" at bounding box center [458, 165] width 292 height 15
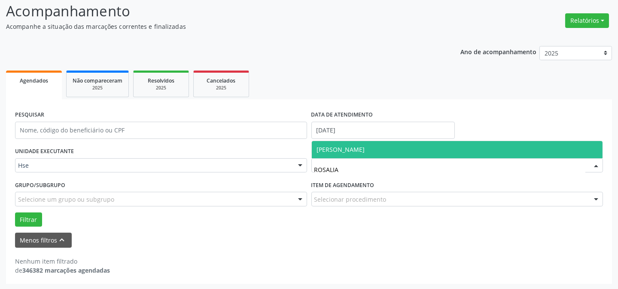
click at [396, 148] on span "[PERSON_NAME]" at bounding box center [457, 149] width 291 height 17
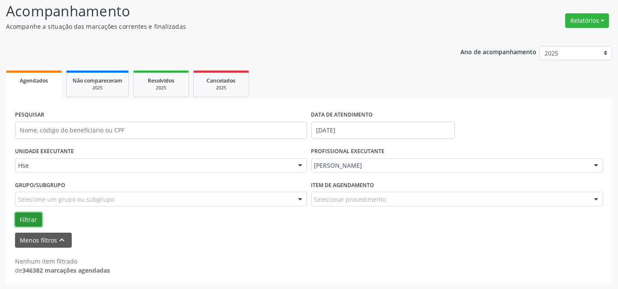
click at [36, 216] on button "Filtrar" at bounding box center [28, 219] width 27 height 15
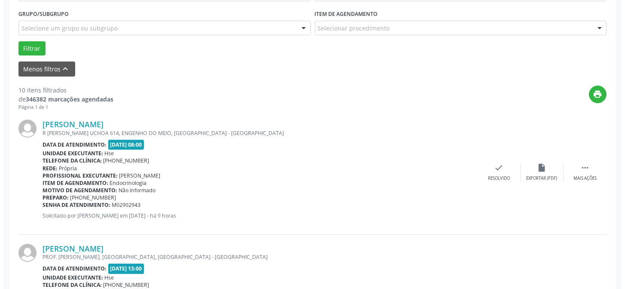
scroll to position [331, 0]
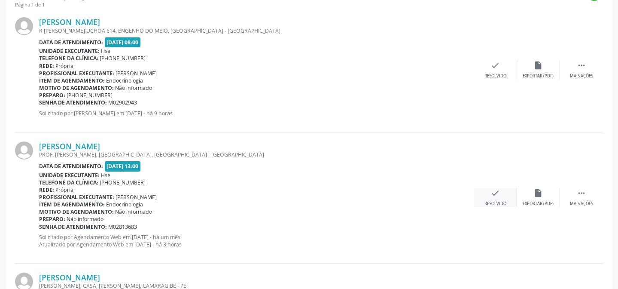
click at [499, 198] on div "check Resolvido" at bounding box center [495, 197] width 43 height 18
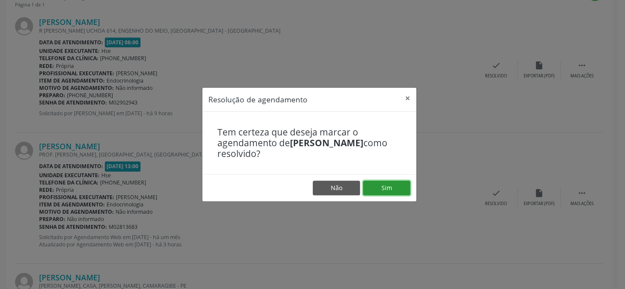
click at [370, 190] on button "Sim" at bounding box center [386, 187] width 47 height 15
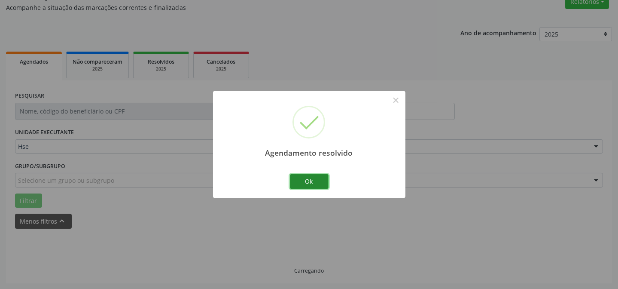
click at [305, 178] on button "Ok" at bounding box center [309, 181] width 39 height 15
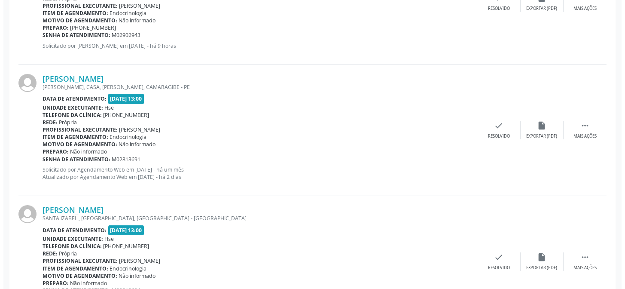
scroll to position [409, 0]
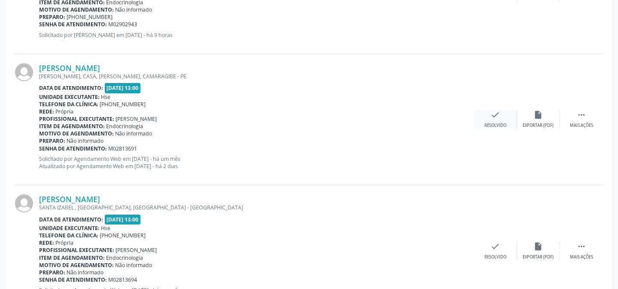
click at [486, 115] on div "check Resolvido" at bounding box center [495, 119] width 43 height 18
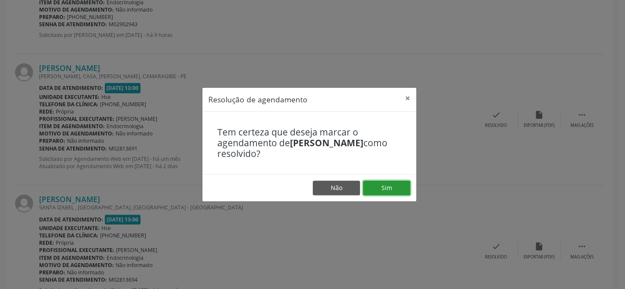
click at [369, 189] on button "Sim" at bounding box center [386, 187] width 47 height 15
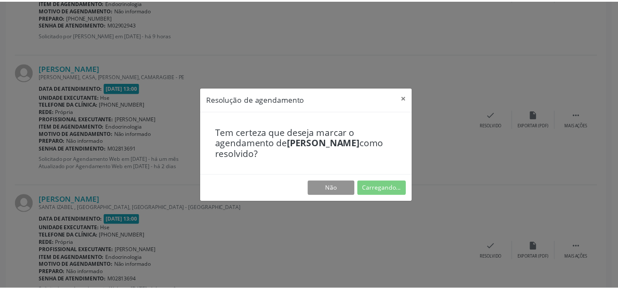
scroll to position [77, 0]
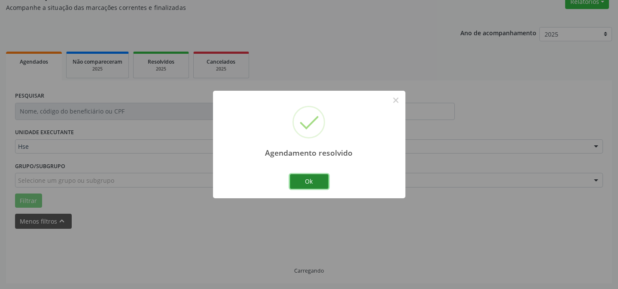
click at [313, 186] on button "Ok" at bounding box center [309, 181] width 39 height 15
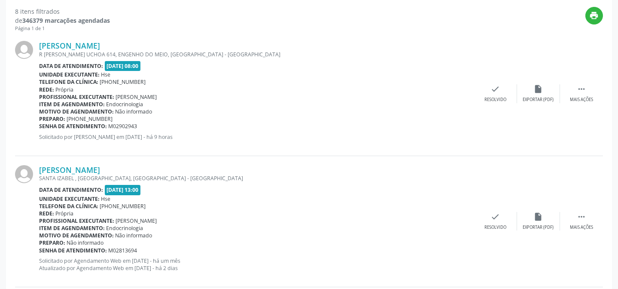
scroll to position [311, 0]
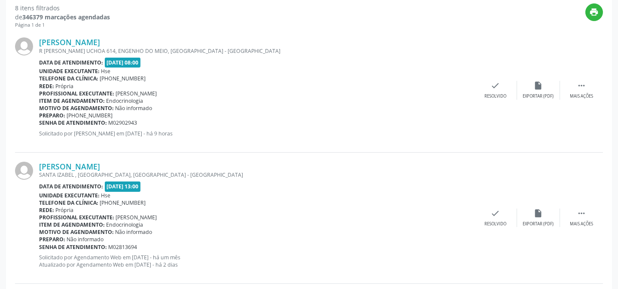
click at [571, 205] on div "[PERSON_NAME] [GEOGRAPHIC_DATA] , [GEOGRAPHIC_DATA], [GEOGRAPHIC_DATA] - [GEOGR…" at bounding box center [309, 218] width 588 height 131
click at [574, 214] on div " Mais ações" at bounding box center [581, 217] width 43 height 18
click at [537, 217] on div "alarm_off Não compareceu" at bounding box center [538, 217] width 43 height 18
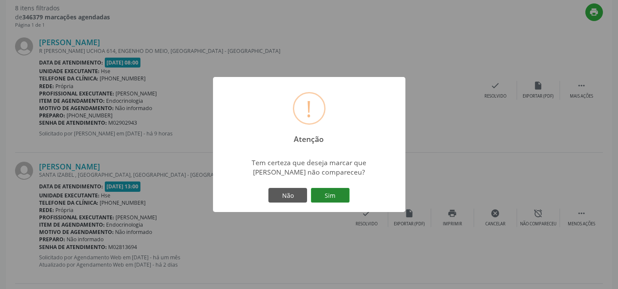
click at [327, 192] on button "Sim" at bounding box center [330, 195] width 39 height 15
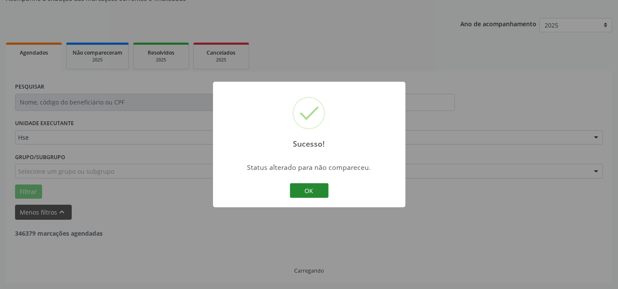
click at [300, 191] on button "OK" at bounding box center [309, 190] width 39 height 15
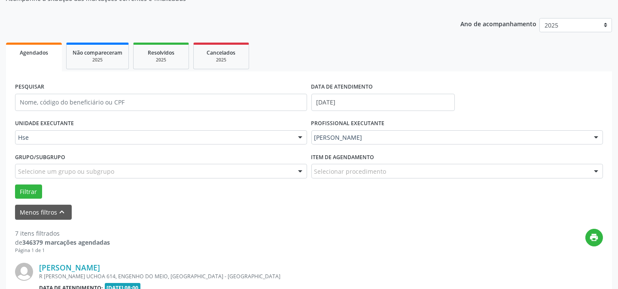
scroll to position [311, 0]
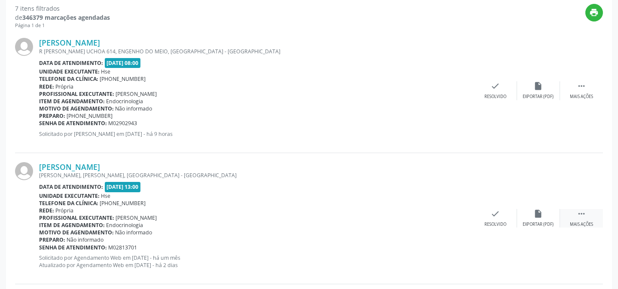
click at [592, 217] on div " Mais ações" at bounding box center [581, 218] width 43 height 18
click at [552, 216] on div "alarm_off Não compareceu" at bounding box center [538, 218] width 43 height 18
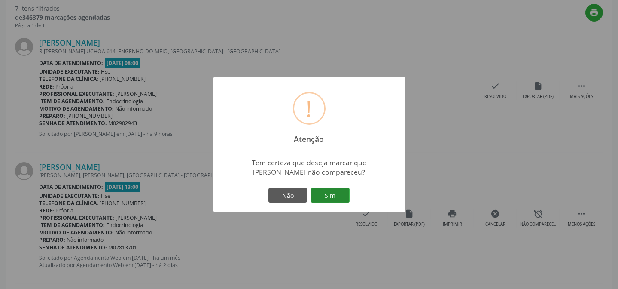
click at [349, 195] on button "Sim" at bounding box center [330, 195] width 39 height 15
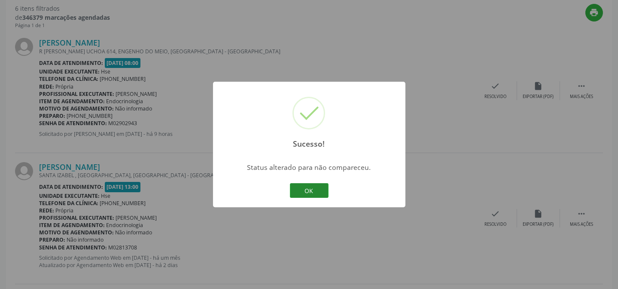
click at [318, 195] on button "OK" at bounding box center [309, 190] width 39 height 15
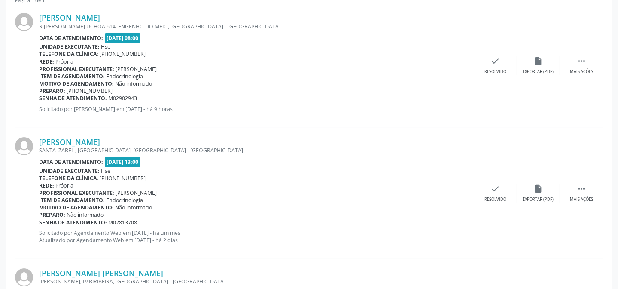
scroll to position [350, 0]
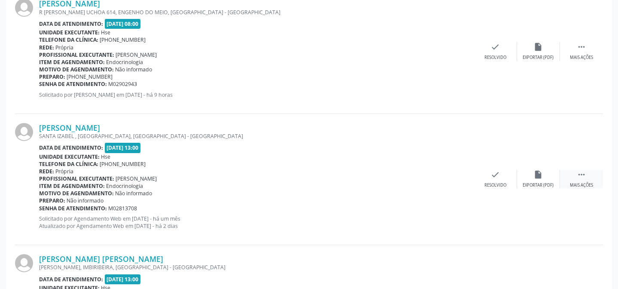
click at [566, 179] on div " Mais ações" at bounding box center [581, 179] width 43 height 18
click at [522, 180] on div "alarm_off Não compareceu" at bounding box center [538, 179] width 43 height 18
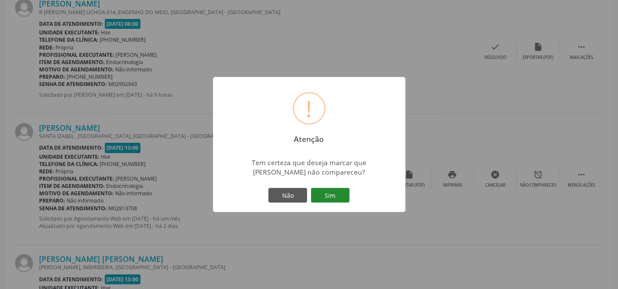
drag, startPoint x: 342, startPoint y: 184, endPoint x: 341, endPoint y: 191, distance: 7.0
click at [342, 184] on div "! Atenção × Tem certeza que deseja marcar que [PERSON_NAME] não compareceu? Não…" at bounding box center [309, 144] width 192 height 135
click at [341, 191] on button "Sim" at bounding box center [330, 195] width 39 height 15
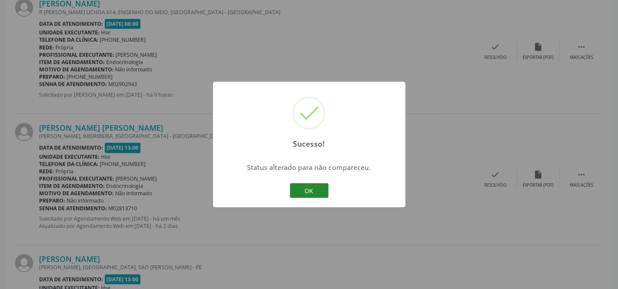
click at [316, 189] on button "OK" at bounding box center [309, 190] width 39 height 15
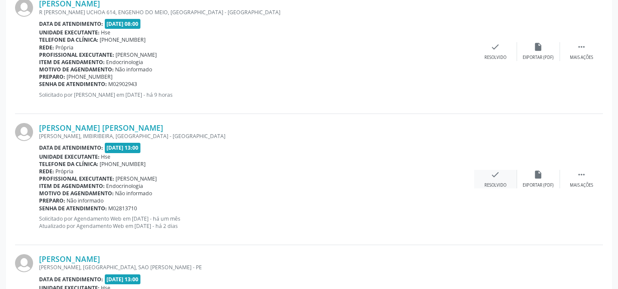
click at [503, 178] on div "check Resolvido" at bounding box center [495, 179] width 43 height 18
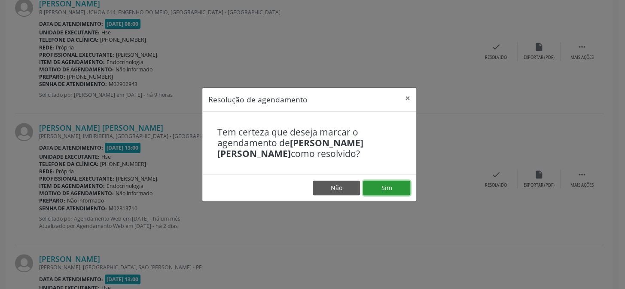
click at [387, 185] on button "Sim" at bounding box center [386, 187] width 47 height 15
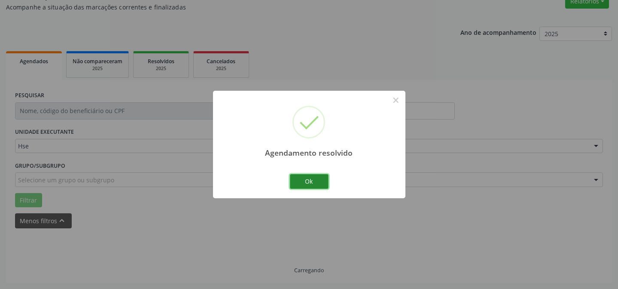
click at [318, 182] on button "Ok" at bounding box center [309, 181] width 39 height 15
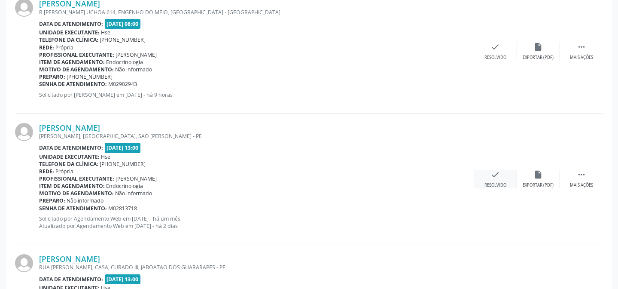
click at [491, 178] on div "check Resolvido" at bounding box center [495, 179] width 43 height 18
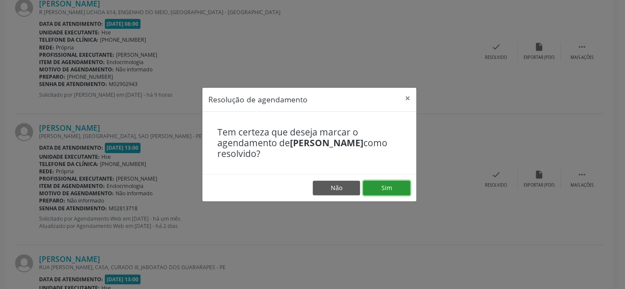
click at [398, 186] on button "Sim" at bounding box center [386, 187] width 47 height 15
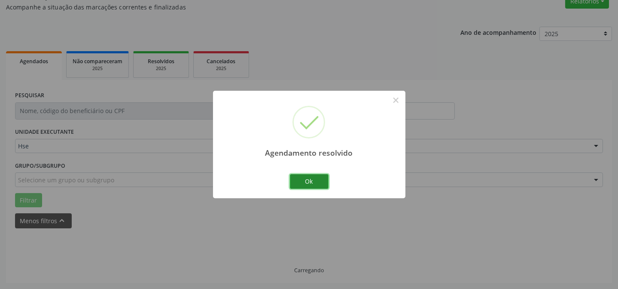
click at [321, 184] on button "Ok" at bounding box center [309, 181] width 39 height 15
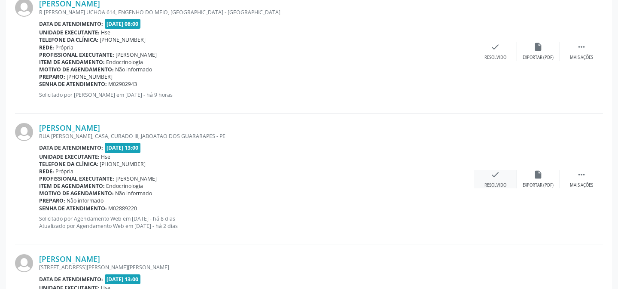
click at [501, 184] on div "Resolvido" at bounding box center [496, 185] width 22 height 6
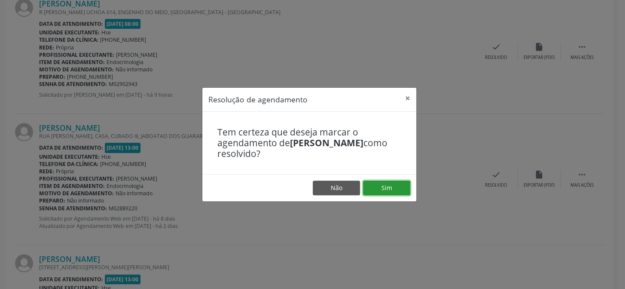
click at [394, 186] on button "Sim" at bounding box center [386, 187] width 47 height 15
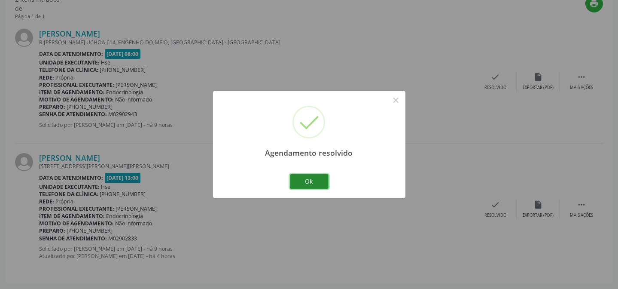
click at [309, 181] on button "Ok" at bounding box center [309, 181] width 39 height 15
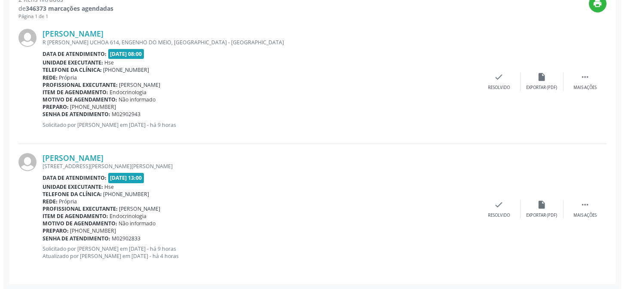
scroll to position [319, 0]
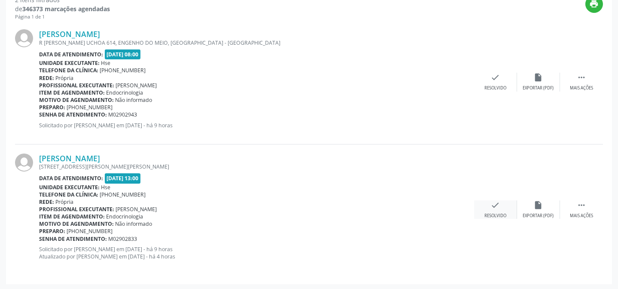
click at [495, 210] on div "check Resolvido" at bounding box center [495, 209] width 43 height 18
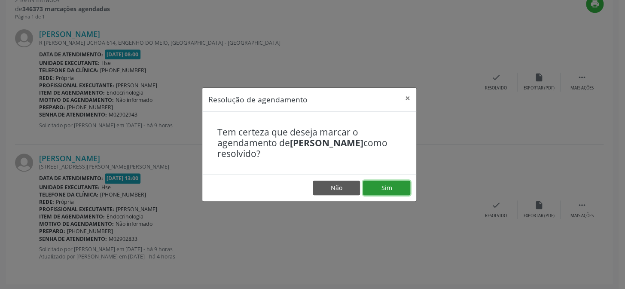
click at [390, 186] on button "Sim" at bounding box center [386, 187] width 47 height 15
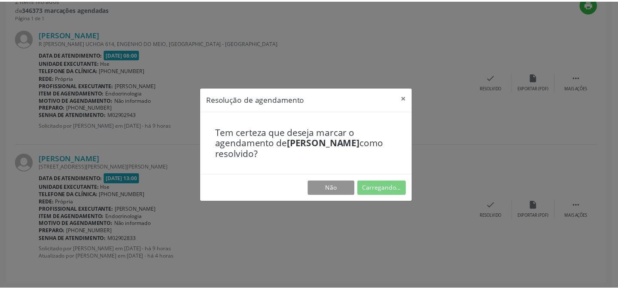
scroll to position [77, 0]
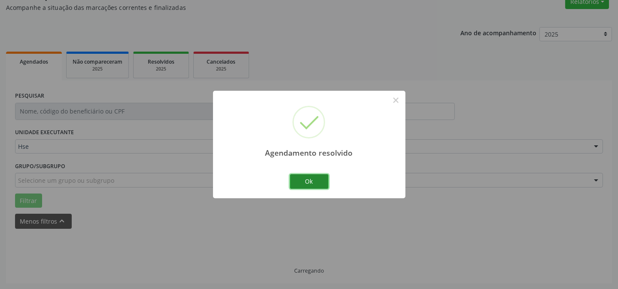
click at [312, 182] on button "Ok" at bounding box center [309, 181] width 39 height 15
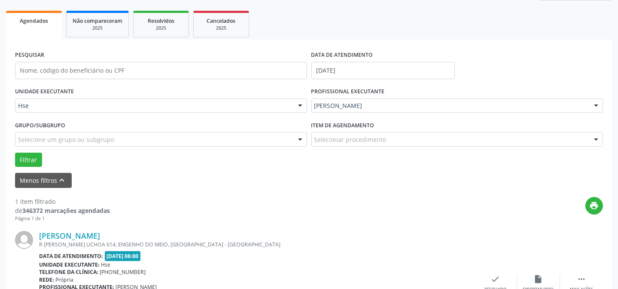
scroll to position [189, 0]
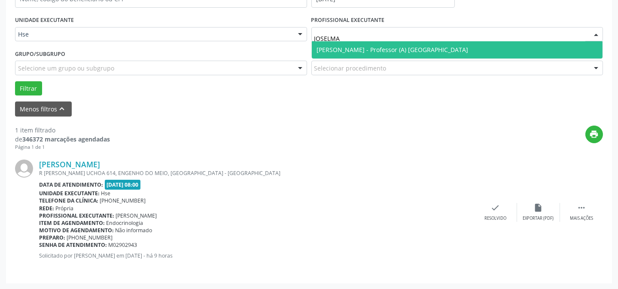
click at [369, 49] on span "[PERSON_NAME] - Professor (A) [GEOGRAPHIC_DATA]" at bounding box center [393, 50] width 152 height 8
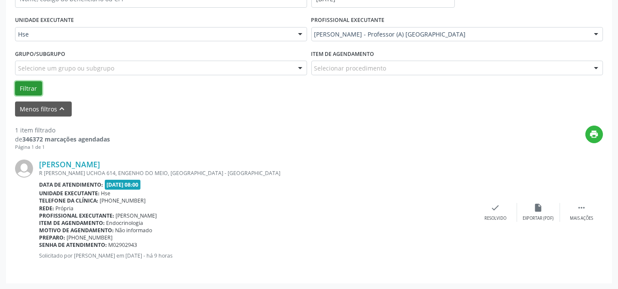
click at [34, 90] on button "Filtrar" at bounding box center [28, 88] width 27 height 15
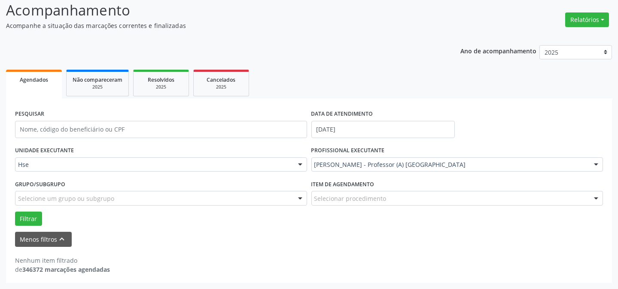
scroll to position [58, 0]
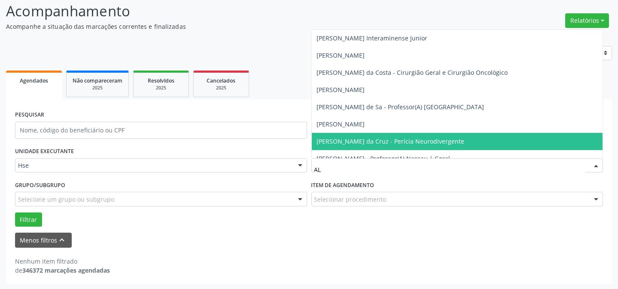
type input "ALL"
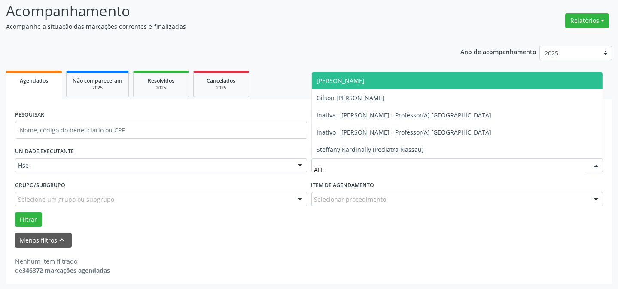
drag, startPoint x: 408, startPoint y: 79, endPoint x: 112, endPoint y: 175, distance: 311.4
click at [408, 79] on span "[PERSON_NAME]" at bounding box center [457, 80] width 291 height 17
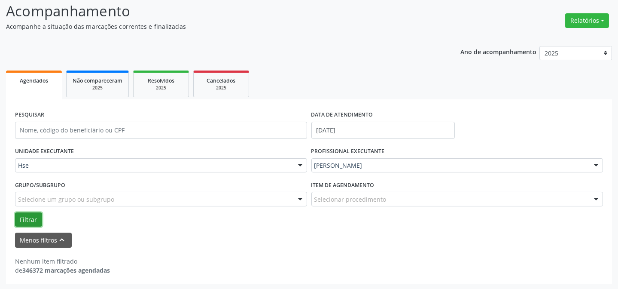
click at [25, 221] on button "Filtrar" at bounding box center [28, 219] width 27 height 15
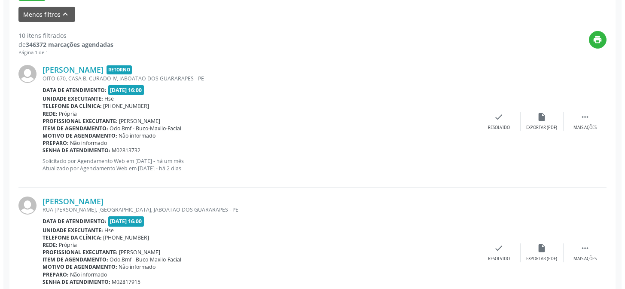
scroll to position [292, 0]
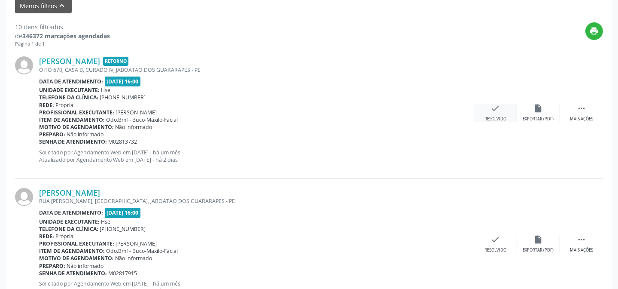
click at [494, 110] on icon "check" at bounding box center [495, 108] width 9 height 9
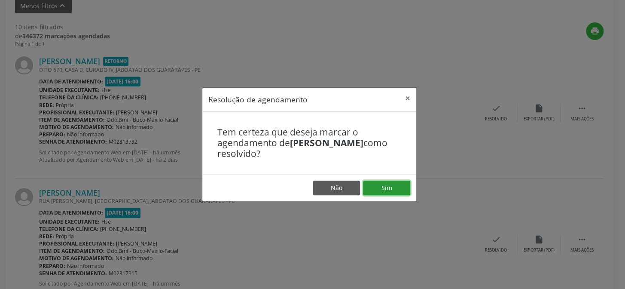
click at [392, 187] on button "Sim" at bounding box center [386, 187] width 47 height 15
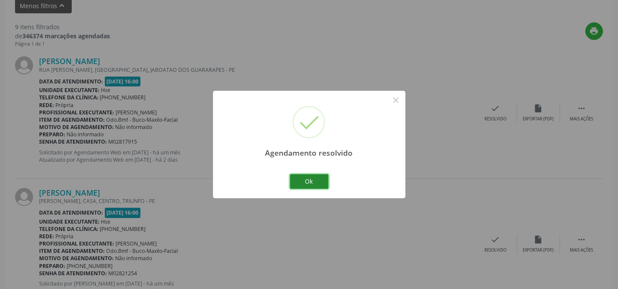
click at [299, 174] on button "Ok" at bounding box center [309, 181] width 39 height 15
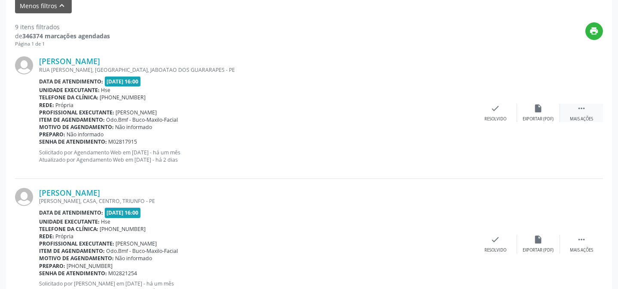
click at [575, 107] on div " Mais ações" at bounding box center [581, 113] width 43 height 18
click at [370, 63] on div "[PERSON_NAME] RUA [PERSON_NAME], [GEOGRAPHIC_DATA], JABOATAO DOS GUARARAPES - P…" at bounding box center [309, 112] width 588 height 131
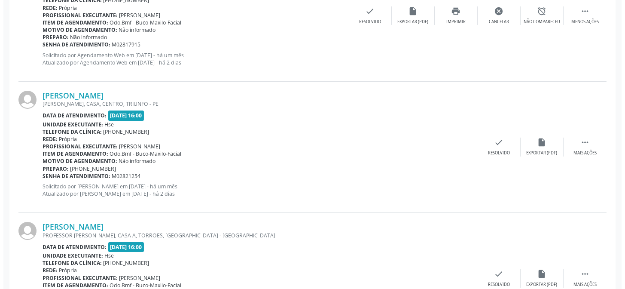
scroll to position [409, 0]
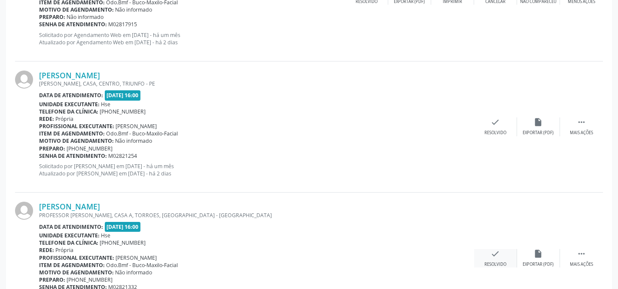
click at [503, 256] on div "check Resolvido" at bounding box center [495, 258] width 43 height 18
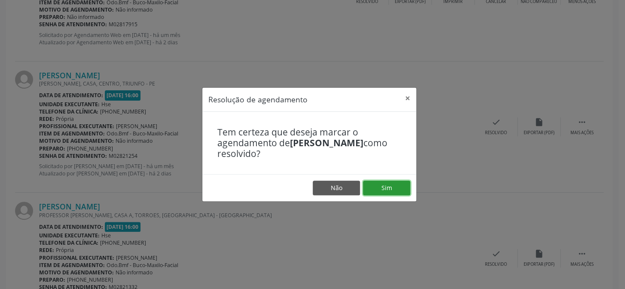
click at [391, 180] on button "Sim" at bounding box center [386, 187] width 47 height 15
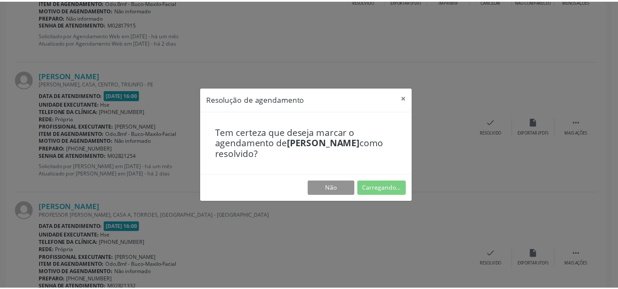
scroll to position [77, 0]
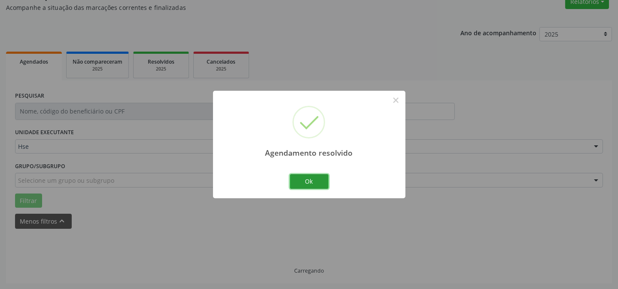
click at [301, 180] on button "Ok" at bounding box center [309, 181] width 39 height 15
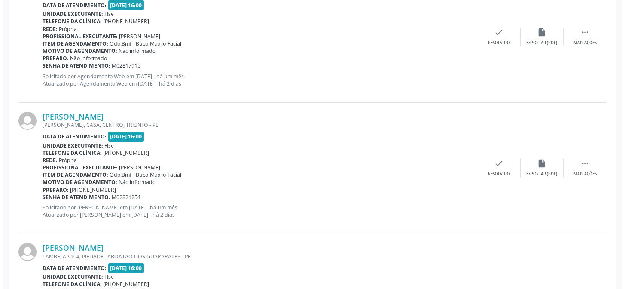
scroll to position [428, 0]
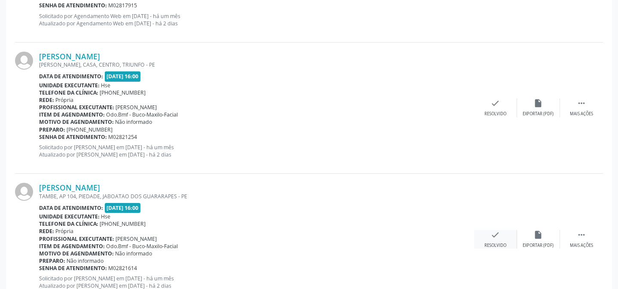
click at [502, 233] on div "check Resolvido" at bounding box center [495, 239] width 43 height 18
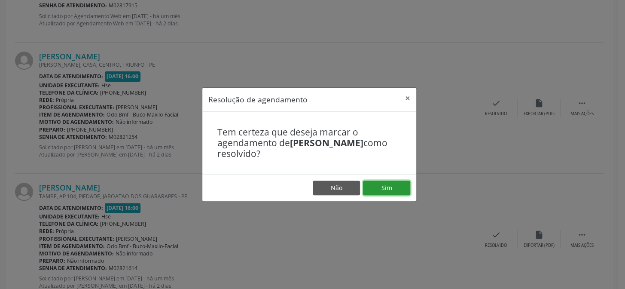
click at [390, 186] on button "Sim" at bounding box center [386, 187] width 47 height 15
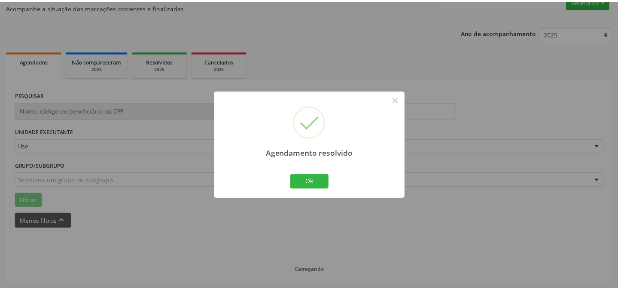
scroll to position [77, 0]
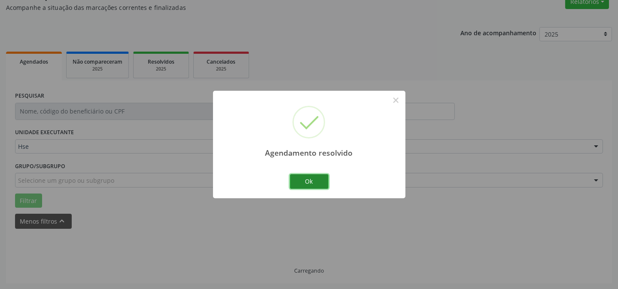
click at [315, 174] on button "Ok" at bounding box center [309, 181] width 39 height 15
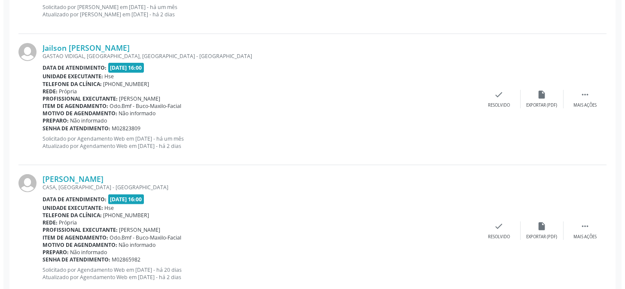
scroll to position [780, 0]
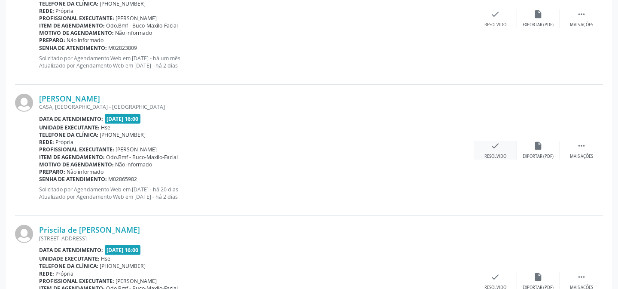
click at [491, 147] on icon "check" at bounding box center [495, 145] width 9 height 9
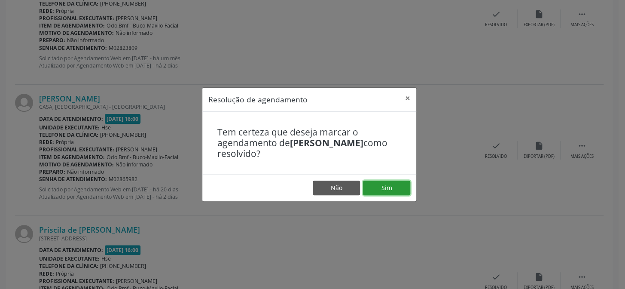
click at [395, 190] on button "Sim" at bounding box center [386, 187] width 47 height 15
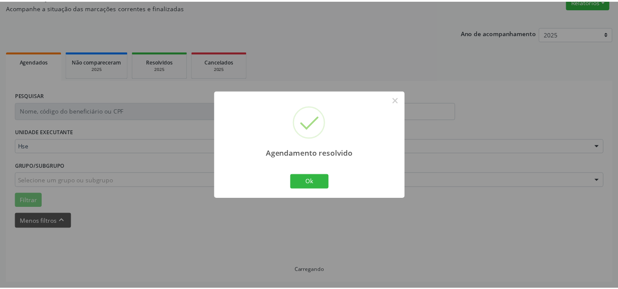
scroll to position [77, 0]
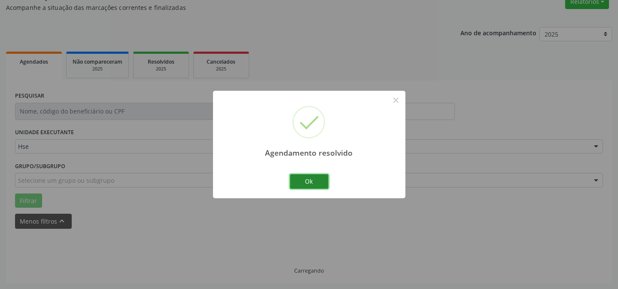
click at [294, 176] on button "Ok" at bounding box center [309, 181] width 39 height 15
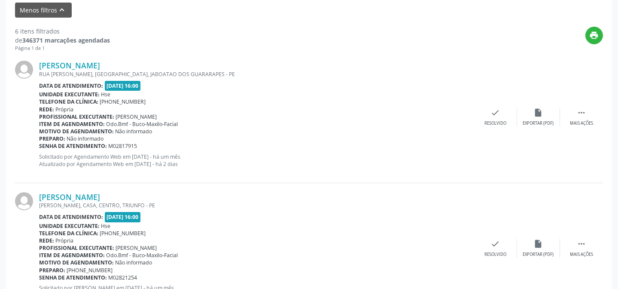
scroll to position [305, 0]
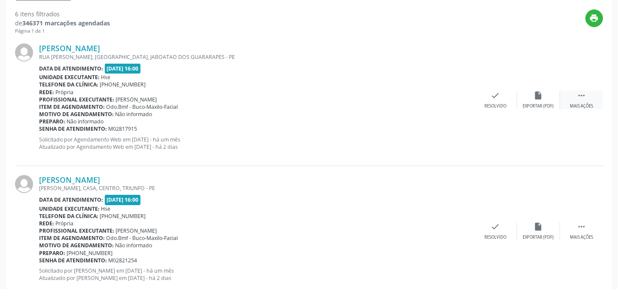
click at [581, 104] on div "Mais ações" at bounding box center [581, 106] width 23 height 6
click at [535, 97] on icon "alarm_off" at bounding box center [538, 95] width 9 height 9
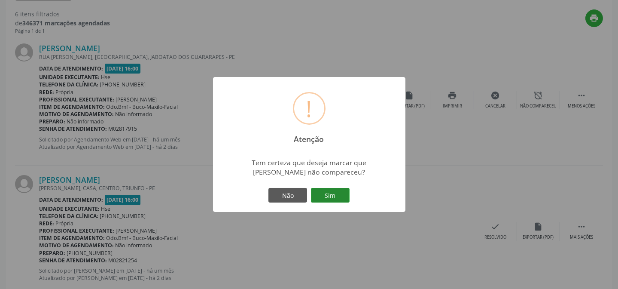
click at [331, 192] on button "Sim" at bounding box center [330, 195] width 39 height 15
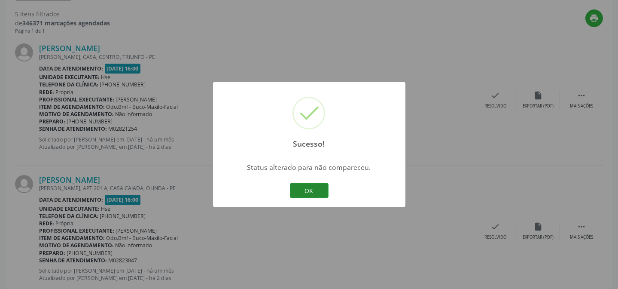
click at [308, 189] on button "OK" at bounding box center [309, 190] width 39 height 15
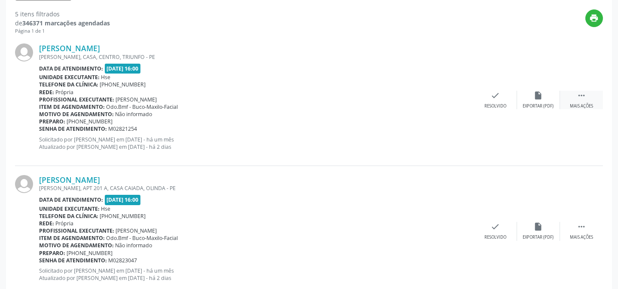
click at [573, 107] on div "Mais ações" at bounding box center [581, 106] width 23 height 6
click at [548, 103] on div "Não compareceu" at bounding box center [538, 106] width 37 height 6
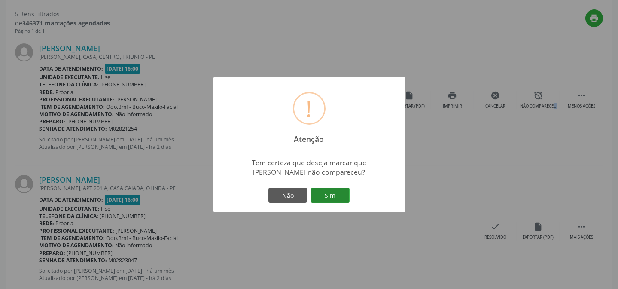
click at [337, 188] on button "Sim" at bounding box center [330, 195] width 39 height 15
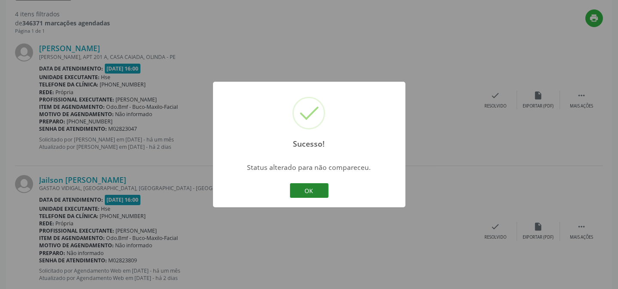
click at [315, 190] on button "OK" at bounding box center [309, 190] width 39 height 15
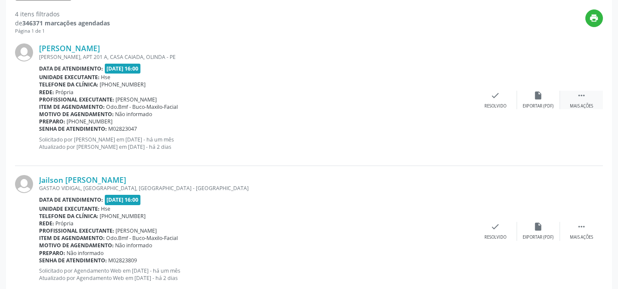
click at [574, 99] on div " Mais ações" at bounding box center [581, 100] width 43 height 18
click at [549, 103] on div "Não compareceu" at bounding box center [538, 106] width 37 height 6
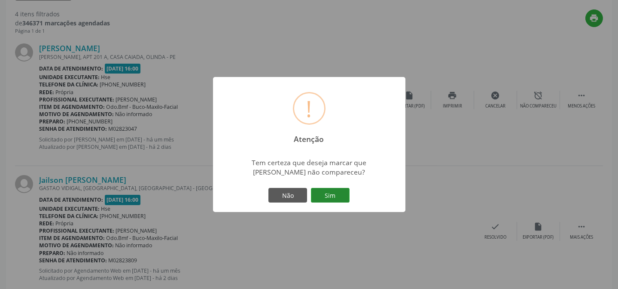
click at [329, 194] on button "Sim" at bounding box center [330, 195] width 39 height 15
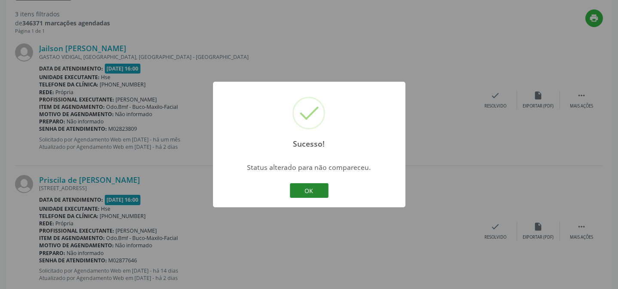
click at [313, 186] on button "OK" at bounding box center [309, 190] width 39 height 15
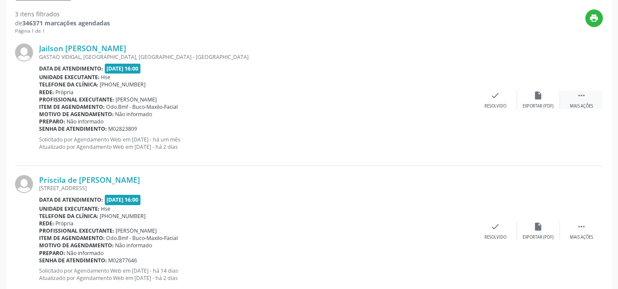
click at [568, 104] on div " Mais ações" at bounding box center [581, 100] width 43 height 18
click at [544, 103] on div "Não compareceu" at bounding box center [538, 106] width 37 height 6
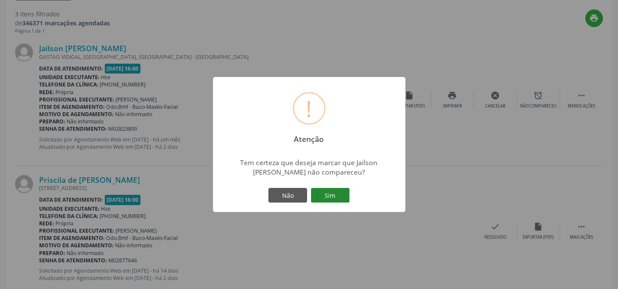
click at [334, 195] on button "Sim" at bounding box center [330, 195] width 39 height 15
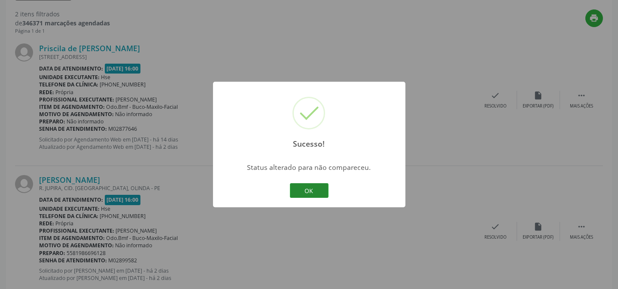
click at [308, 189] on button "OK" at bounding box center [309, 190] width 39 height 15
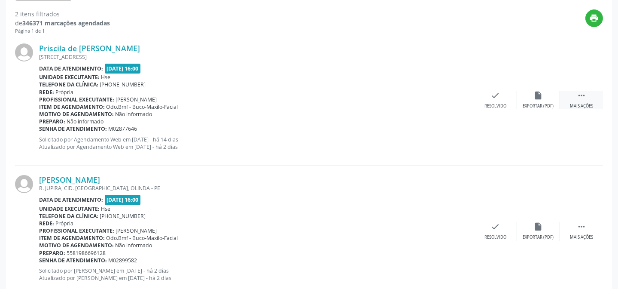
click at [578, 101] on div " Mais ações" at bounding box center [581, 100] width 43 height 18
click at [525, 100] on div "alarm_off Não compareceu" at bounding box center [538, 100] width 43 height 18
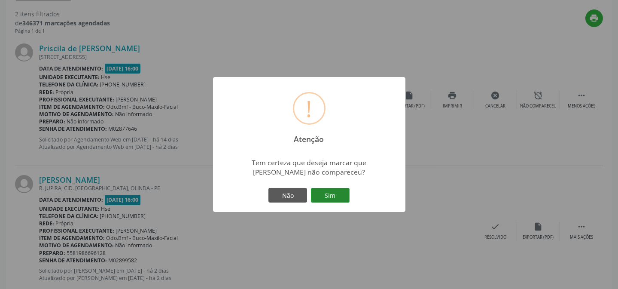
click at [339, 190] on button "Sim" at bounding box center [330, 195] width 39 height 15
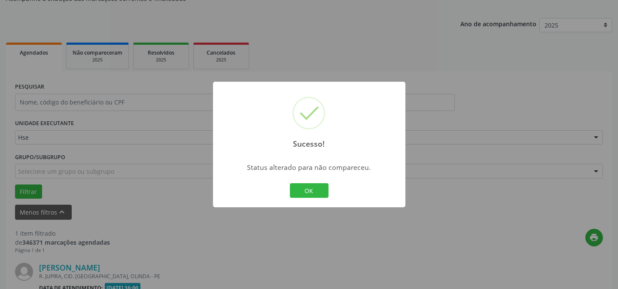
scroll to position [196, 0]
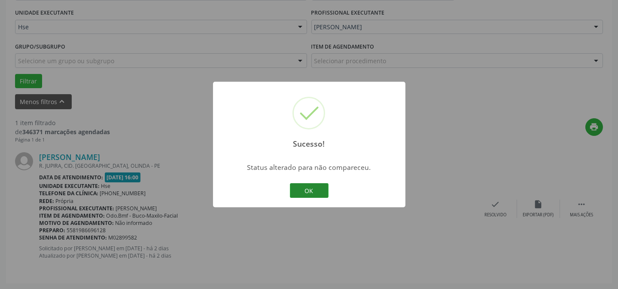
click at [316, 191] on button "OK" at bounding box center [309, 190] width 39 height 15
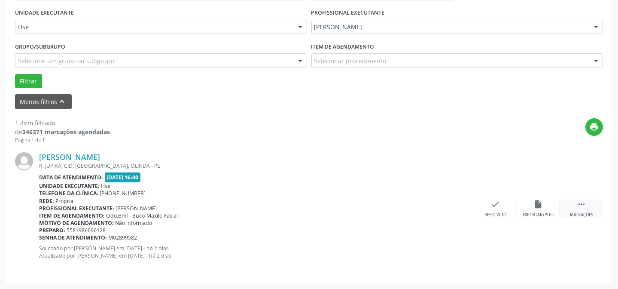
click at [589, 209] on div " Mais ações" at bounding box center [581, 208] width 43 height 18
click at [528, 207] on div "alarm_off Não compareceu" at bounding box center [538, 208] width 43 height 18
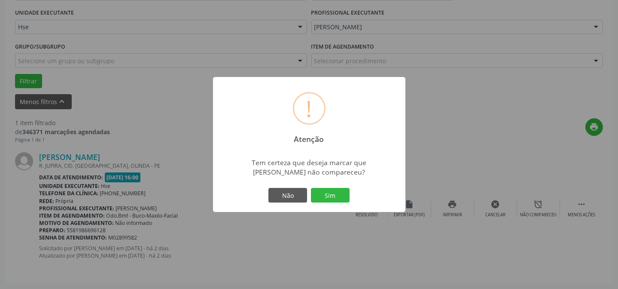
click at [332, 194] on button "Sim" at bounding box center [330, 195] width 39 height 15
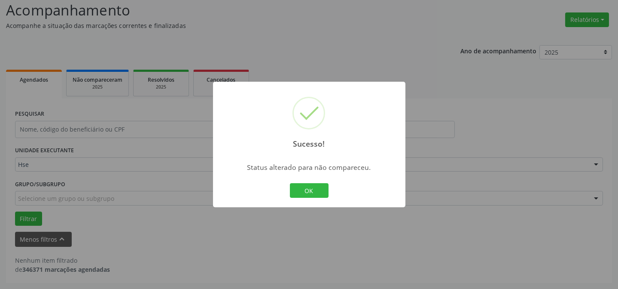
scroll to position [58, 0]
drag, startPoint x: 309, startPoint y: 192, endPoint x: 168, endPoint y: 3, distance: 236.3
click at [308, 188] on button "OK" at bounding box center [309, 190] width 39 height 15
